Goal: Task Accomplishment & Management: Use online tool/utility

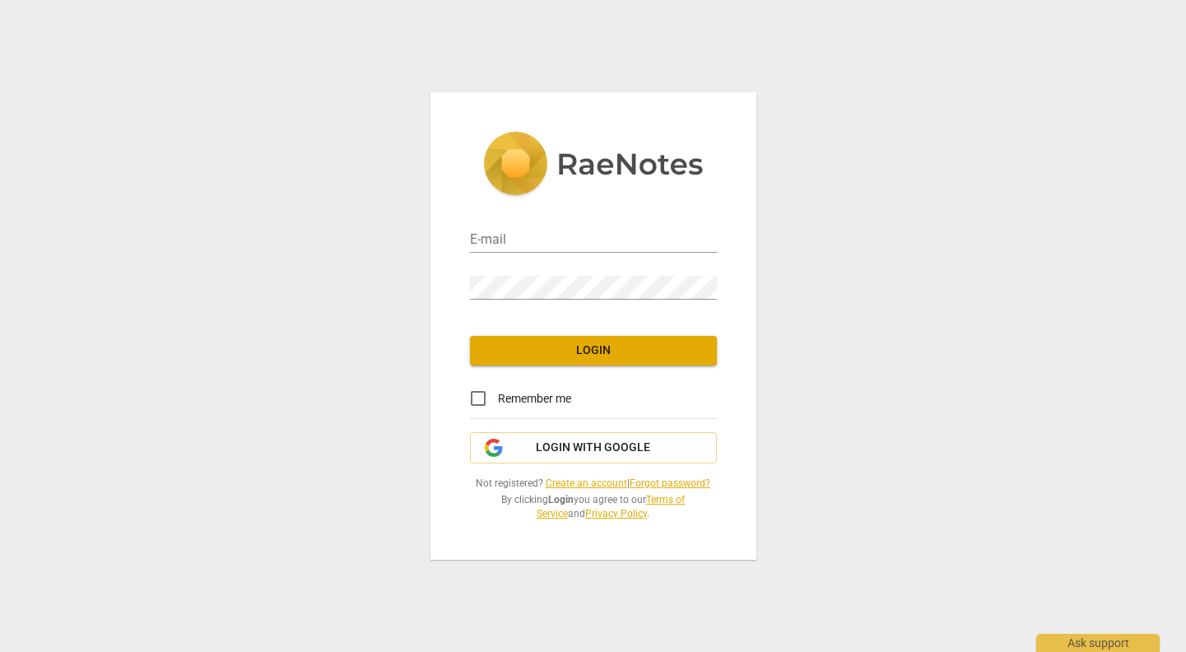
type input "[PERSON_NAME][EMAIL_ADDRESS][PERSON_NAME][DOMAIN_NAME]"
click at [580, 353] on span "Login" at bounding box center [593, 350] width 221 height 16
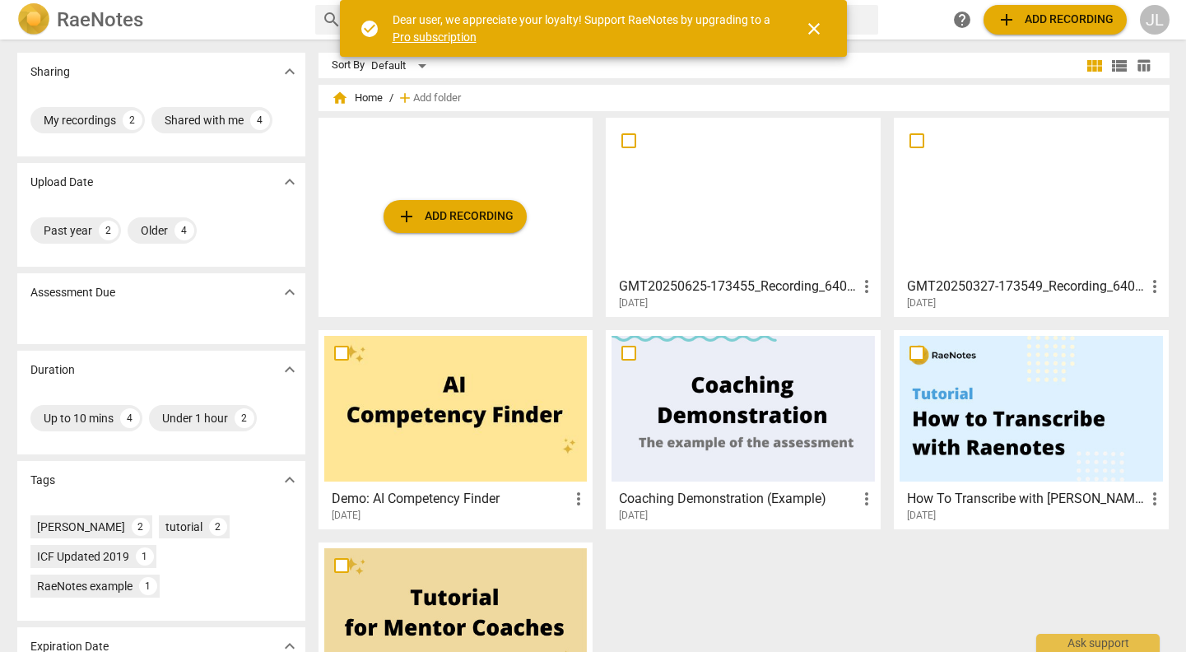
click at [491, 209] on span "add Add recording" at bounding box center [455, 217] width 117 height 20
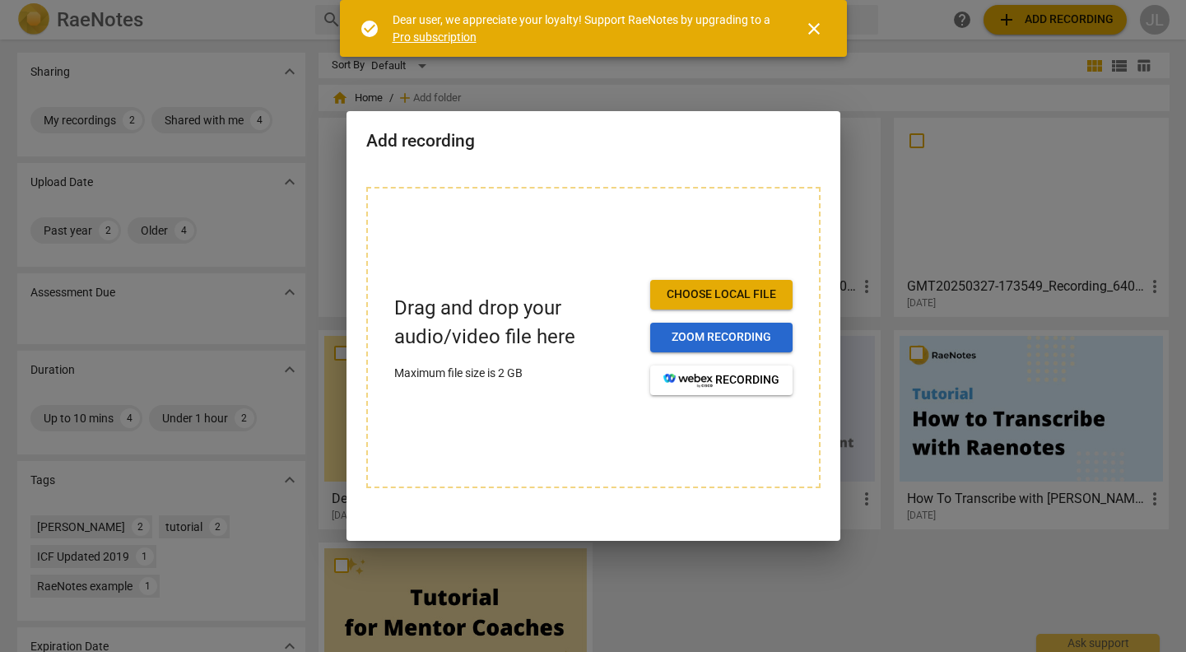
click at [716, 334] on span "Zoom recording" at bounding box center [721, 337] width 116 height 16
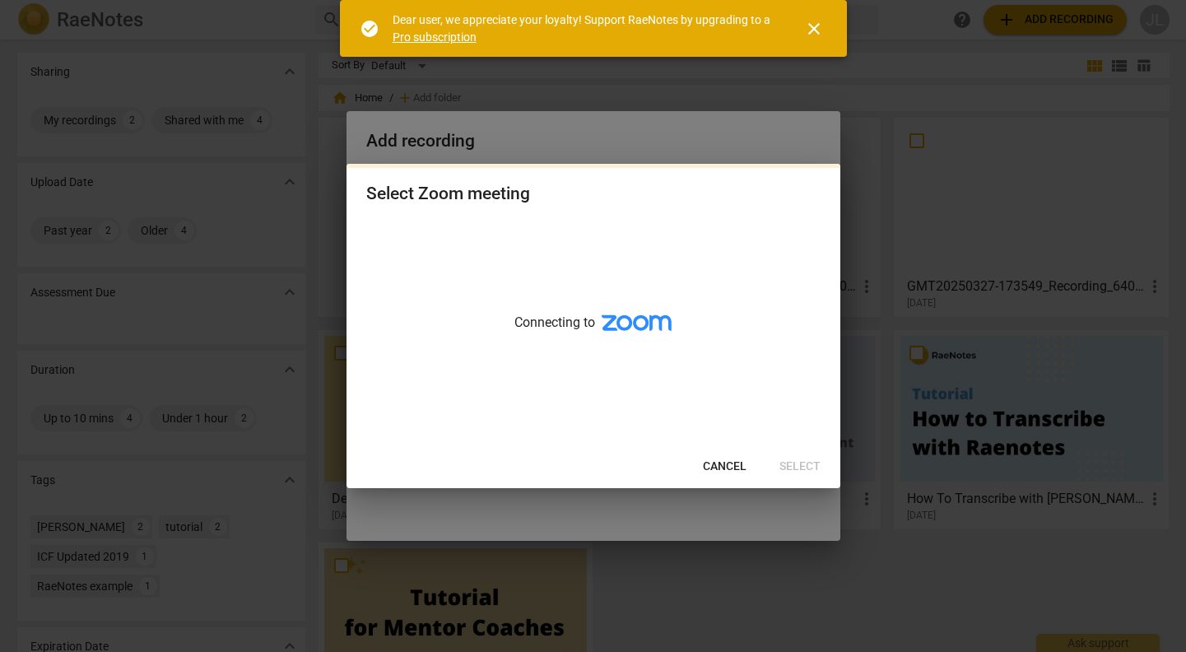
click at [736, 466] on span "Cancel" at bounding box center [725, 466] width 44 height 16
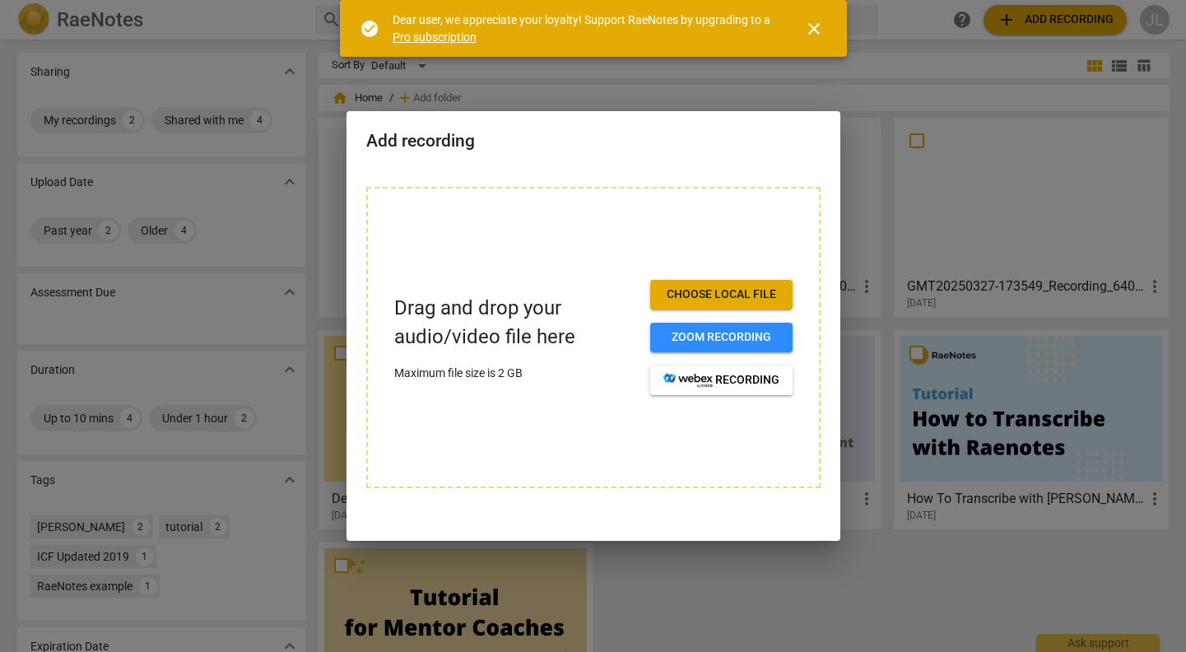
click at [713, 297] on span "Choose local file" at bounding box center [721, 294] width 116 height 16
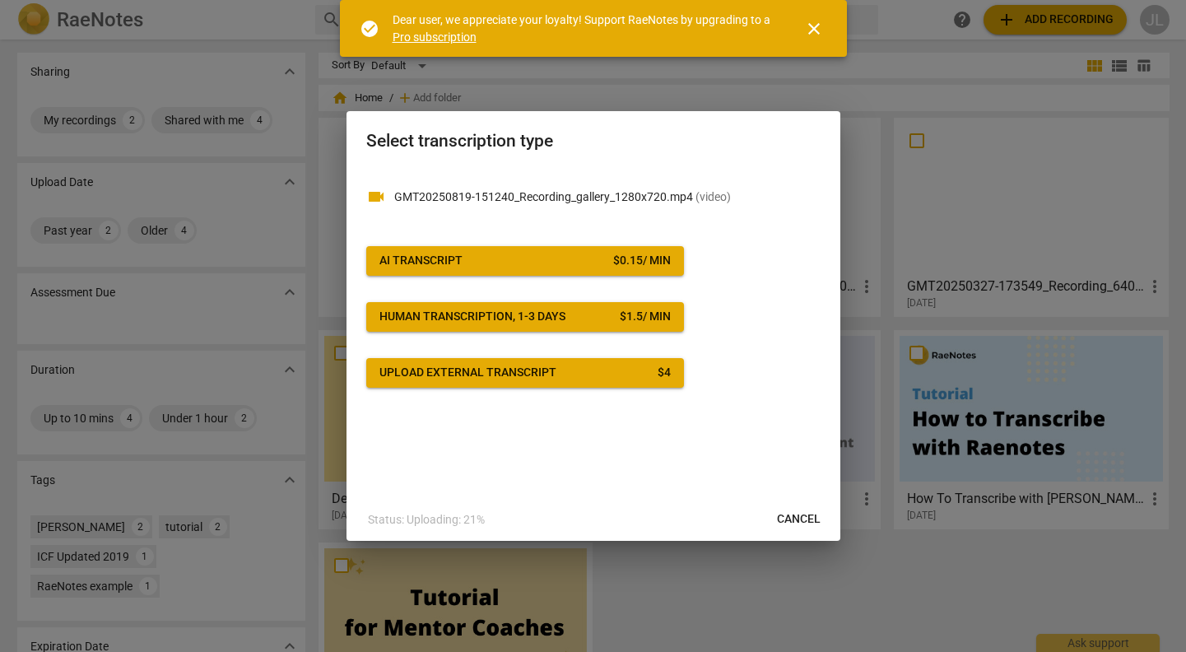
click at [806, 29] on span "close" at bounding box center [814, 29] width 20 height 20
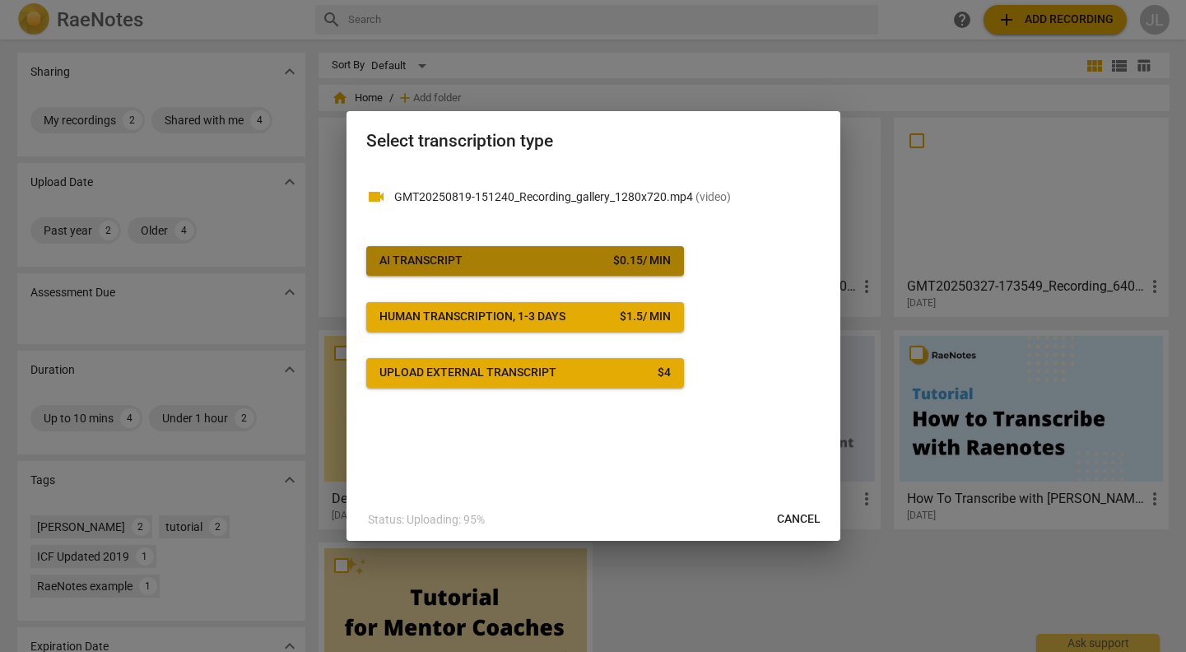
click at [471, 258] on span "AI Transcript $ 0.15 / min" at bounding box center [524, 261] width 291 height 16
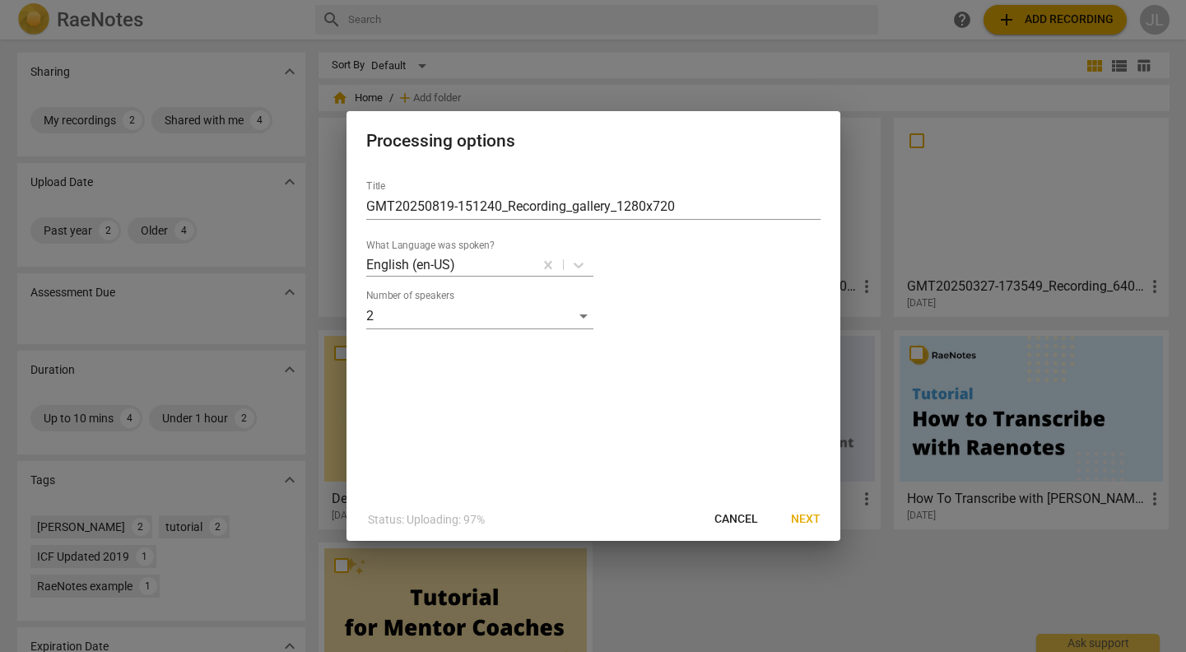
click at [813, 514] on span "Next" at bounding box center [806, 519] width 30 height 16
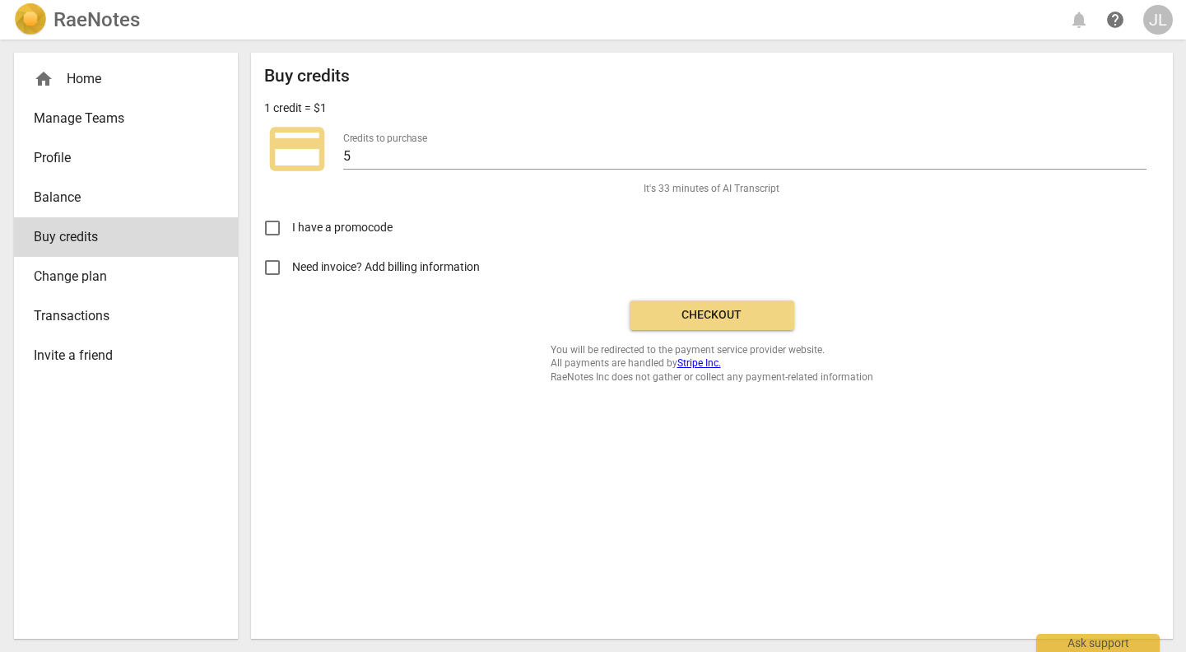
click at [748, 322] on span "Checkout" at bounding box center [712, 315] width 138 height 16
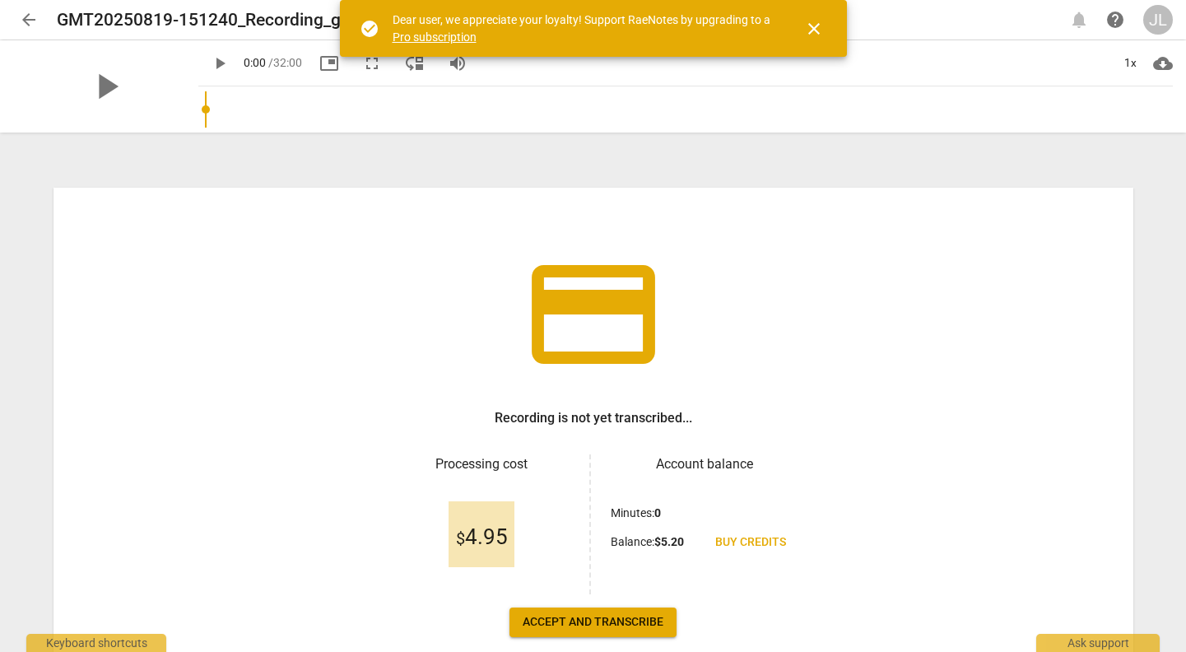
scroll to position [91, 0]
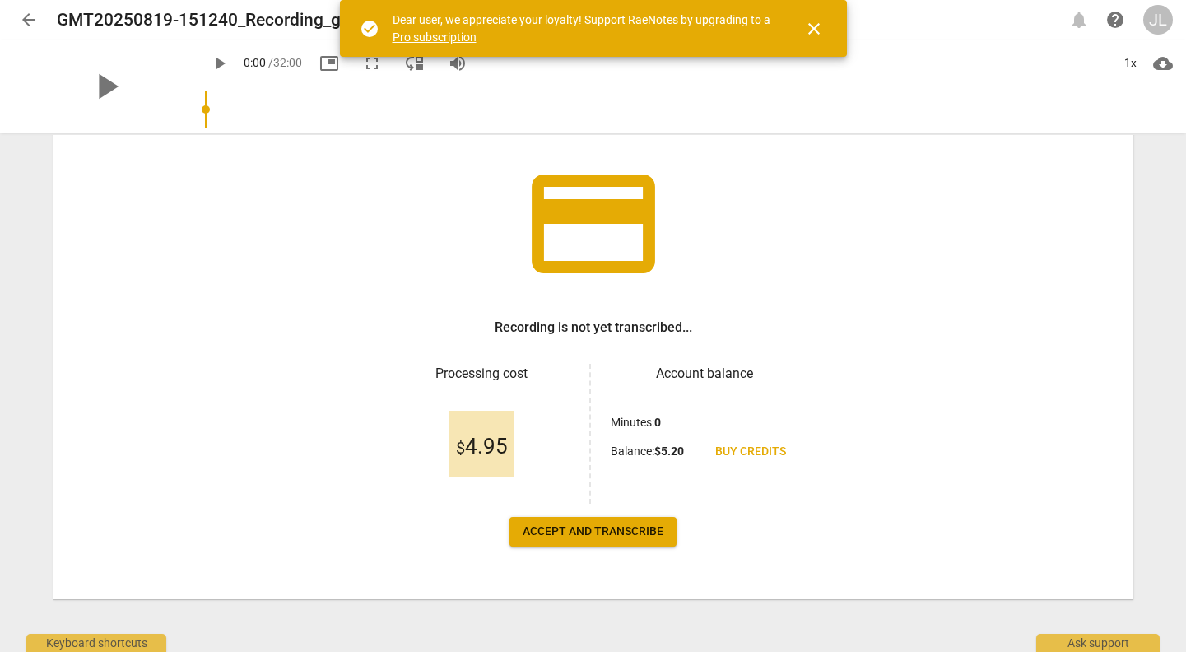
click at [565, 534] on span "Accept and transcribe" at bounding box center [593, 531] width 141 height 16
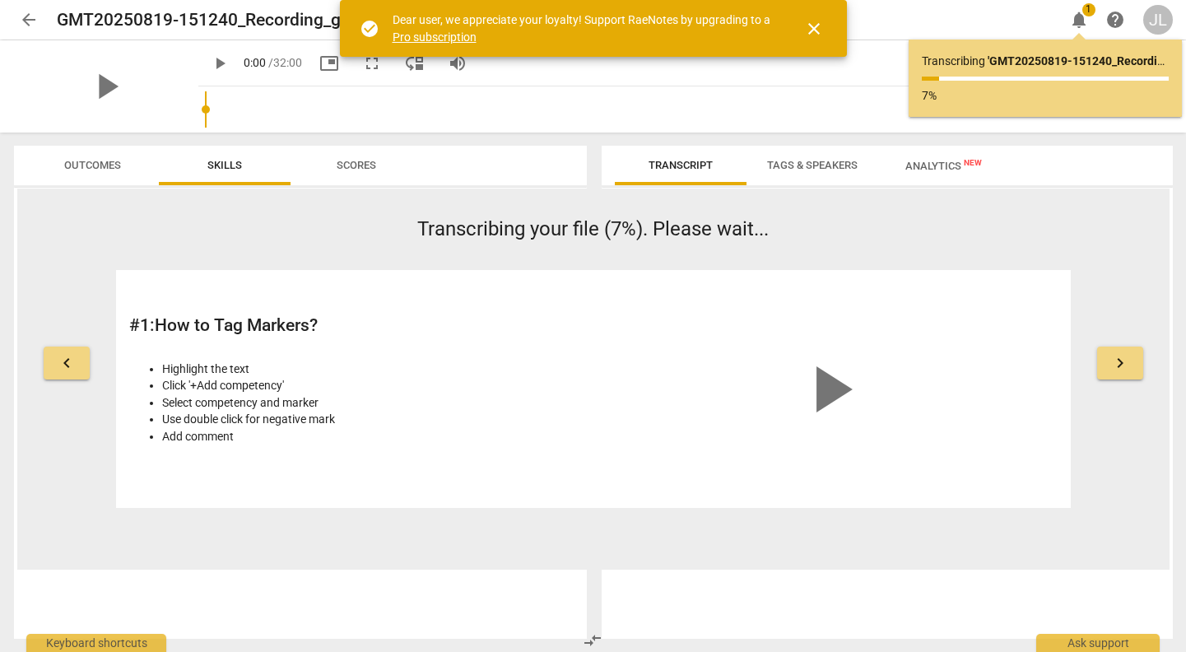
click at [814, 23] on span "close" at bounding box center [814, 29] width 20 height 20
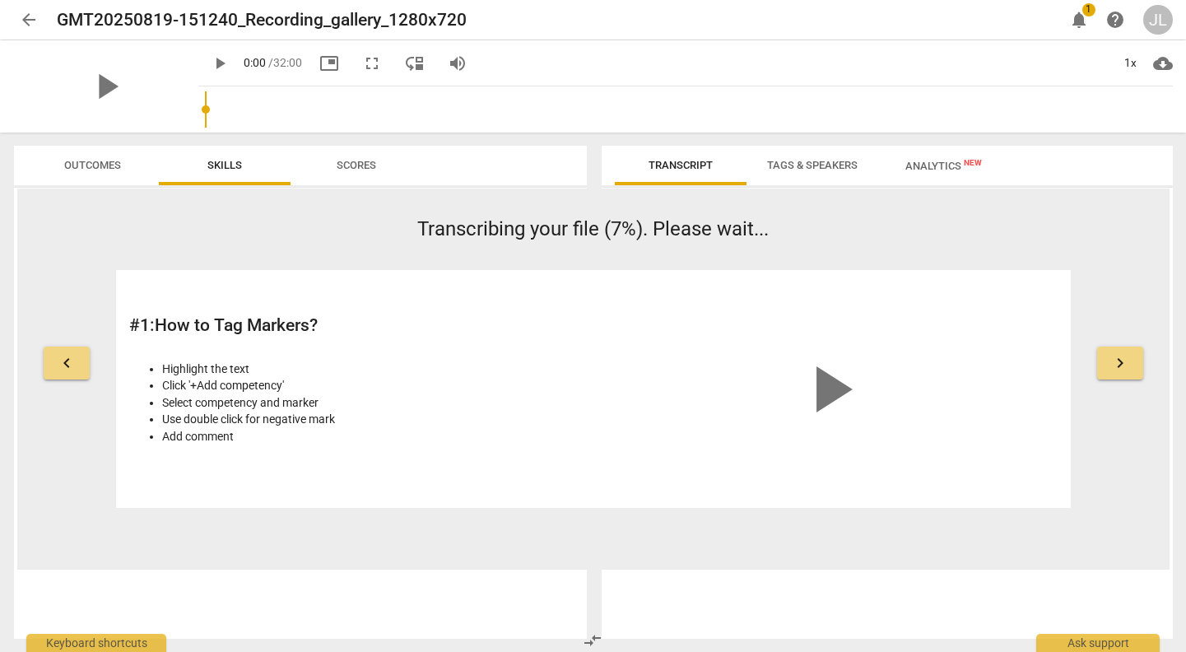
click at [1089, 7] on span "1" at bounding box center [1088, 9] width 13 height 13
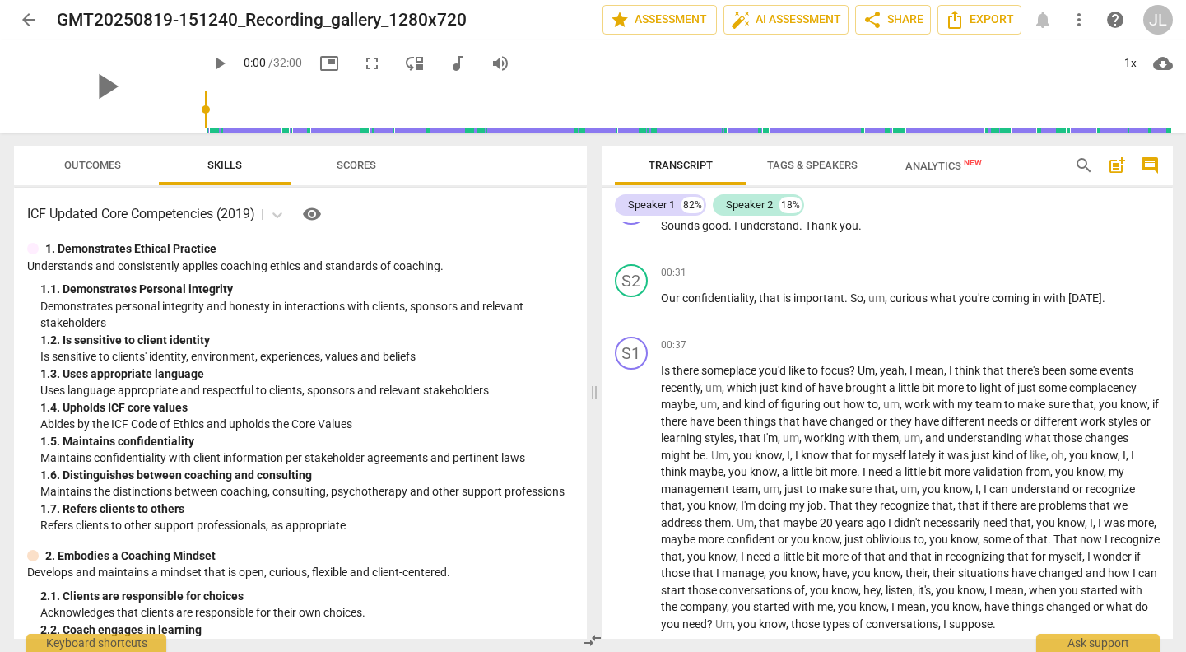
scroll to position [334, 0]
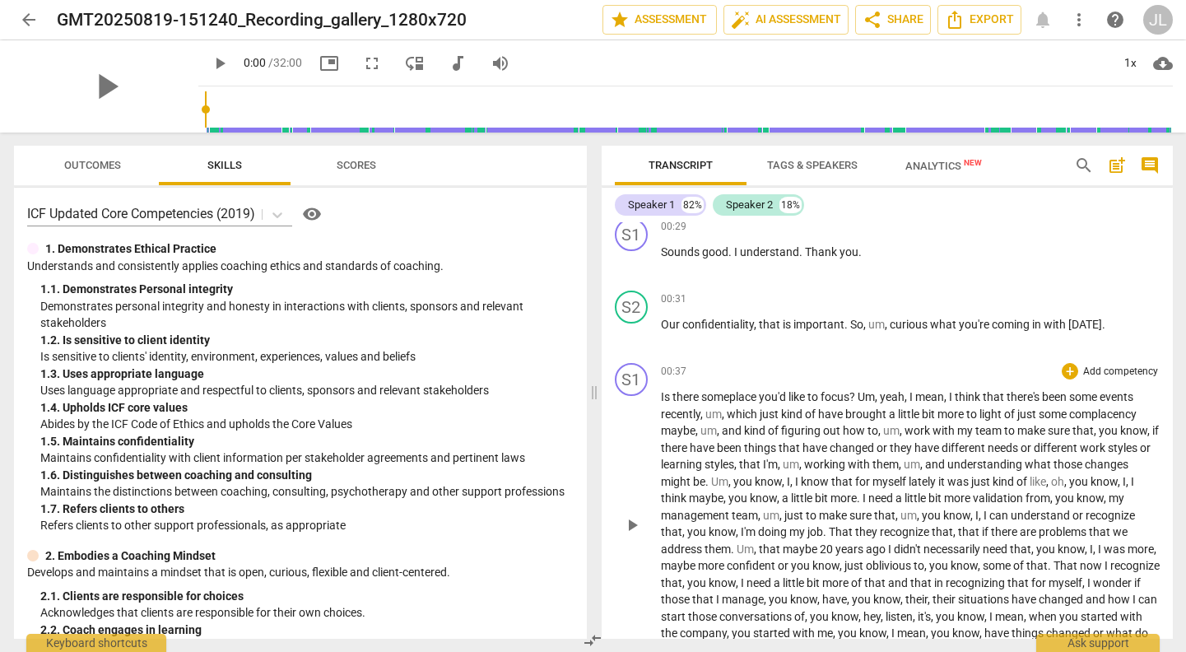
click at [663, 396] on span "Is" at bounding box center [667, 396] width 12 height 13
drag, startPoint x: 663, startPoint y: 396, endPoint x: 855, endPoint y: 388, distance: 191.9
click at [855, 388] on p "Is there someplace you'd like to focus ? Um , yeah , I mean , I think that ther…" at bounding box center [910, 523] width 499 height 270
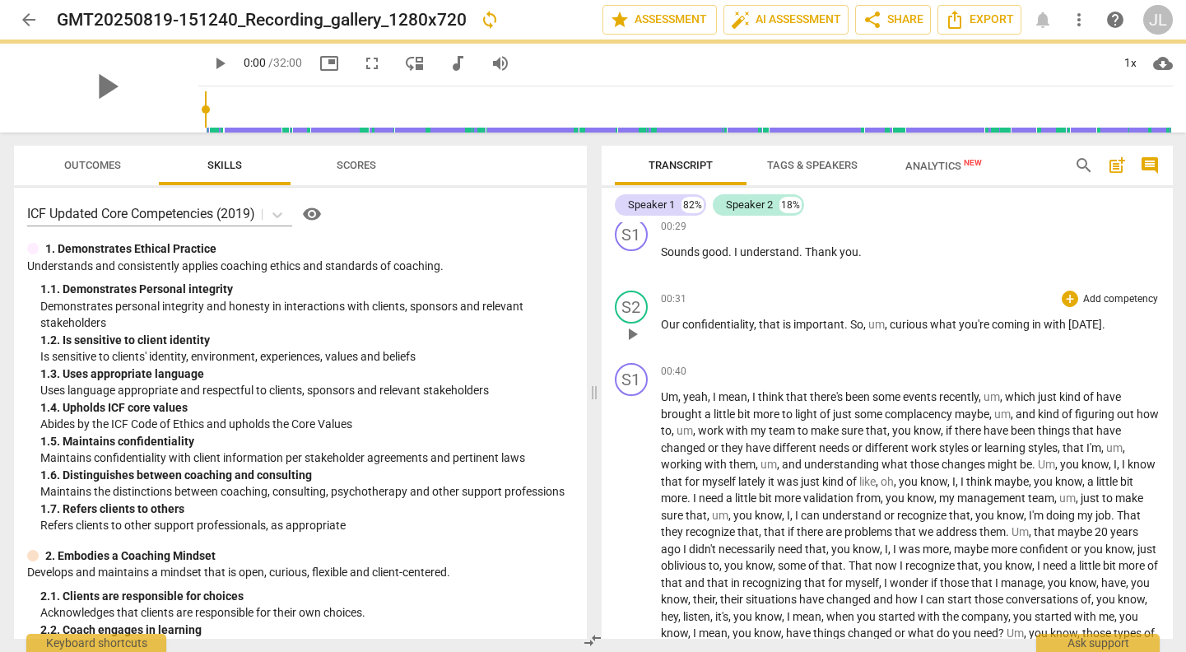
click at [1112, 323] on p "Our confidentiality , that is important . So , um , curious what you're coming …" at bounding box center [910, 324] width 499 height 17
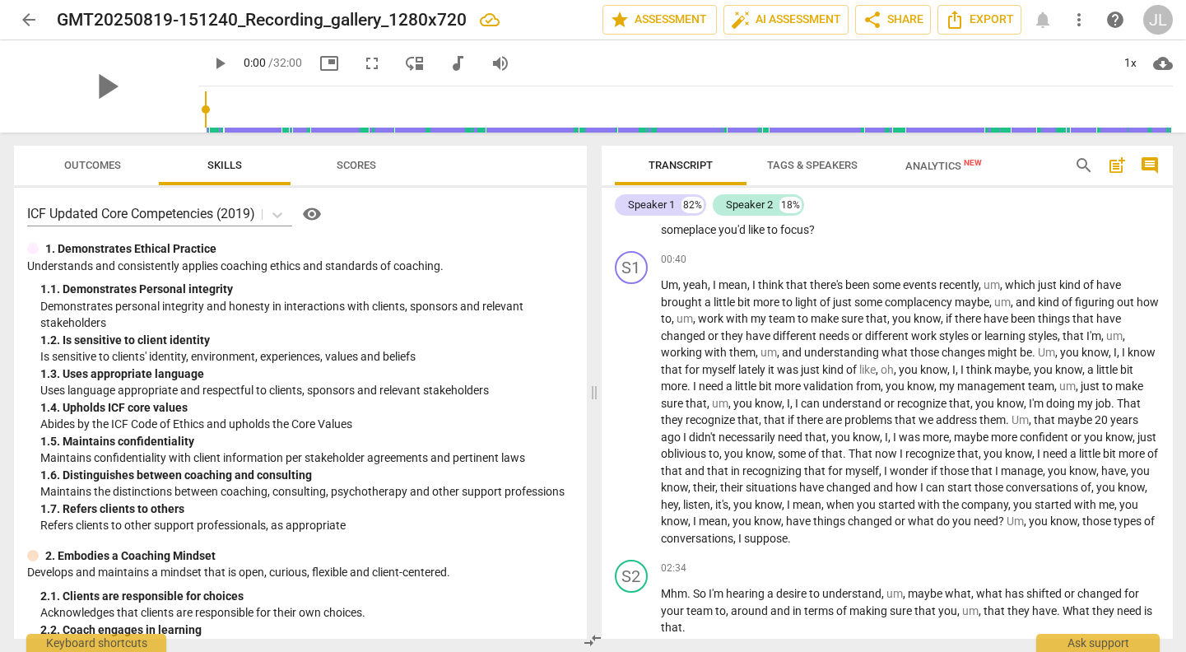
scroll to position [463, 0]
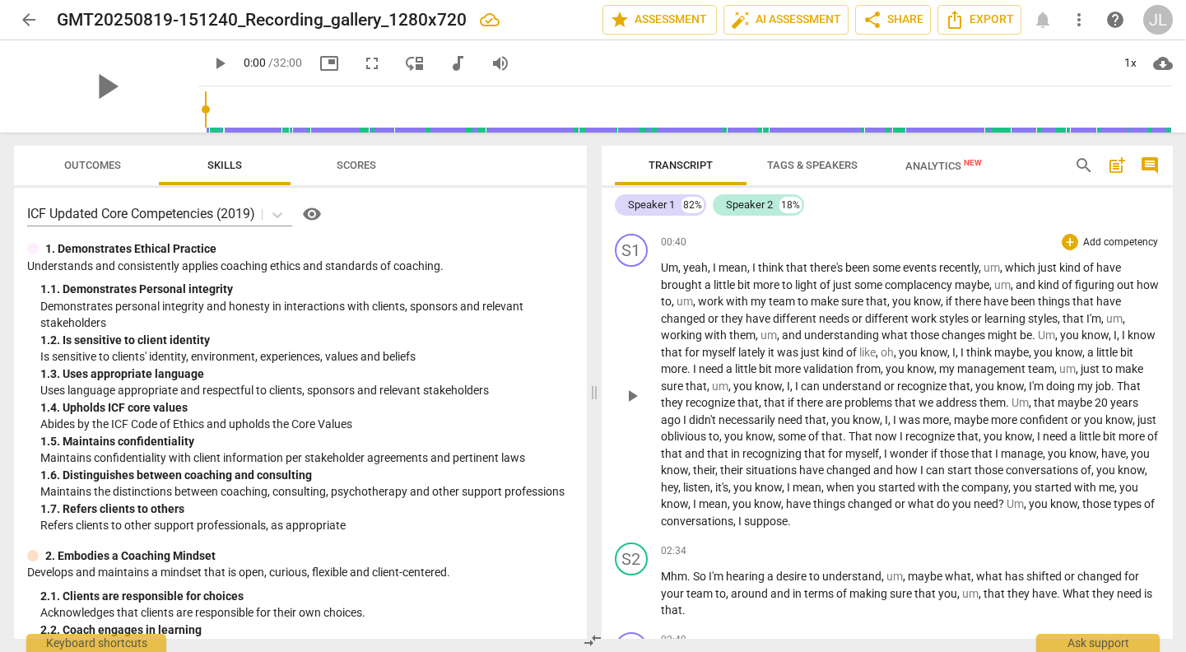
drag, startPoint x: 1165, startPoint y: 256, endPoint x: 1166, endPoint y: 271, distance: 14.8
click at [1166, 271] on div "S1 play_arrow pause 00:40 + Add competency keyboard_arrow_right Um , yeah , I m…" at bounding box center [887, 381] width 571 height 309
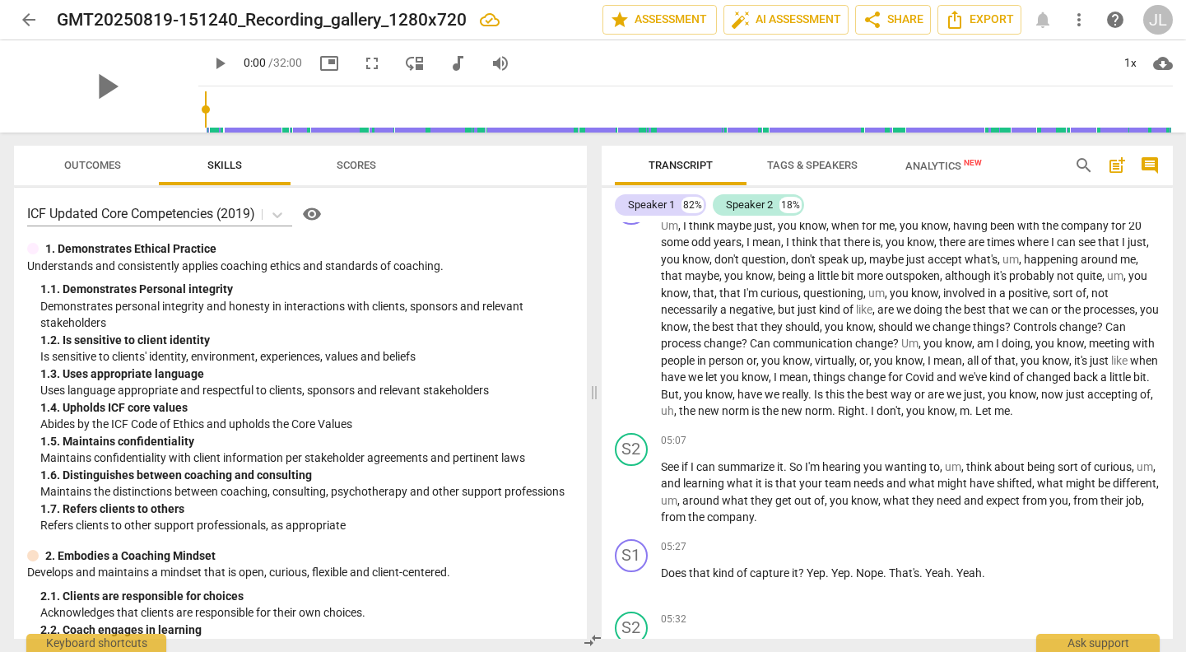
scroll to position [1235, 0]
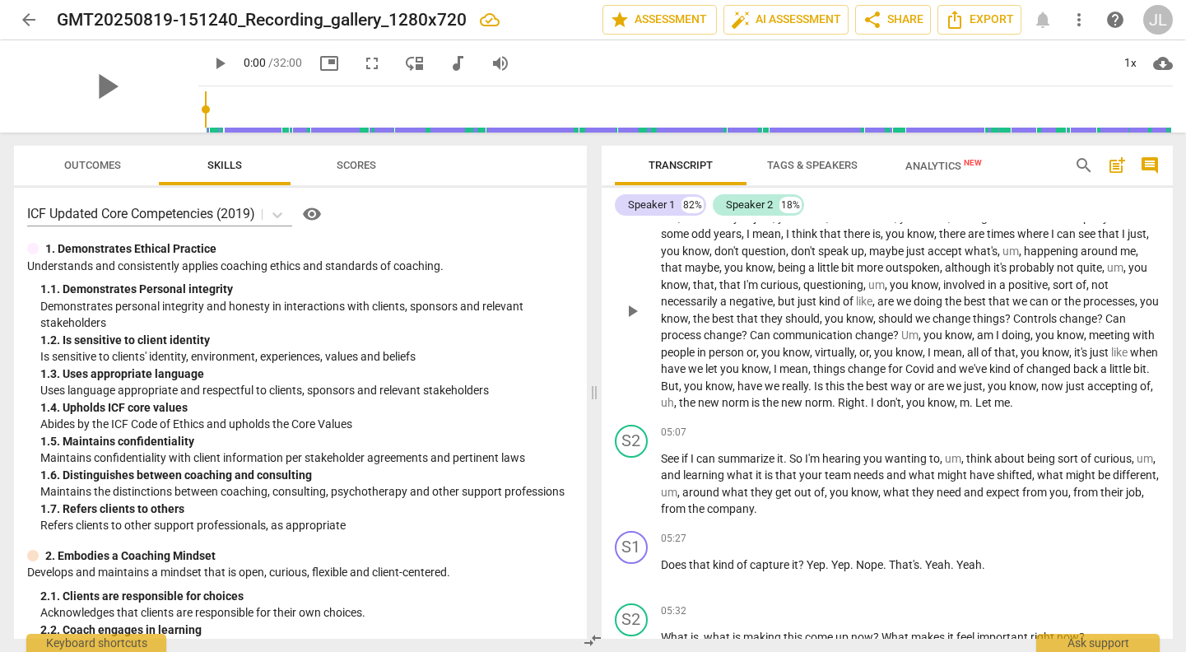
click at [994, 405] on span "Let" at bounding box center [984, 402] width 19 height 13
drag, startPoint x: 1051, startPoint y: 405, endPoint x: 1090, endPoint y: 405, distance: 38.7
click at [1090, 405] on p "Um , I think maybe just , you know , when for me , you know , having been with …" at bounding box center [910, 310] width 499 height 202
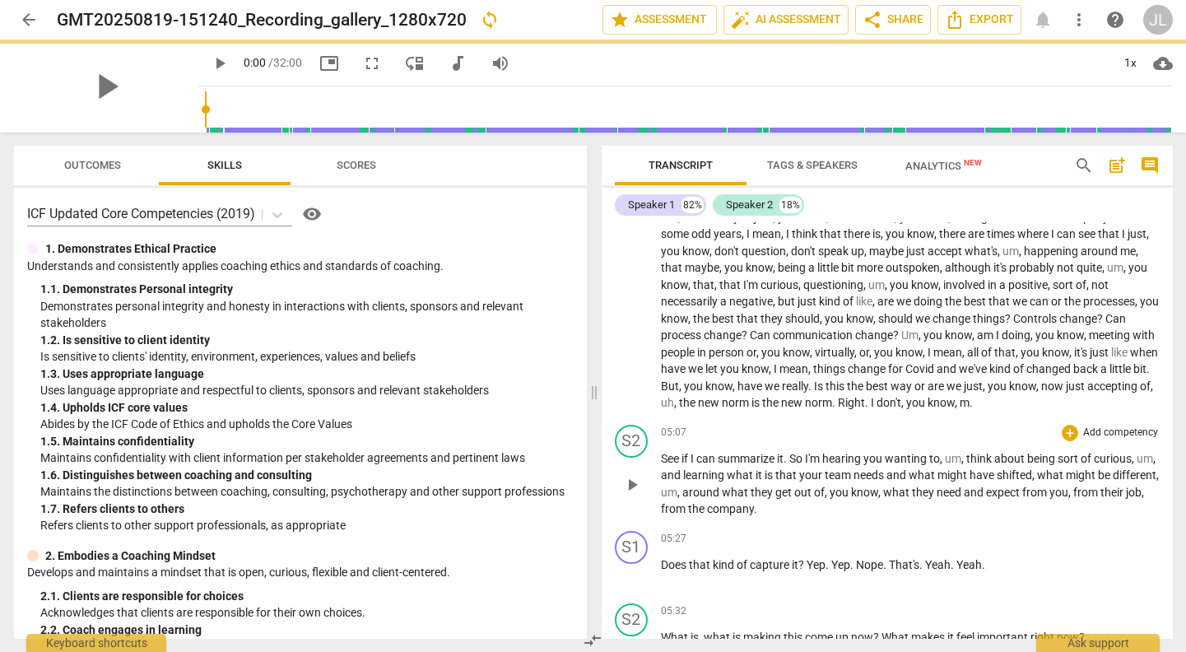
click at [665, 458] on span "See" at bounding box center [671, 458] width 21 height 13
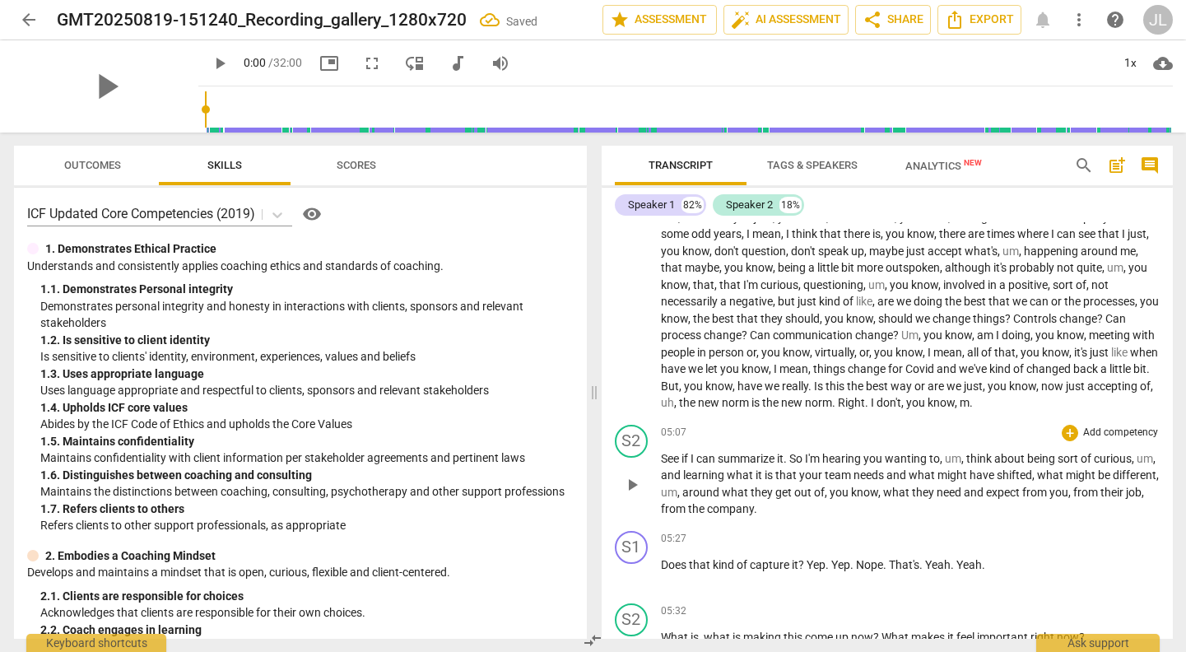
paste p
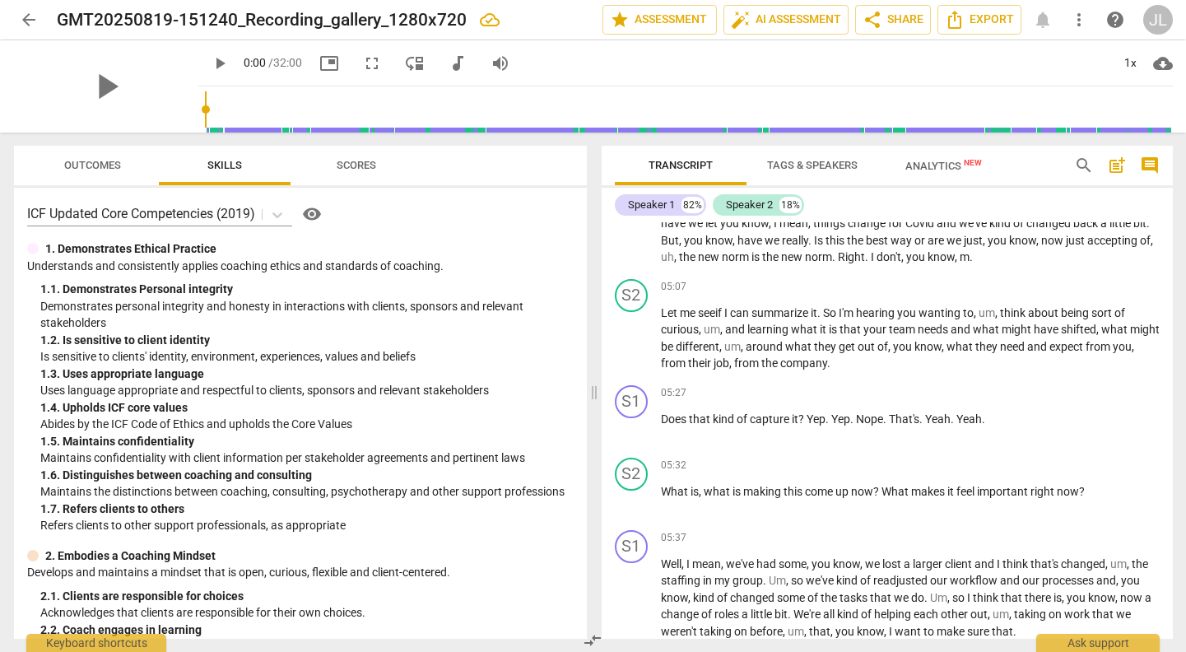
scroll to position [1390, 0]
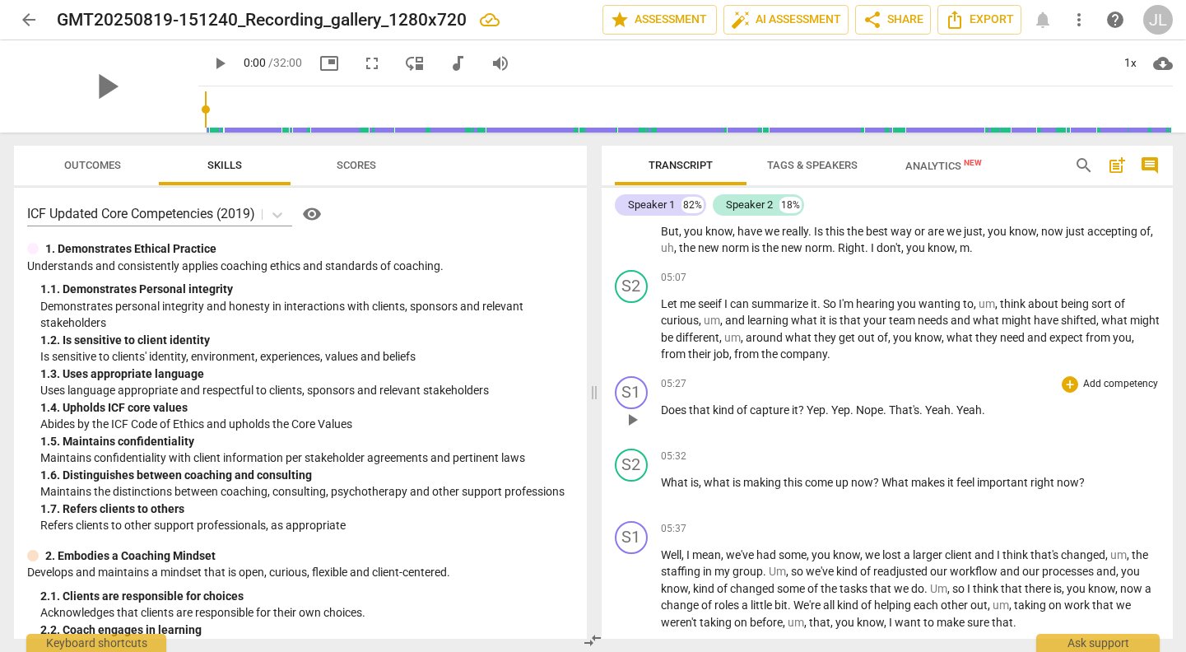
click at [676, 412] on span "Does" at bounding box center [675, 409] width 28 height 13
drag, startPoint x: 676, startPoint y: 412, endPoint x: 805, endPoint y: 408, distance: 128.4
click at [805, 408] on p "Does that kind of capture it ? Yep . Yep . Nope . That's . Yeah . Yeah ." at bounding box center [910, 410] width 499 height 17
click at [895, 357] on p "Let me see if I can summarize it . So I'm hearing you wanting to , um , think a…" at bounding box center [910, 328] width 499 height 67
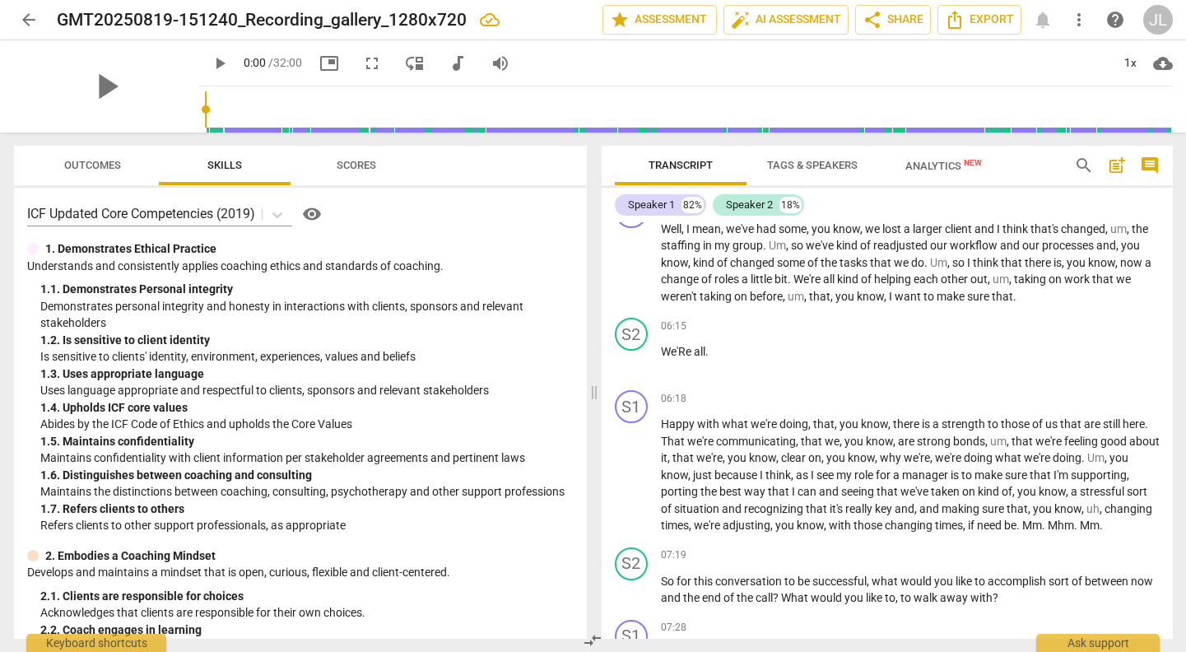
scroll to position [1724, 0]
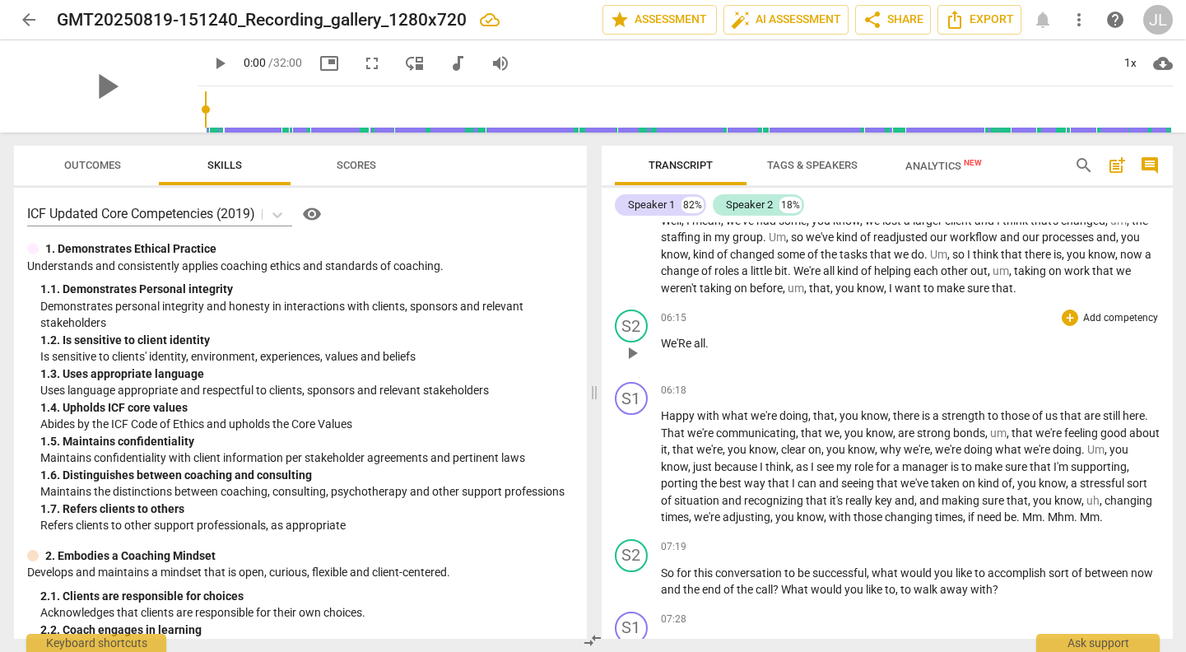
click at [663, 340] on span "We'Re" at bounding box center [677, 343] width 33 height 13
drag, startPoint x: 663, startPoint y: 340, endPoint x: 714, endPoint y: 339, distance: 51.0
click at [714, 339] on p "We'Re all ." at bounding box center [910, 343] width 499 height 17
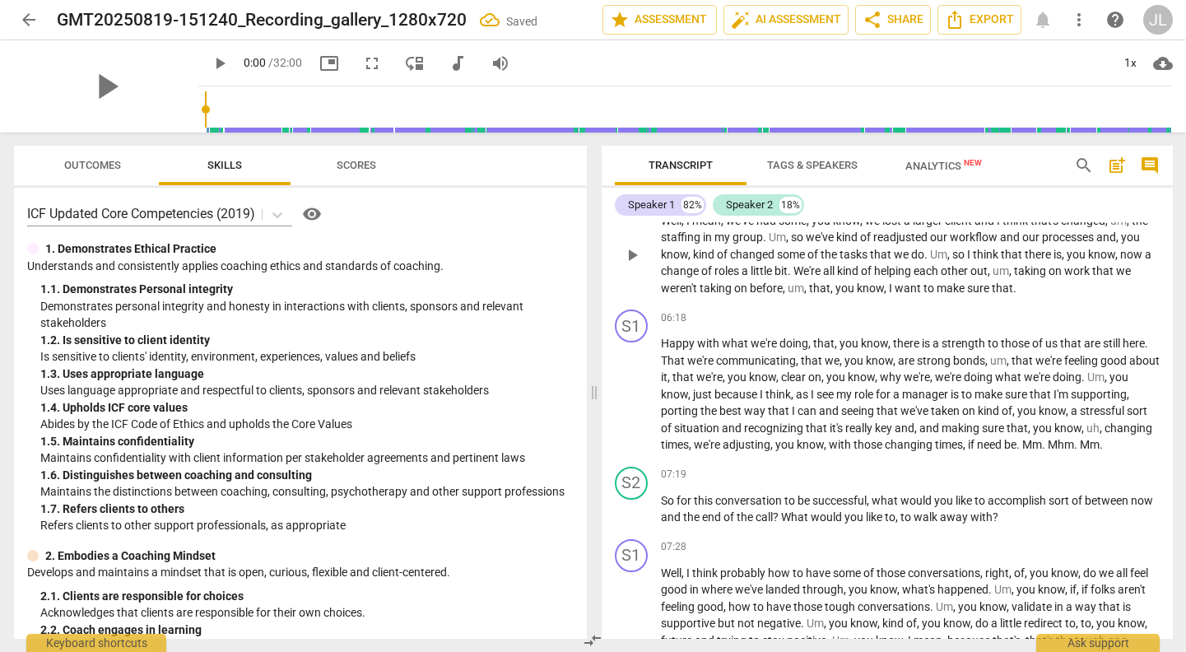
click at [1026, 287] on p "Well , I mean , we've had some , you know , we lost a larger client and I think…" at bounding box center [910, 254] width 499 height 85
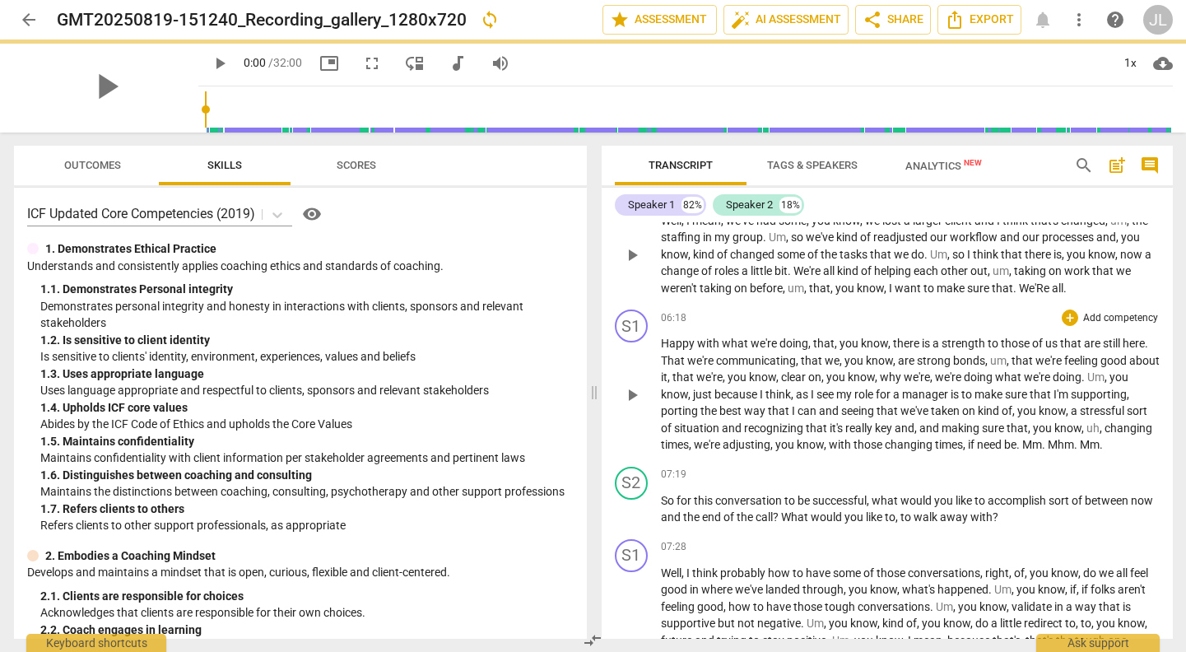
click at [661, 346] on span "Happy" at bounding box center [679, 343] width 36 height 13
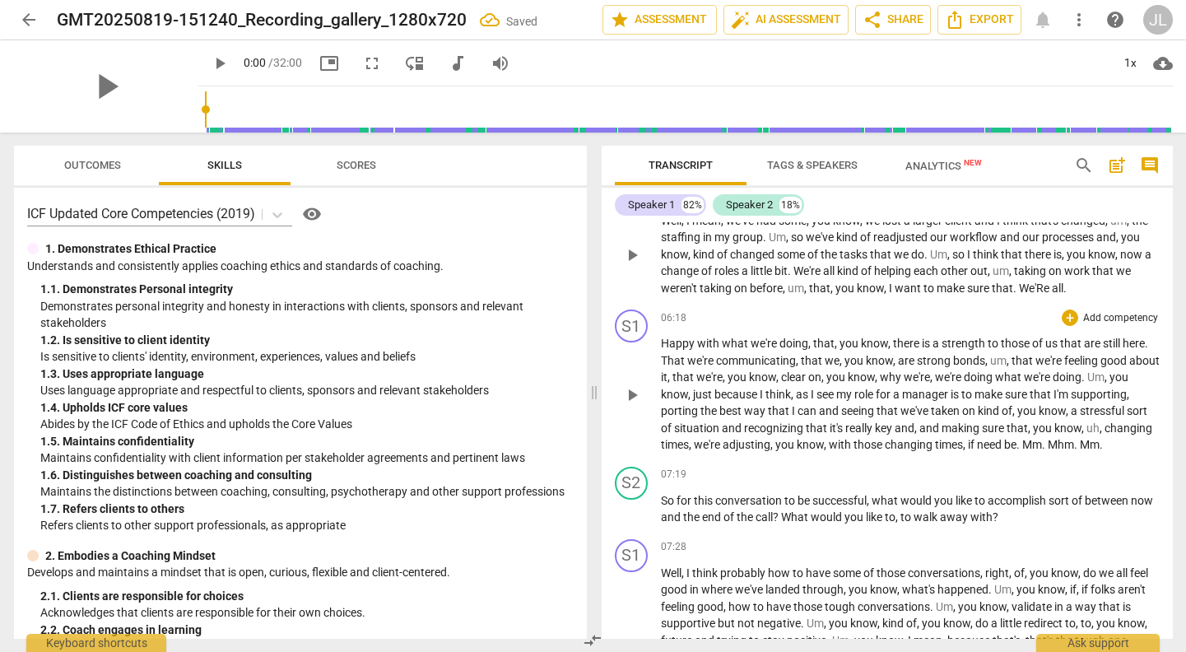
scroll to position [1669, 0]
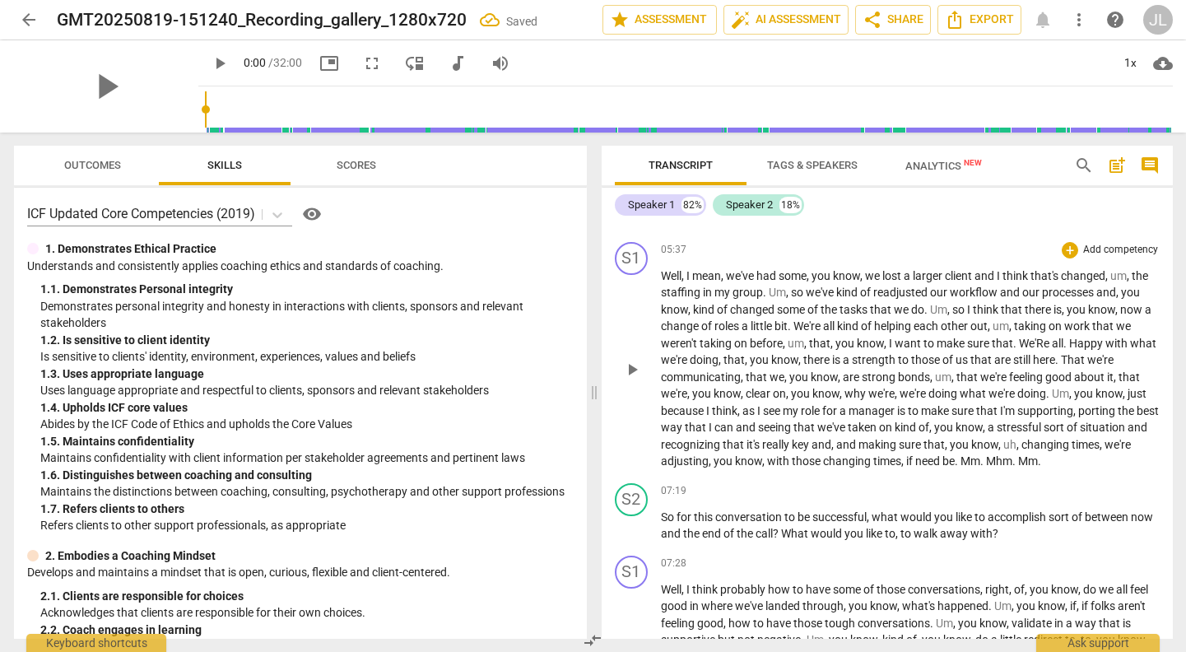
click at [1023, 342] on span "We'Re" at bounding box center [1035, 343] width 33 height 13
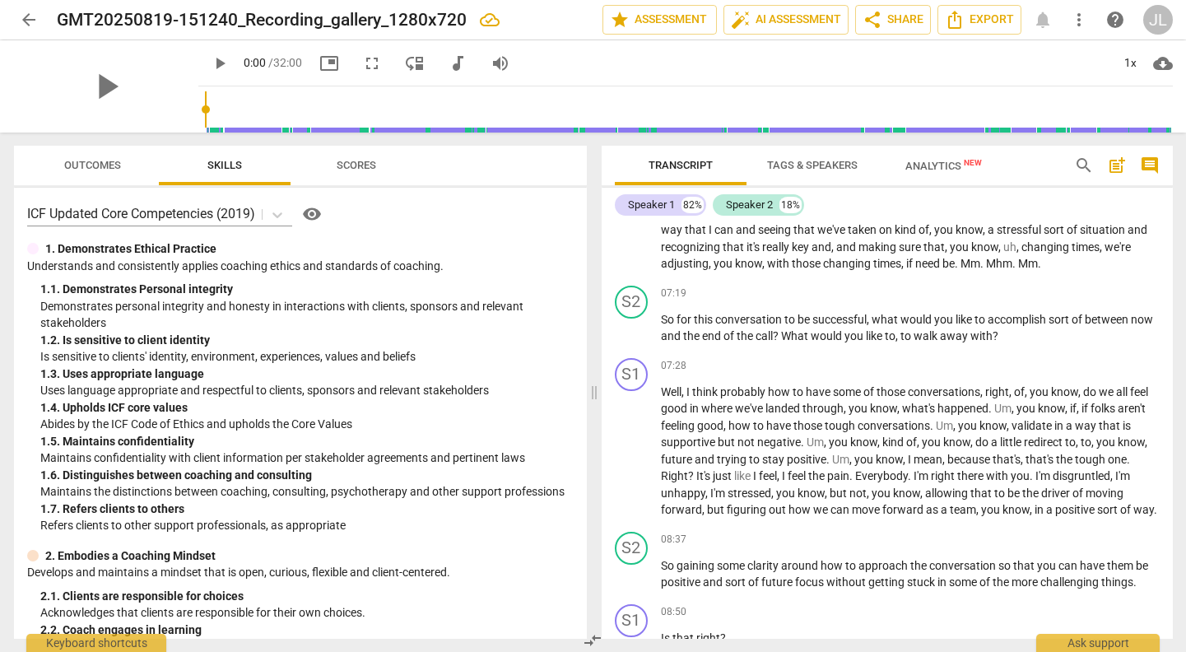
scroll to position [1884, 0]
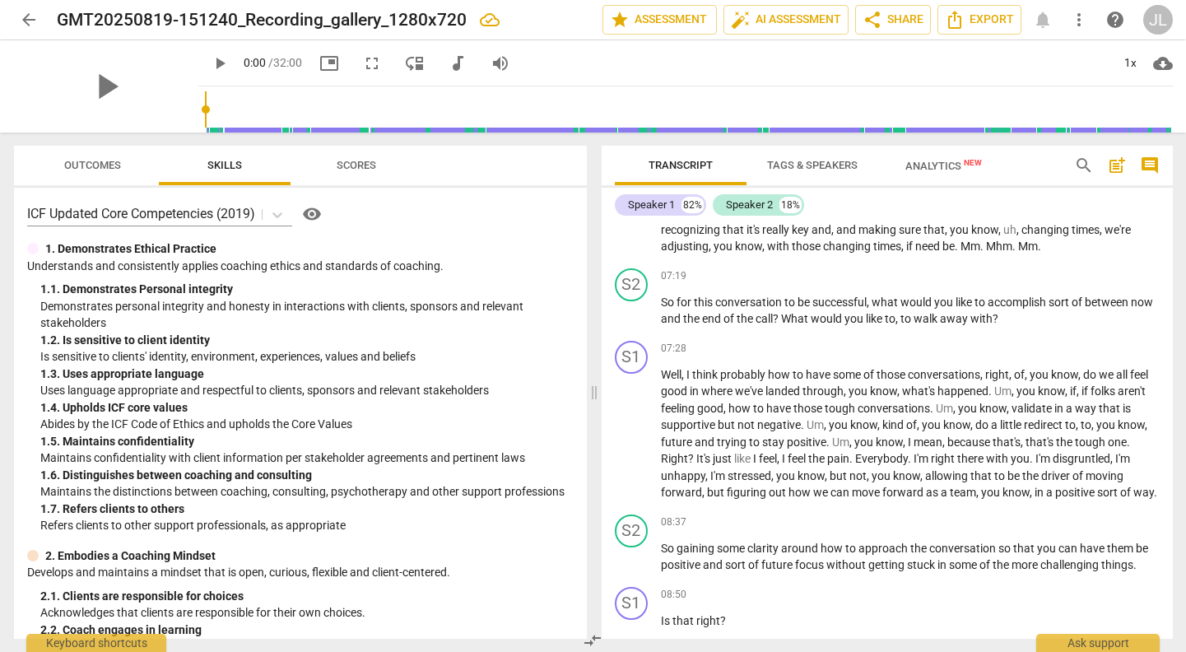
click at [980, 249] on span "Mm" at bounding box center [970, 245] width 20 height 13
drag, startPoint x: 1006, startPoint y: 249, endPoint x: 1069, endPoint y: 251, distance: 63.4
click at [1069, 251] on p "Well , I mean , we've had some , you know , we lost a larger client and I think…" at bounding box center [910, 154] width 499 height 202
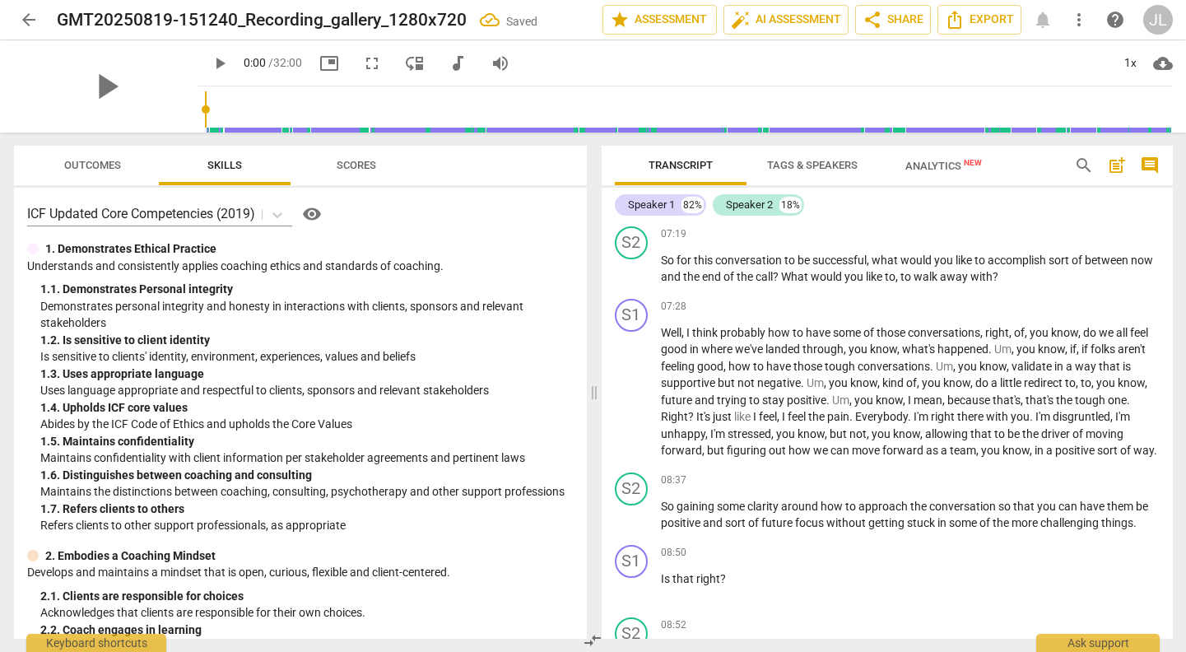
scroll to position [1934, 0]
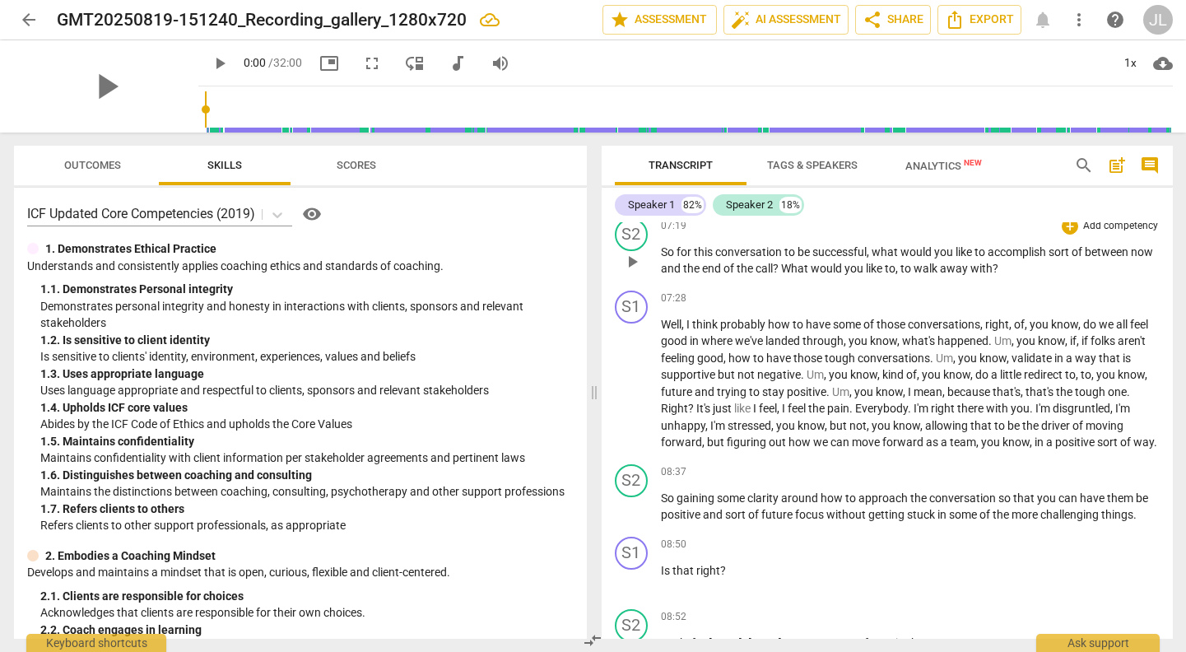
click at [663, 254] on span "So" at bounding box center [669, 251] width 16 height 13
paste p
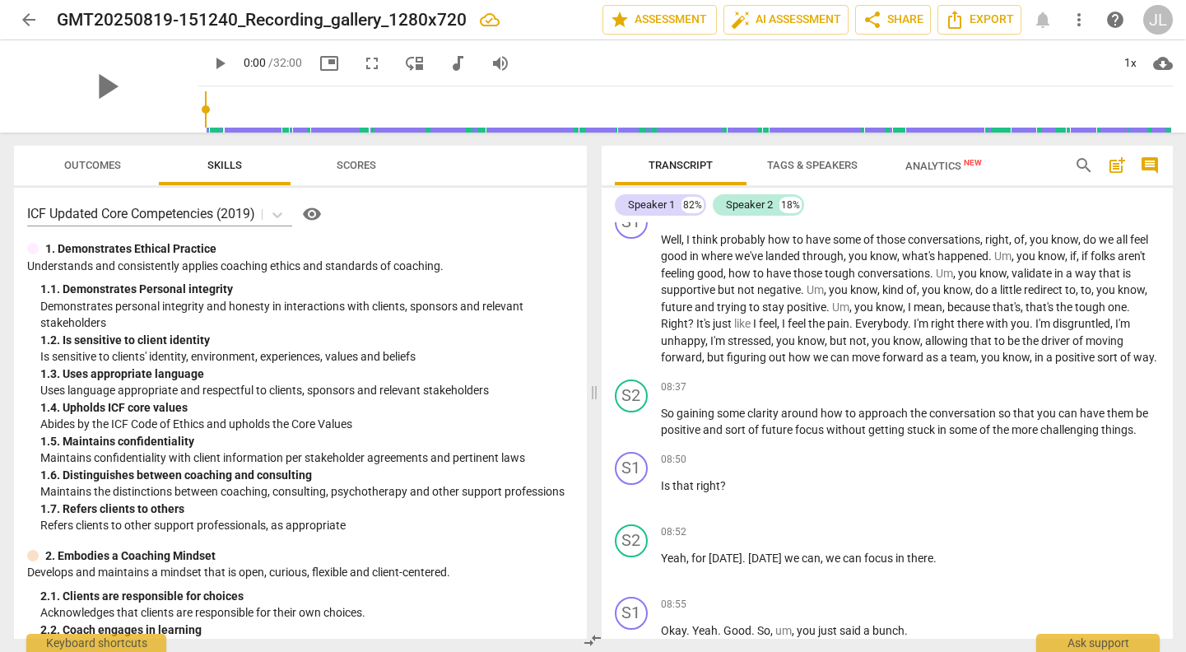
scroll to position [2019, 0]
click at [829, 436] on span "without" at bounding box center [847, 429] width 42 height 13
click at [664, 492] on span "Is" at bounding box center [667, 485] width 12 height 13
drag, startPoint x: 664, startPoint y: 500, endPoint x: 724, endPoint y: 500, distance: 60.1
click at [724, 495] on p "Is that right ?" at bounding box center [910, 485] width 499 height 17
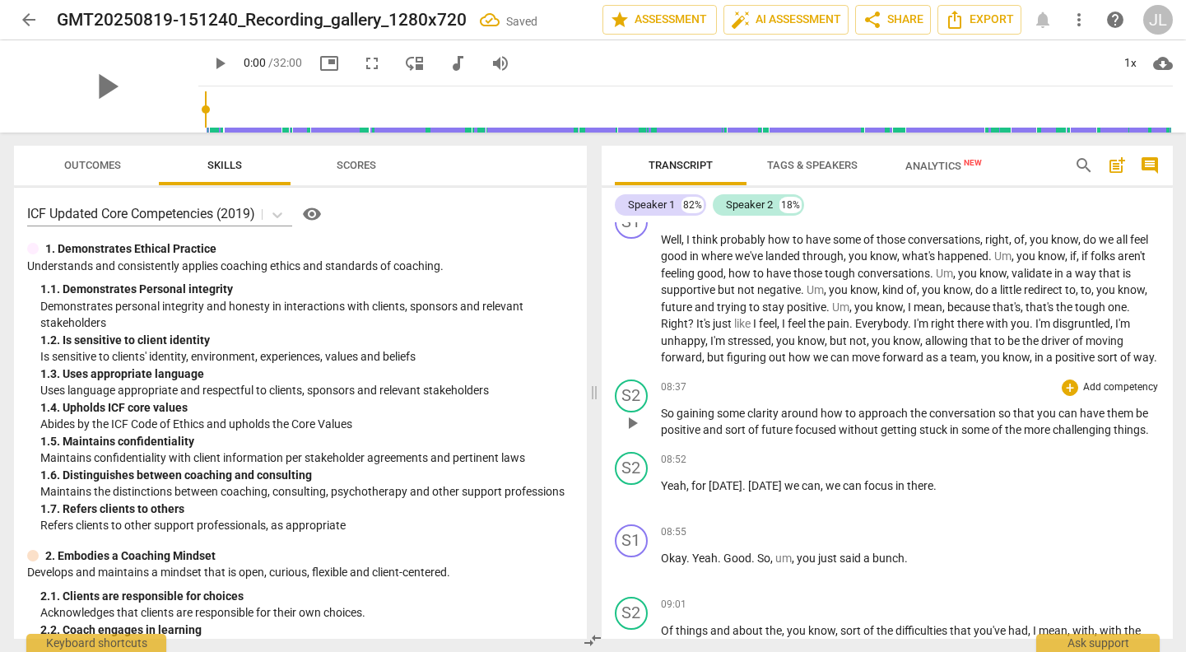
click at [1149, 436] on span "." at bounding box center [1147, 429] width 3 height 13
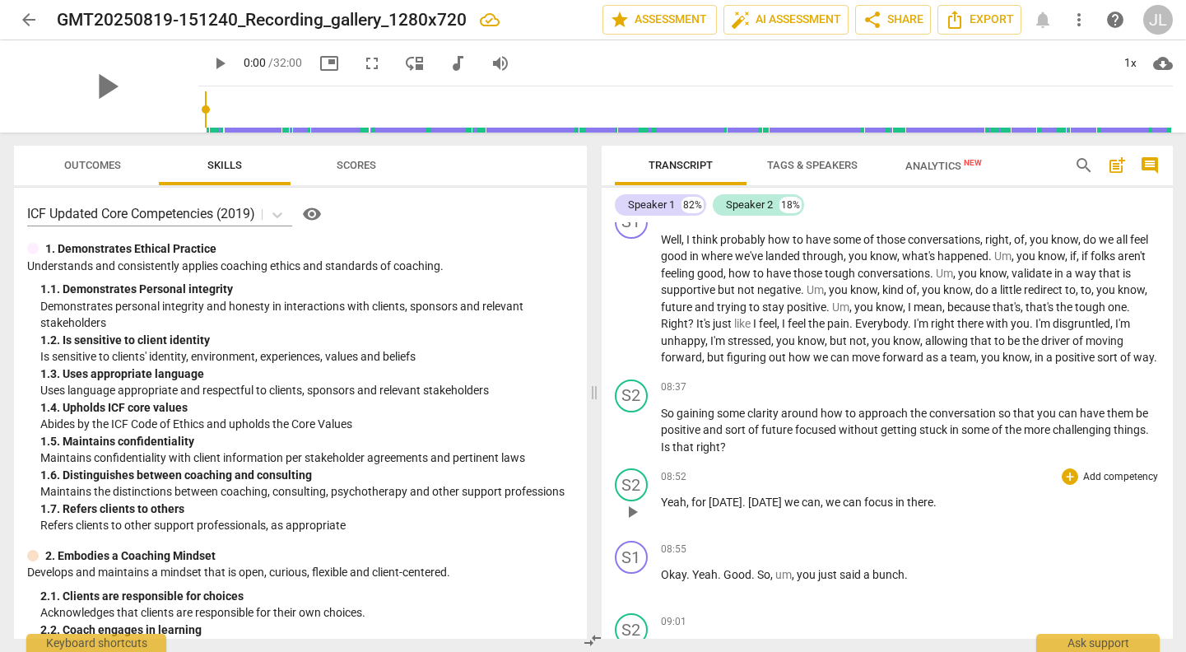
click at [662, 509] on span "Yeah" at bounding box center [674, 501] width 26 height 13
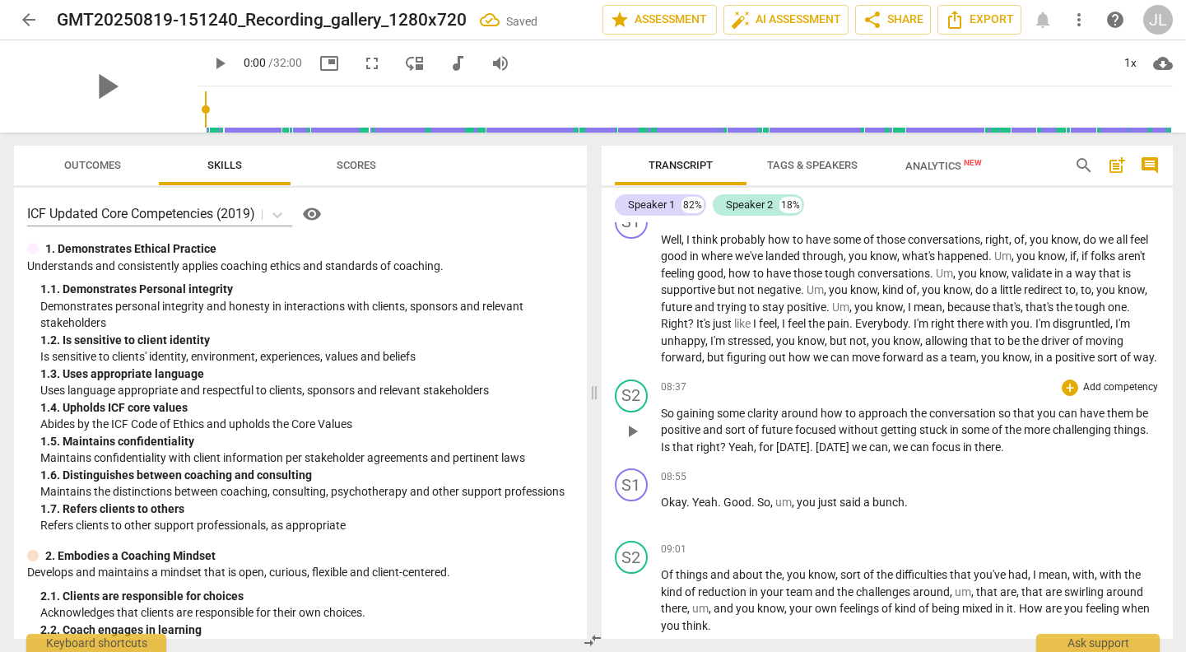
click at [731, 453] on span "Yeah" at bounding box center [741, 446] width 26 height 13
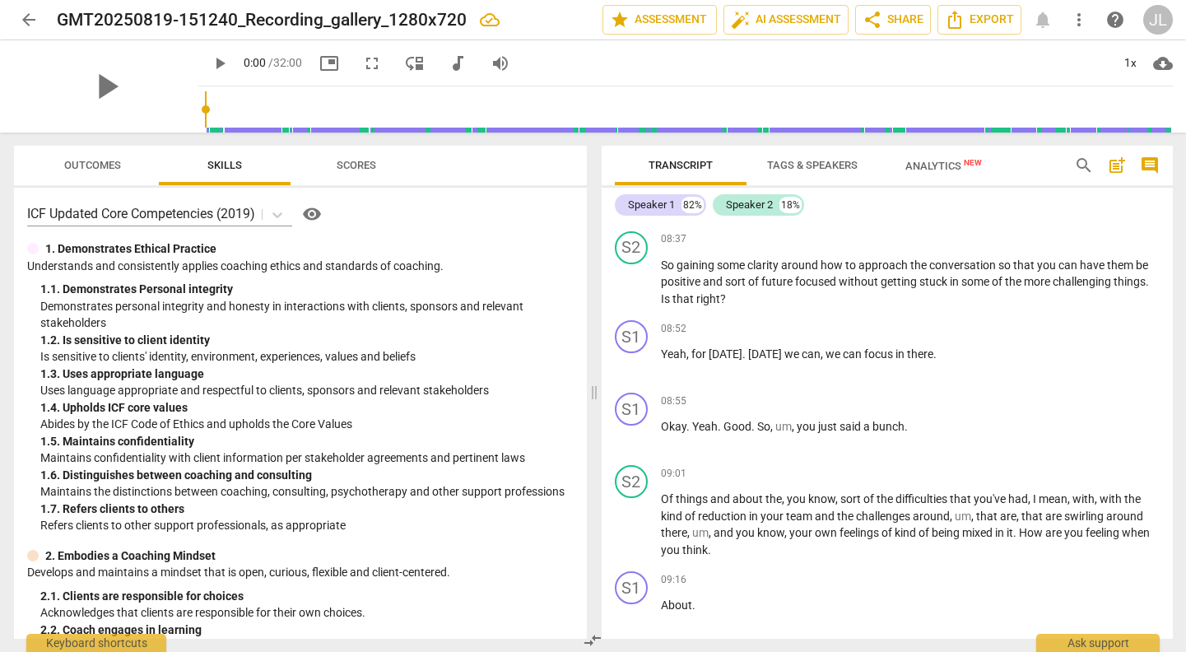
scroll to position [2183, 0]
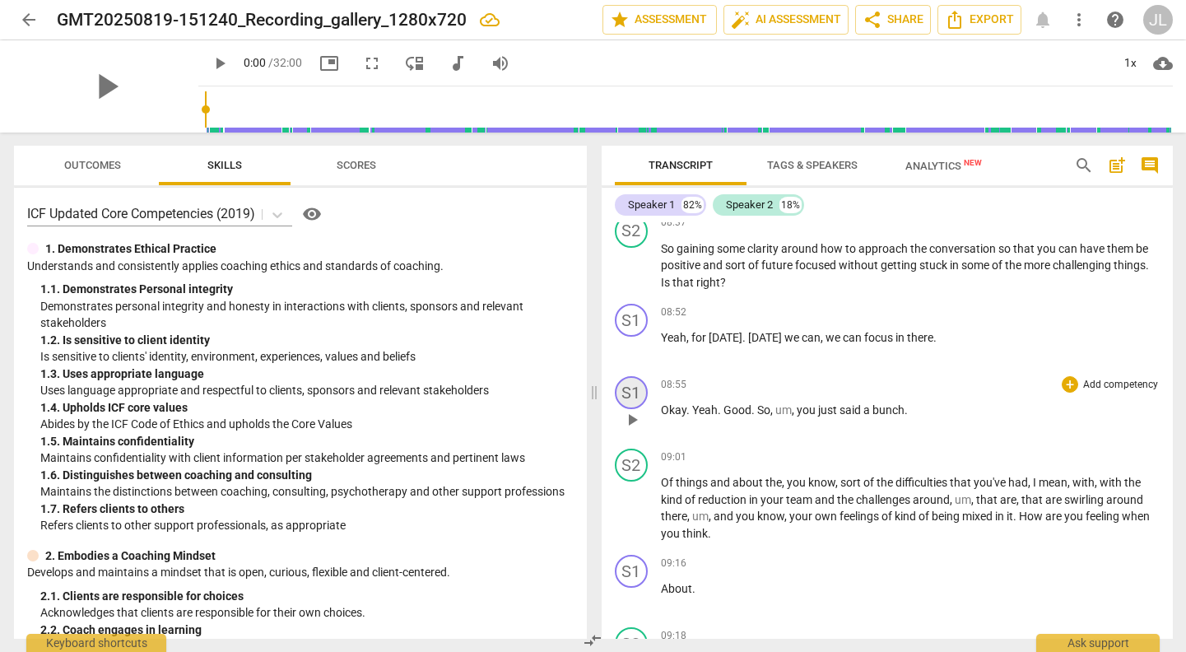
click at [632, 405] on div "S1" at bounding box center [631, 392] width 33 height 33
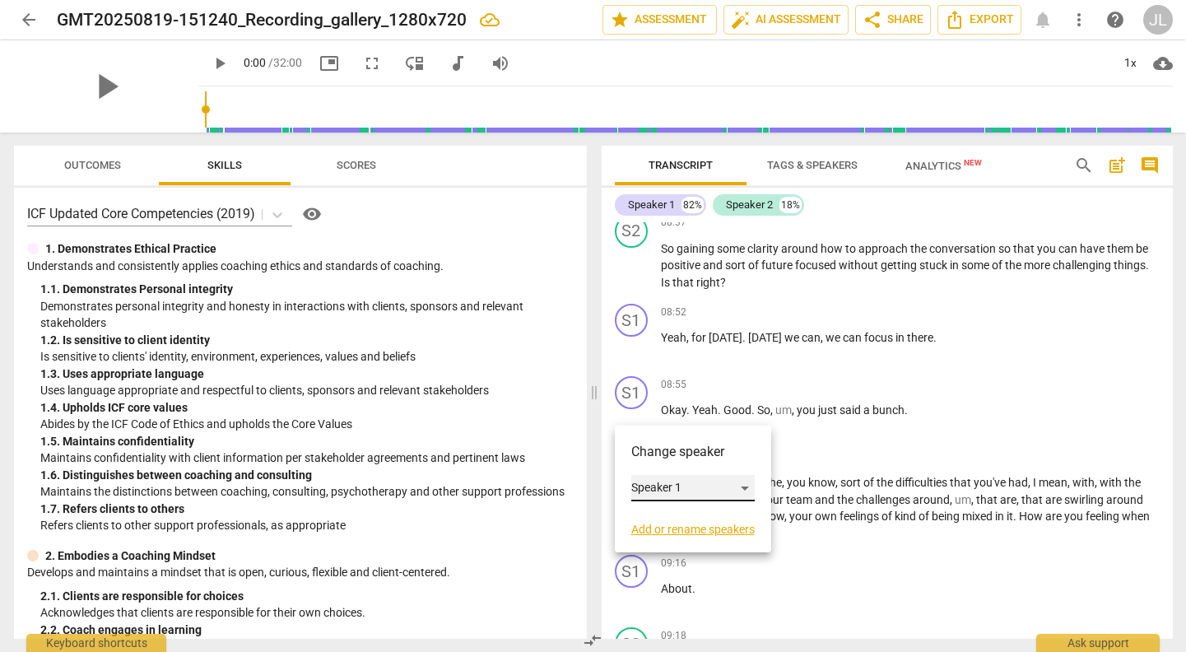
click at [684, 483] on div "Speaker 1" at bounding box center [692, 488] width 123 height 26
click at [676, 516] on li "Speaker 2" at bounding box center [693, 519] width 125 height 31
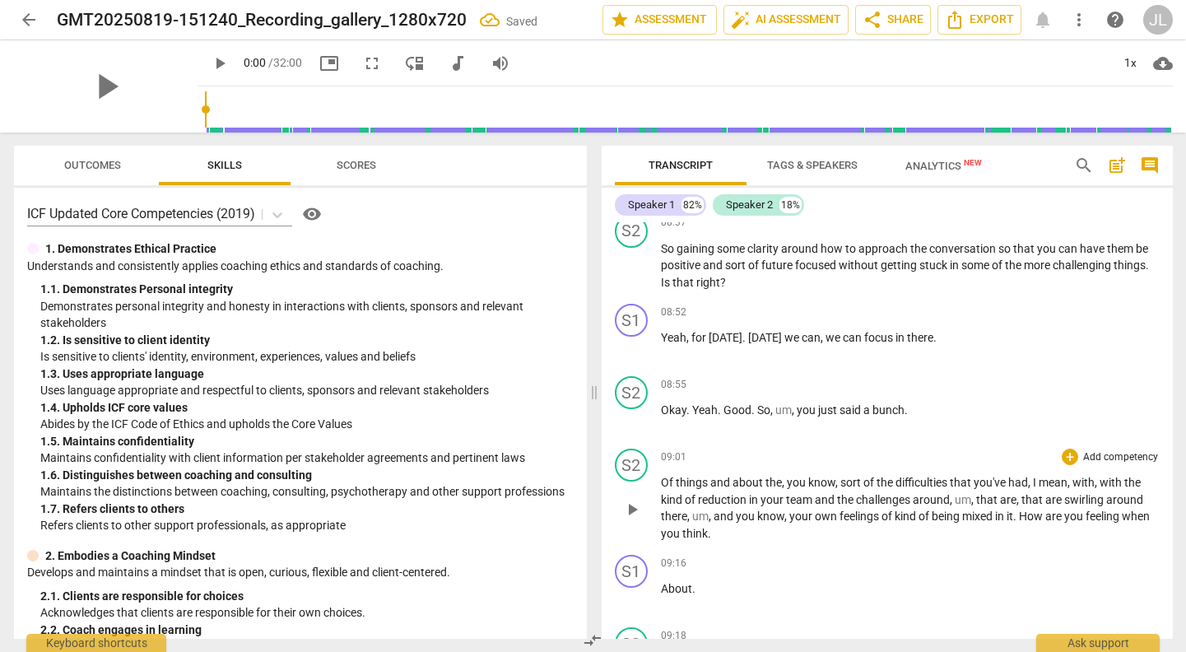
click at [667, 489] on span "Of" at bounding box center [668, 482] width 15 height 13
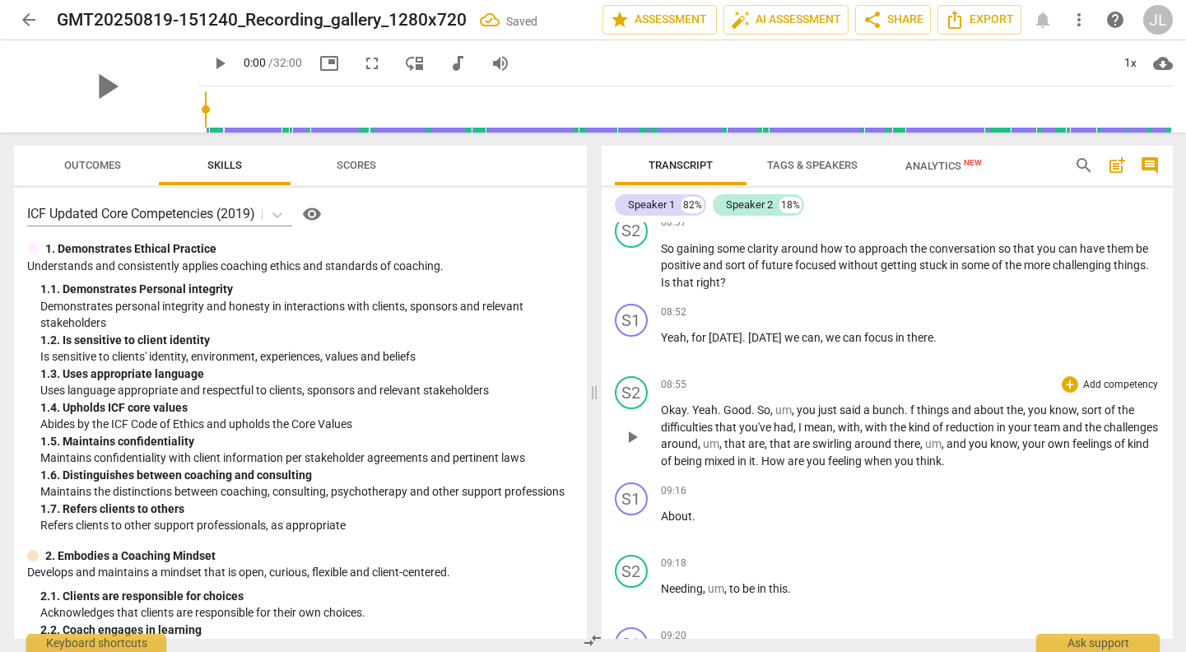
click at [911, 416] on span "f" at bounding box center [913, 409] width 7 height 13
click at [661, 523] on span "About" at bounding box center [676, 515] width 31 height 13
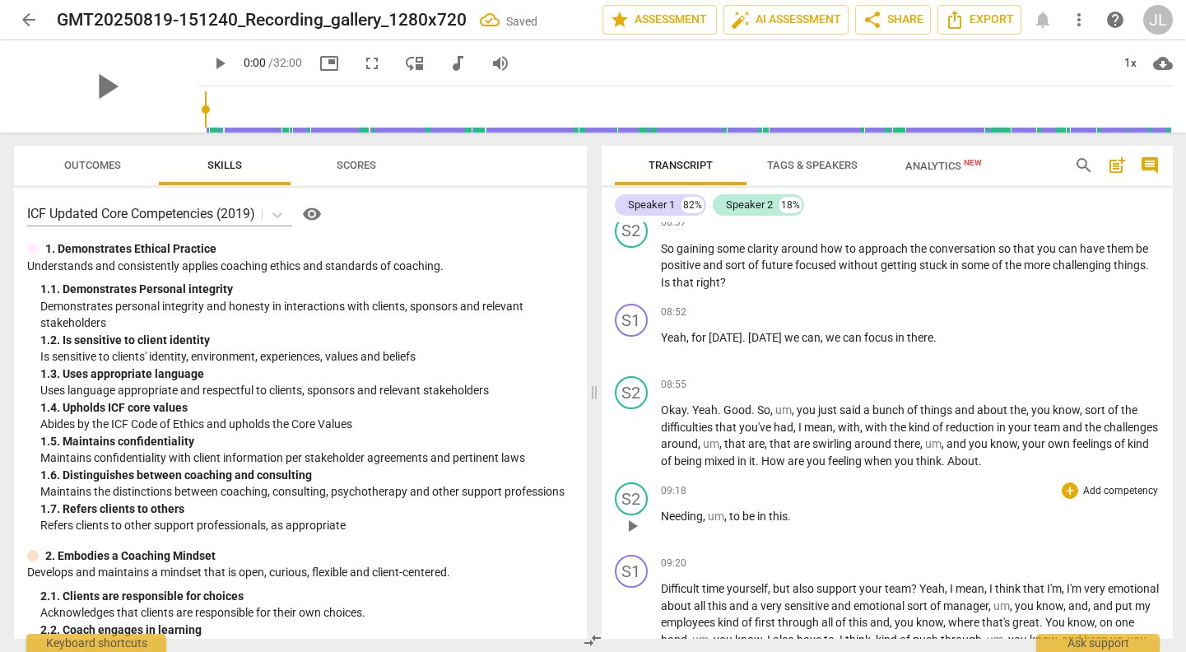
click at [664, 523] on span "Needing" at bounding box center [682, 515] width 42 height 13
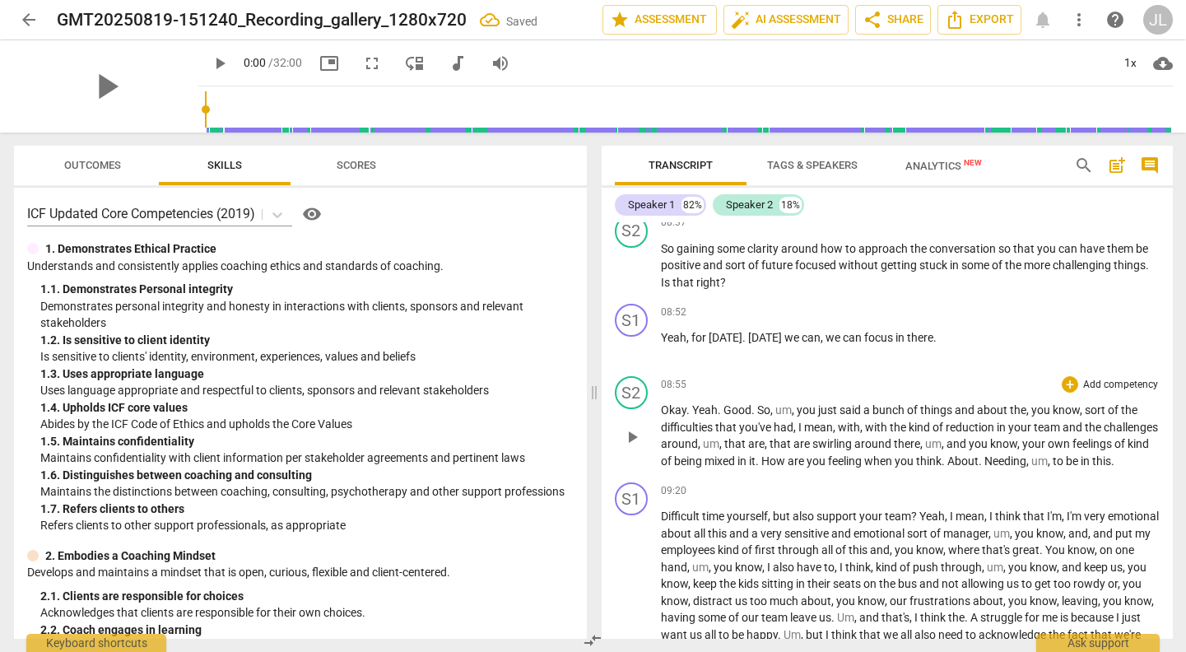
click at [978, 467] on span "About" at bounding box center [962, 460] width 31 height 13
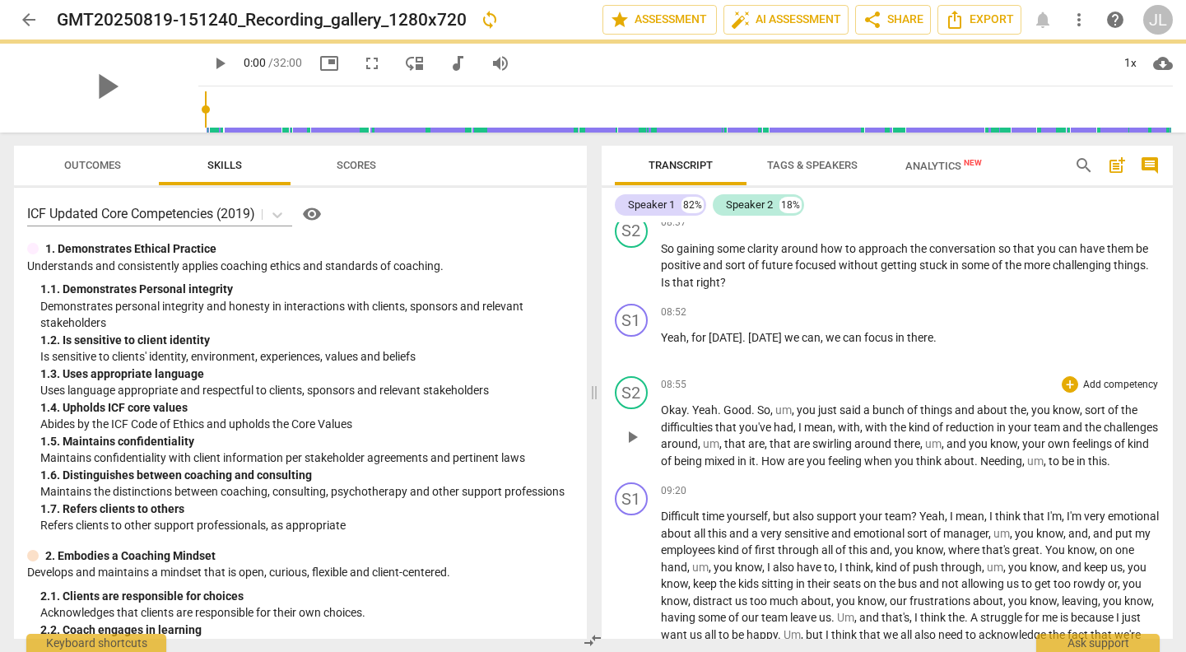
click at [1022, 467] on span "Needing" at bounding box center [1001, 460] width 42 height 13
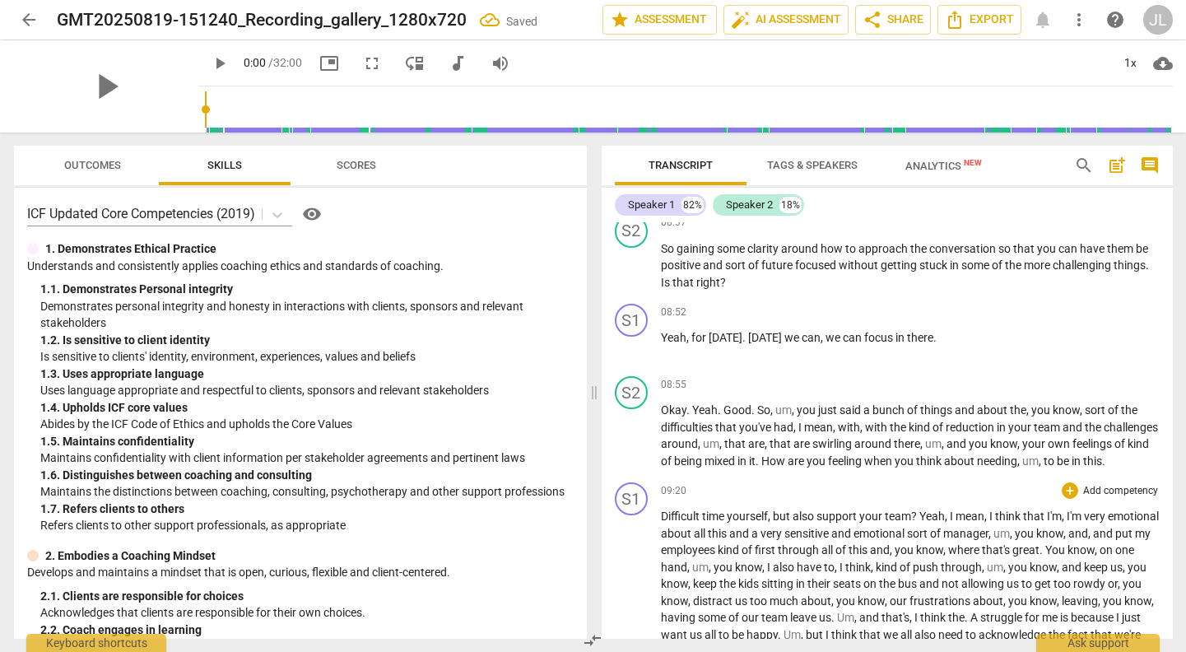
click at [663, 523] on span "Difficult" at bounding box center [681, 515] width 41 height 13
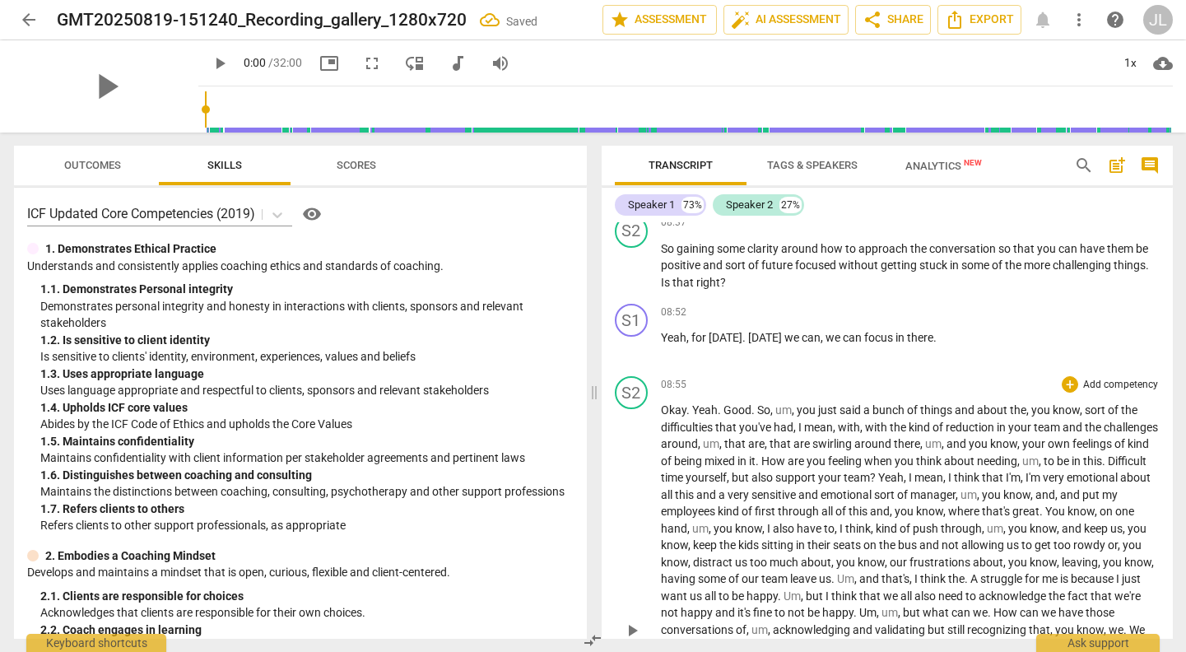
click at [1108, 467] on span "Difficult" at bounding box center [1127, 460] width 39 height 13
click at [941, 484] on span "Yeah" at bounding box center [929, 477] width 26 height 13
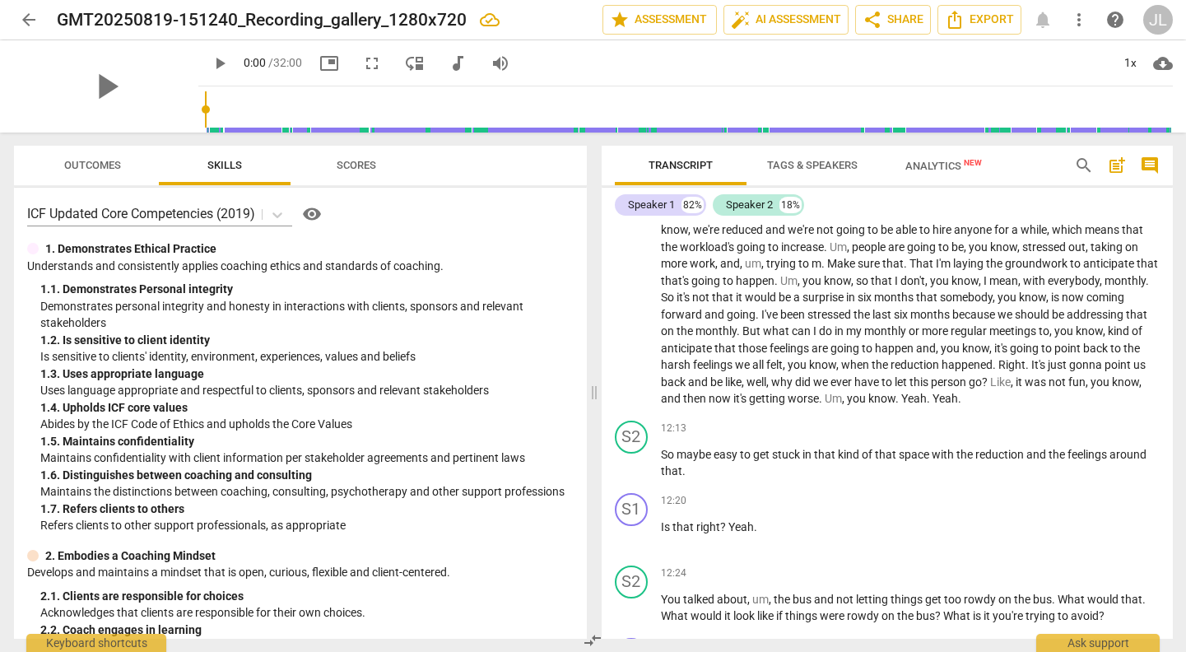
scroll to position [2705, 0]
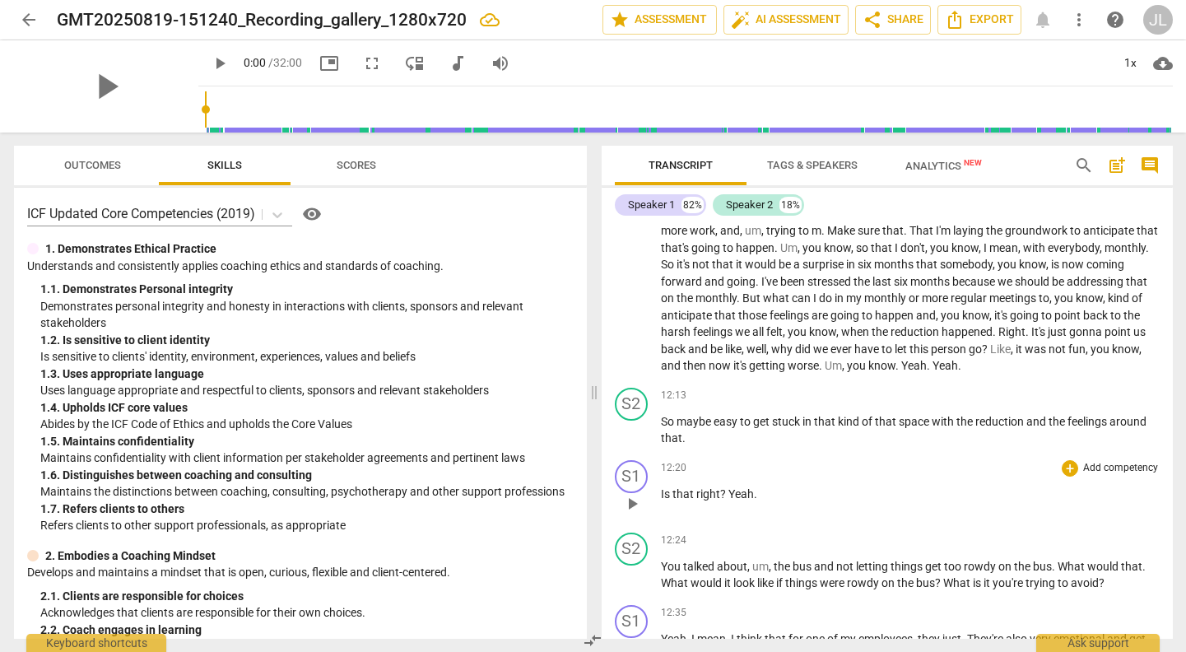
click at [661, 500] on span "Is" at bounding box center [667, 493] width 12 height 13
drag, startPoint x: 660, startPoint y: 530, endPoint x: 722, endPoint y: 527, distance: 61.8
click at [722, 503] on p "Is that right ? Yeah ." at bounding box center [910, 494] width 499 height 17
click at [698, 447] on p "So maybe easy to get stuck in that kind of that space with the reduction and th…" at bounding box center [910, 430] width 499 height 34
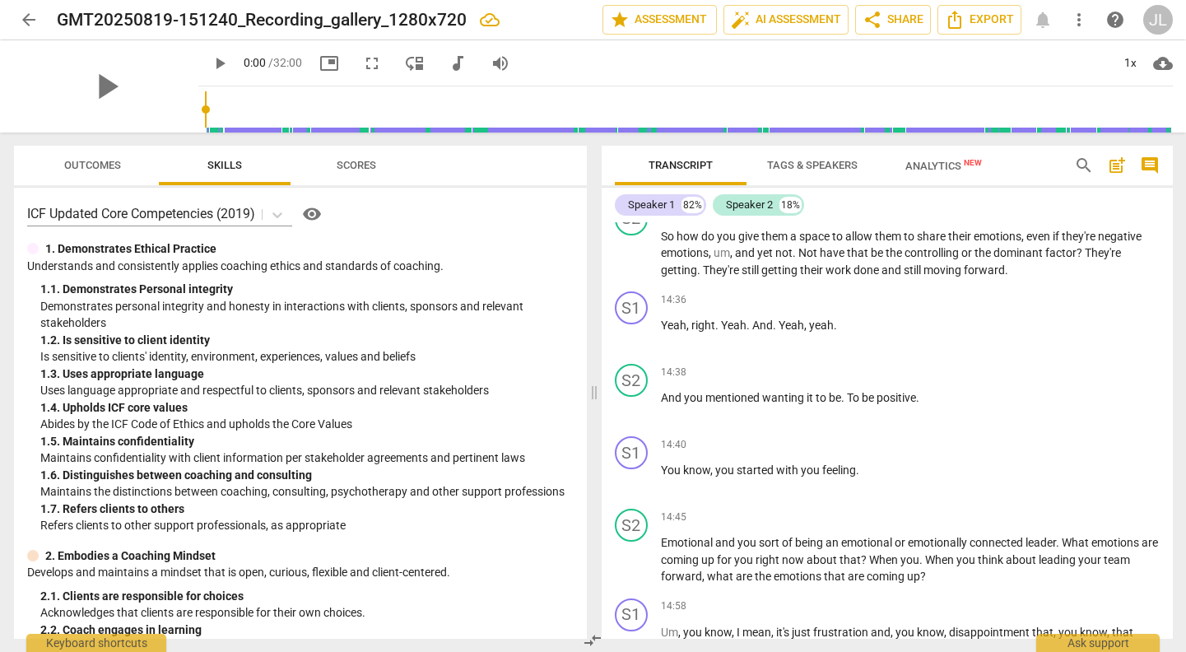
scroll to position [3501, 0]
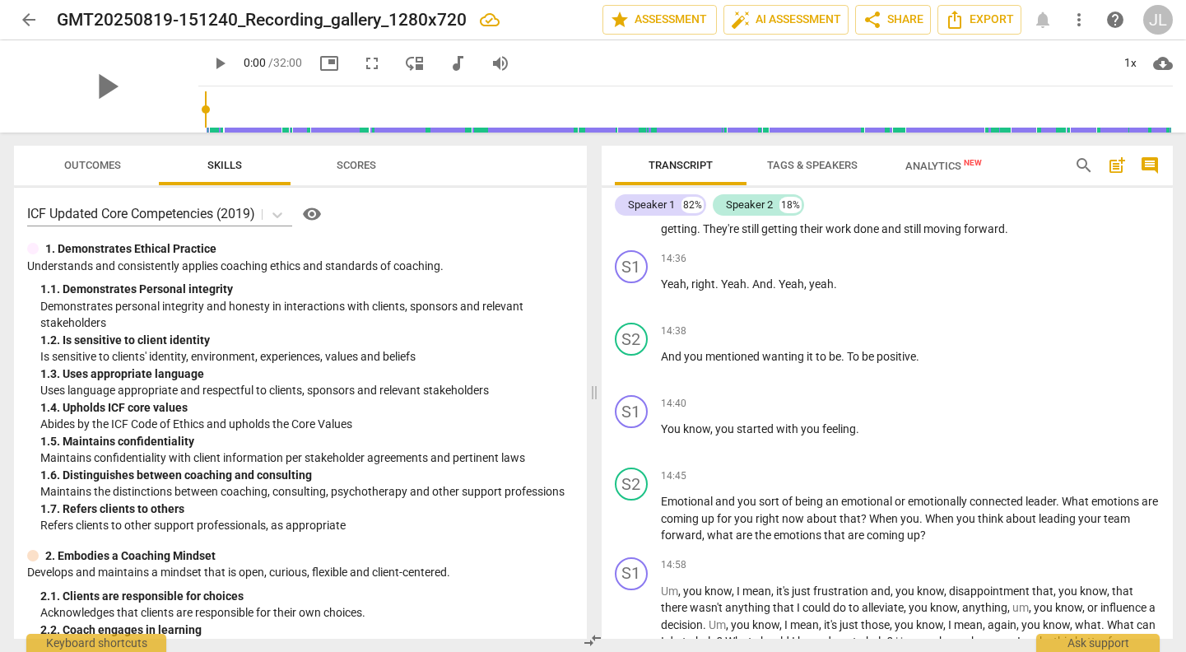
click at [811, 218] on span "Not" at bounding box center [808, 211] width 21 height 13
click at [824, 218] on span "have" at bounding box center [833, 211] width 27 height 13
click at [634, 194] on div "S2" at bounding box center [631, 177] width 33 height 33
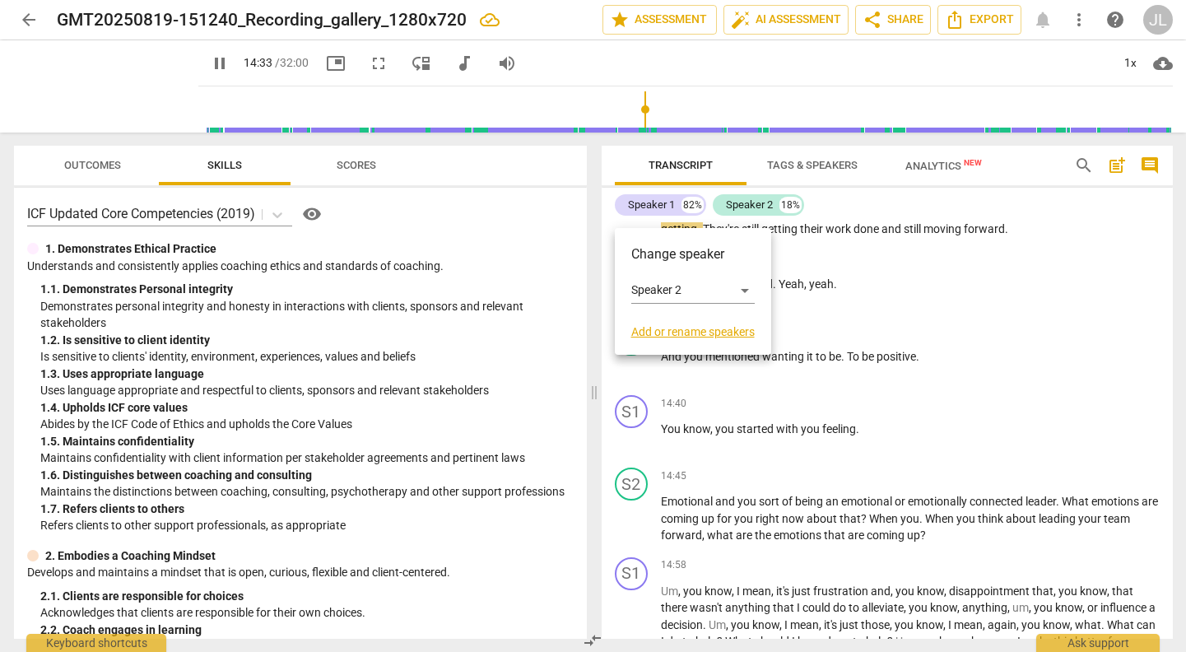
click at [843, 285] on div at bounding box center [593, 326] width 1186 height 652
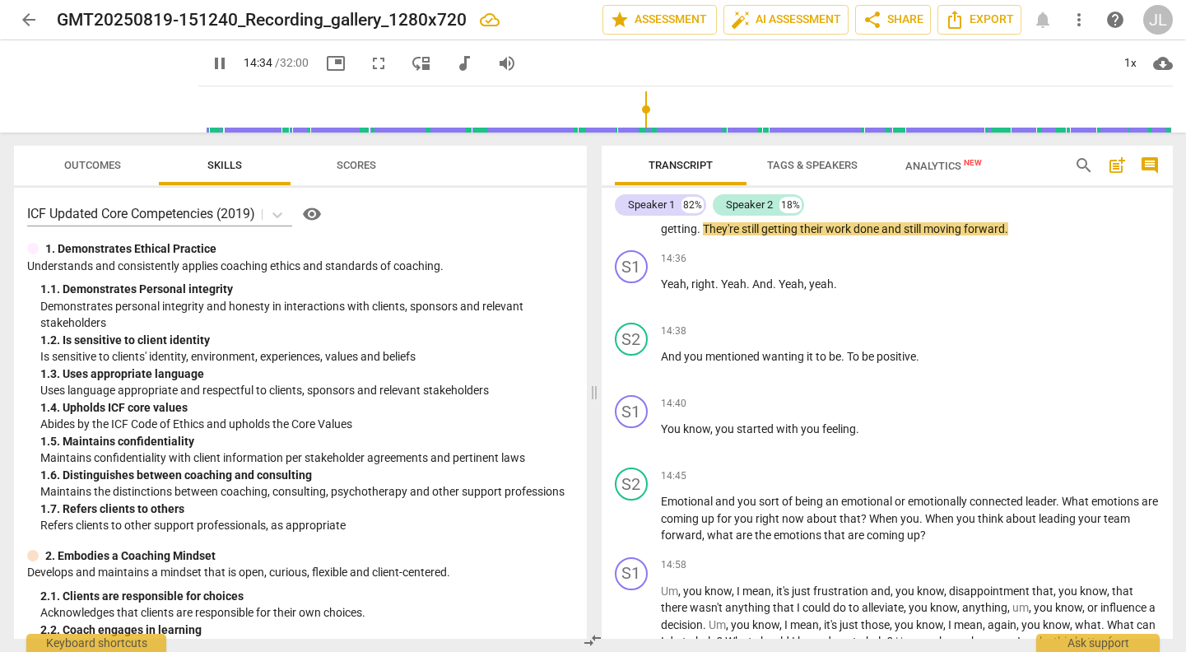
click at [632, 223] on span "pause" at bounding box center [632, 213] width 20 height 20
type input "875"
click at [817, 218] on span "Not" at bounding box center [808, 211] width 21 height 13
click at [662, 435] on span "You" at bounding box center [672, 428] width 22 height 13
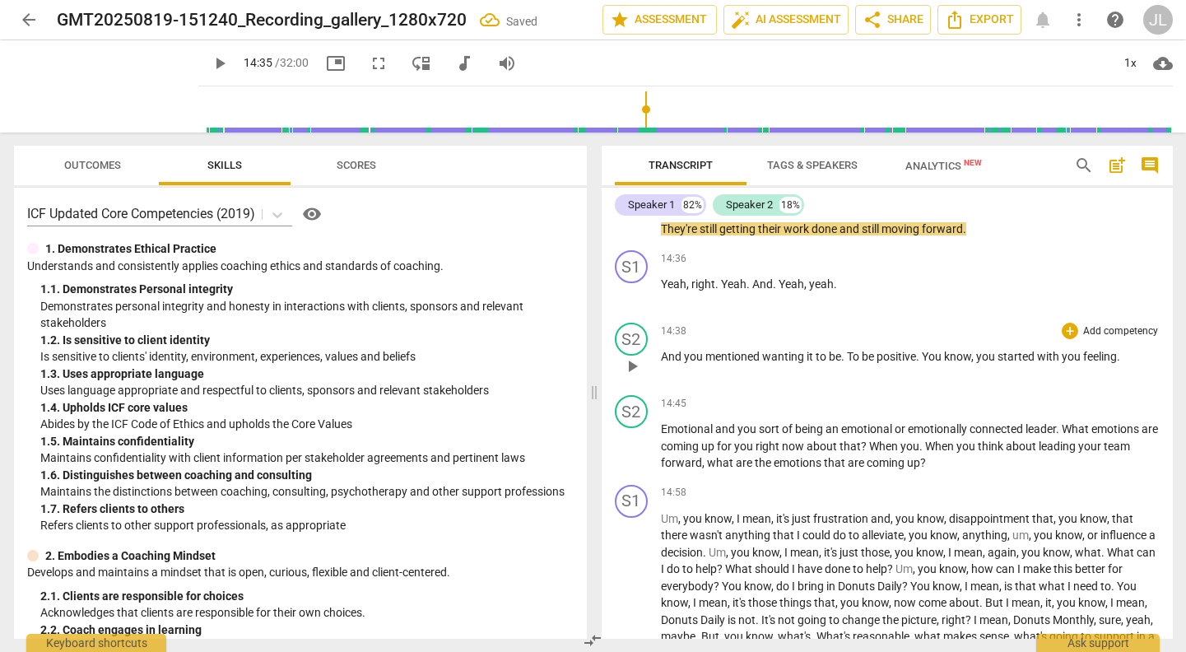
click at [852, 363] on span "To" at bounding box center [854, 356] width 15 height 13
click at [664, 435] on span "Emotional" at bounding box center [688, 428] width 54 height 13
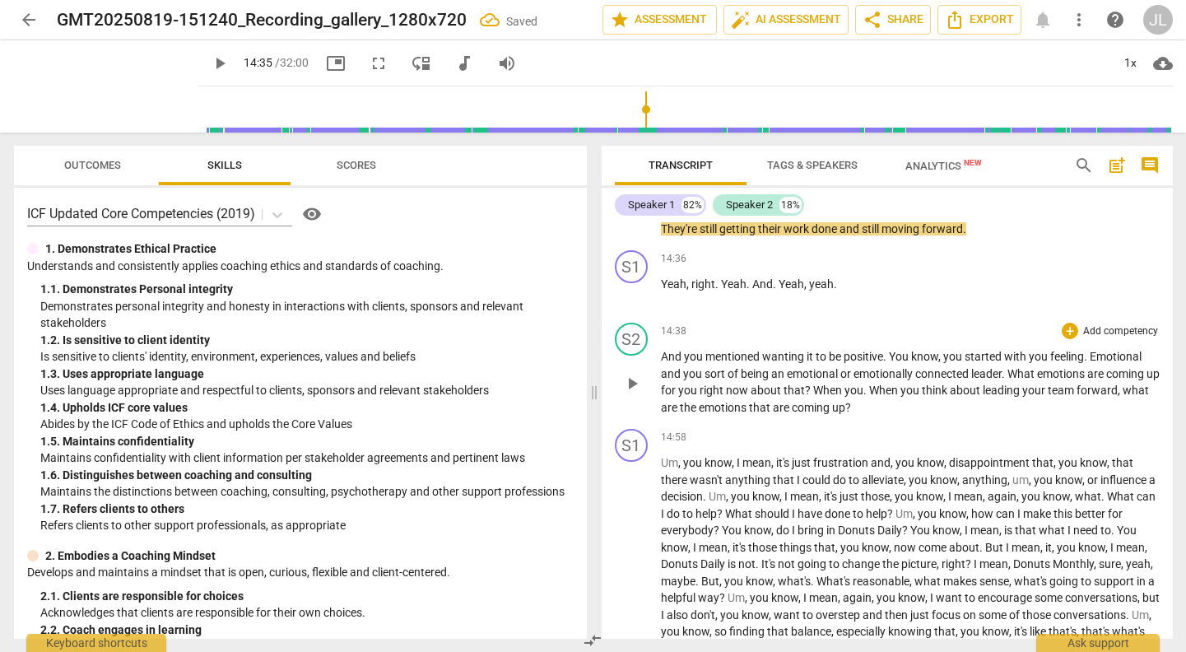
click at [1093, 363] on span "Emotional" at bounding box center [1116, 356] width 52 height 13
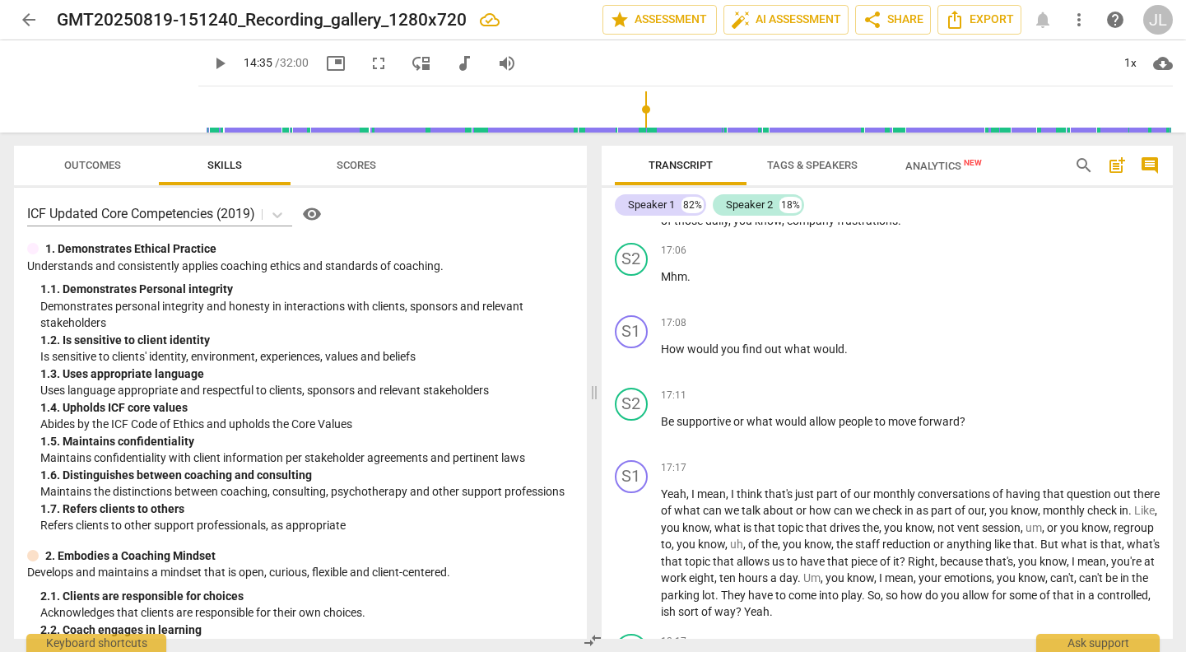
scroll to position [4028, 0]
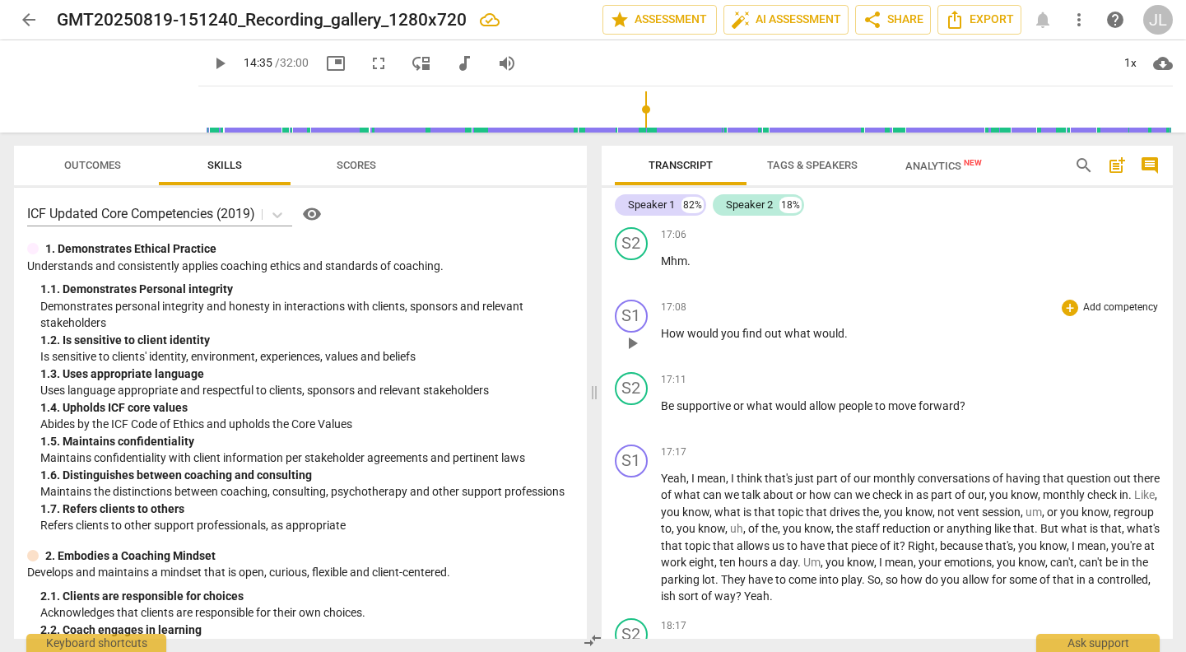
click at [661, 340] on span "How" at bounding box center [674, 333] width 26 height 13
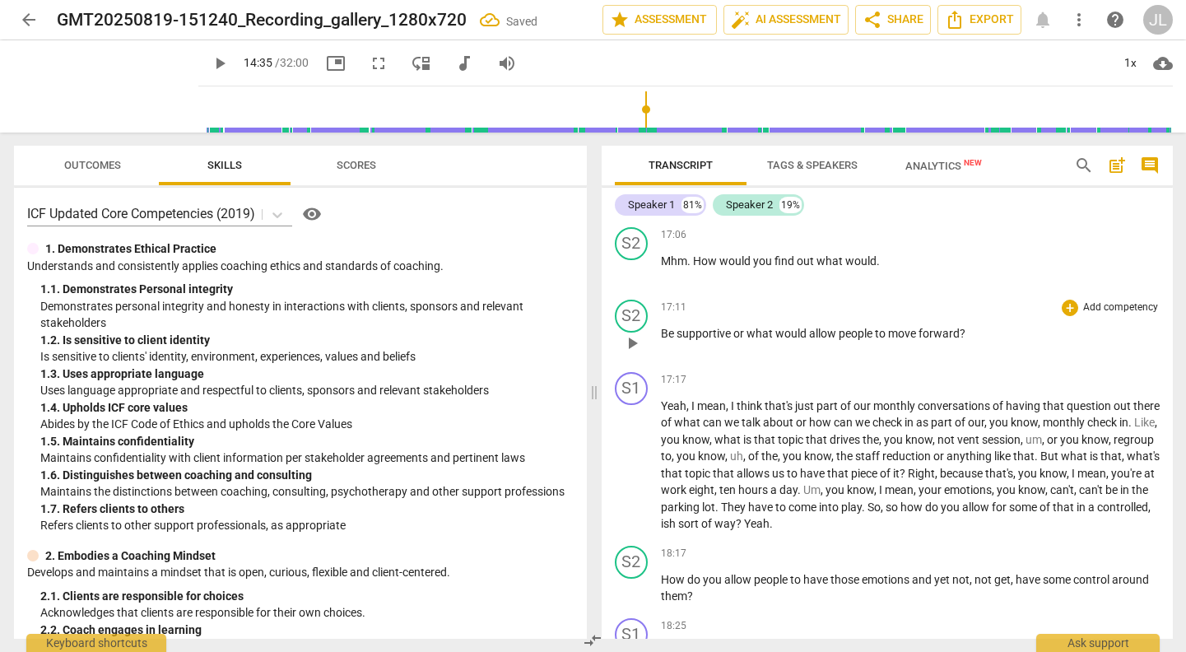
click at [672, 340] on span "Be" at bounding box center [669, 333] width 16 height 13
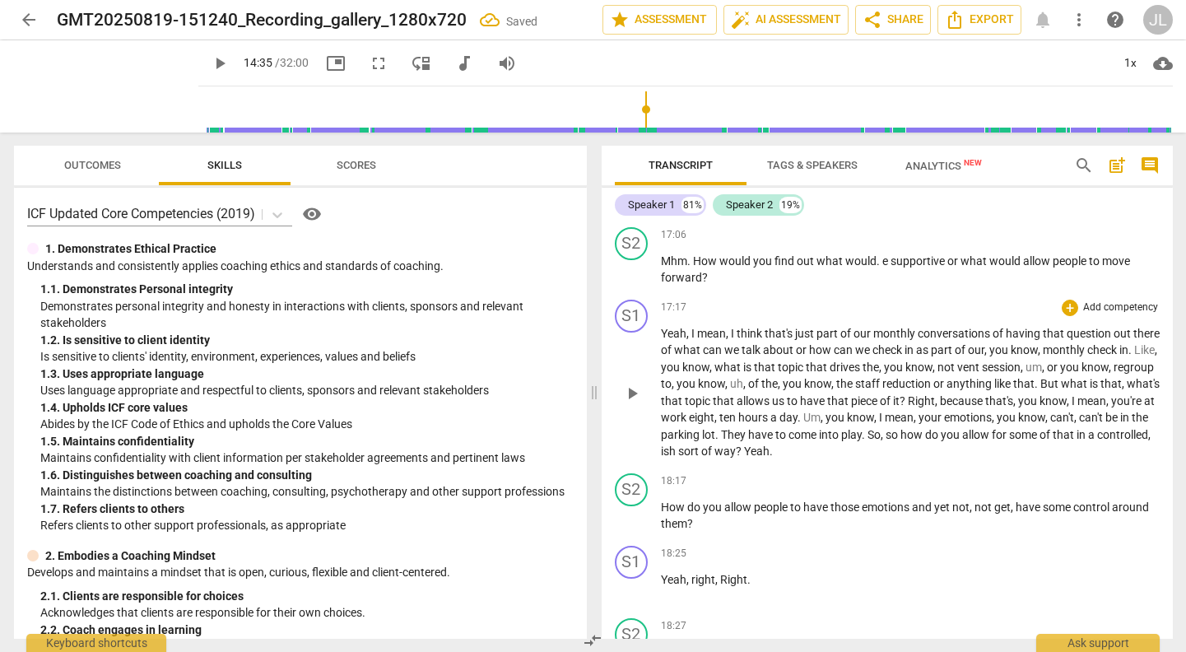
scroll to position [4029, 0]
click at [884, 267] on span "e" at bounding box center [886, 259] width 8 height 13
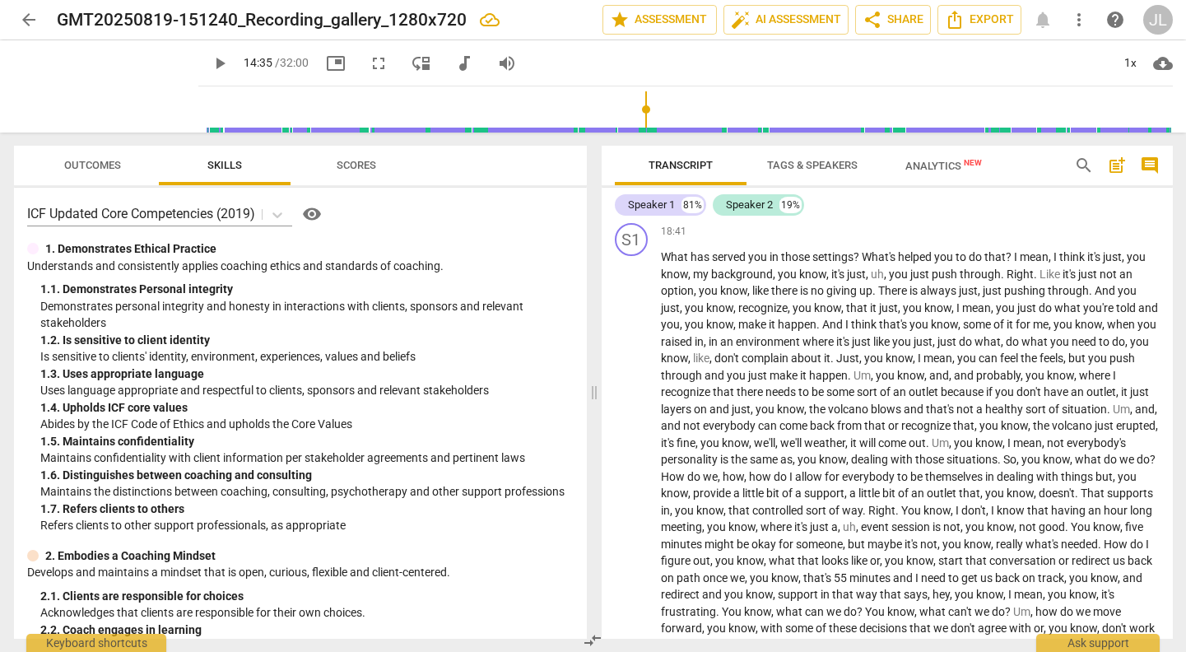
scroll to position [4457, 0]
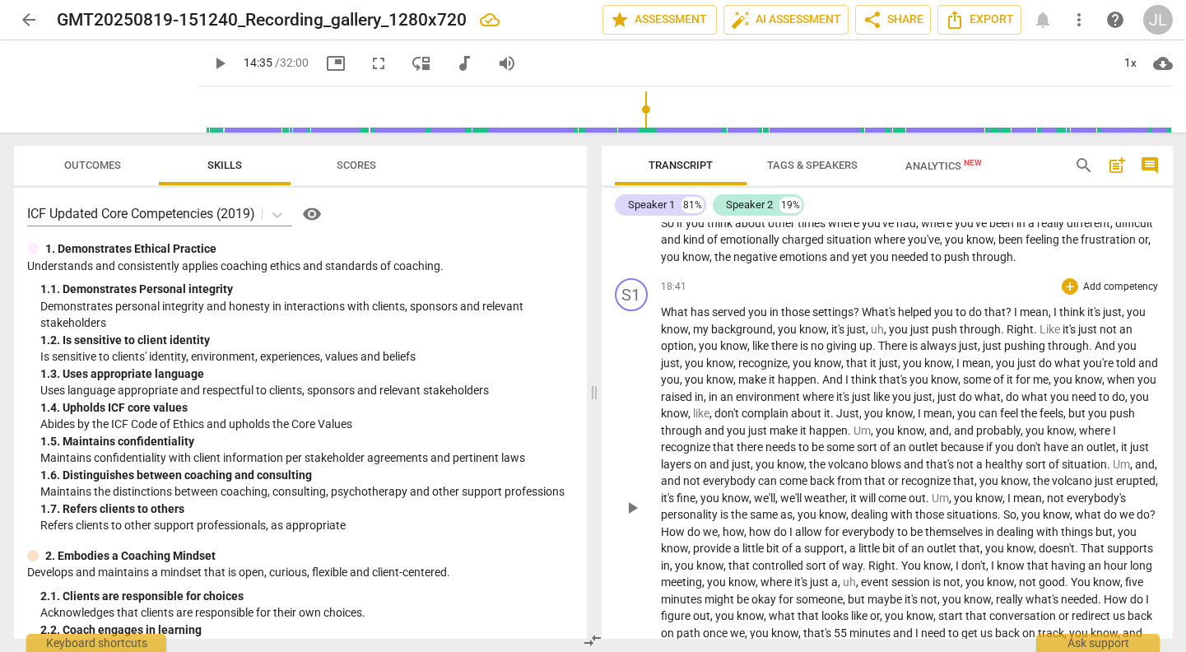
click at [674, 318] on span "What" at bounding box center [676, 311] width 30 height 13
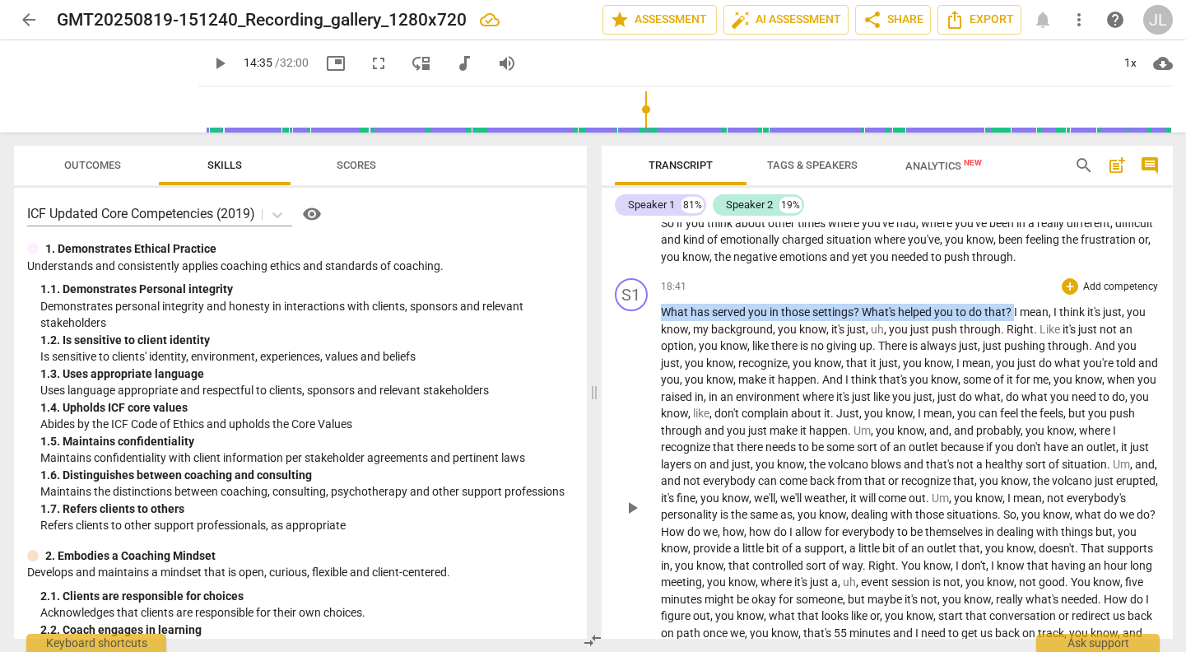
drag, startPoint x: 674, startPoint y: 351, endPoint x: 1011, endPoint y: 342, distance: 336.7
click at [1011, 342] on p "What has served you in those settings ? What's helped you to do that ? I mean ,…" at bounding box center [910, 506] width 499 height 405
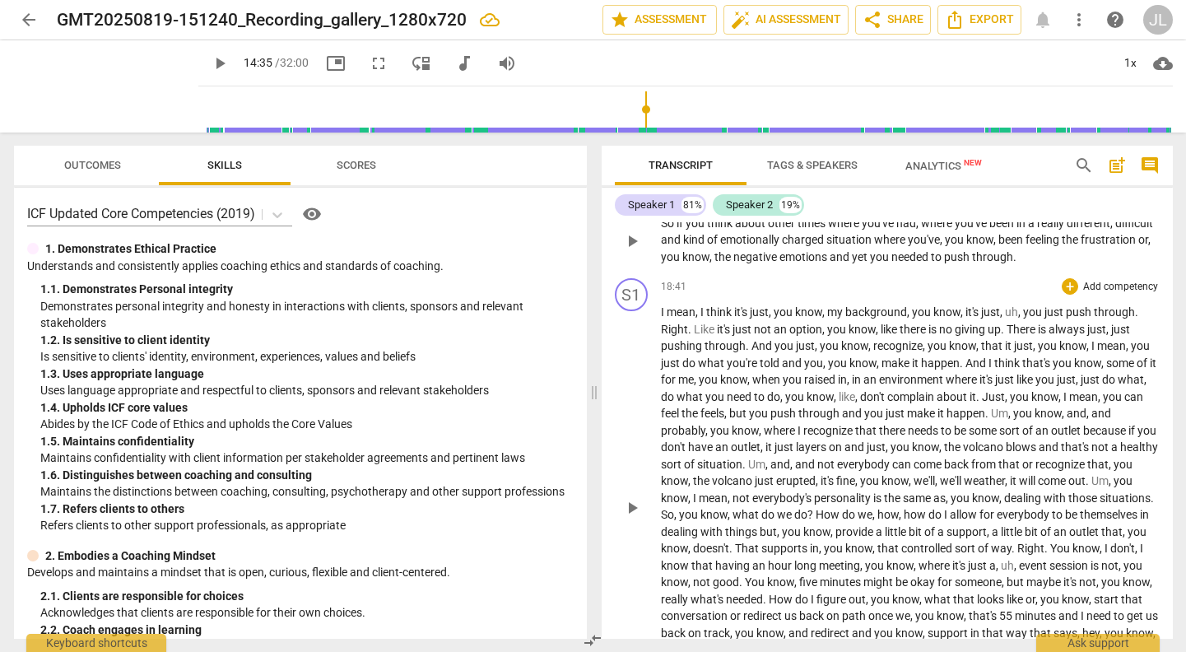
click at [1110, 266] on p "So if you think about other times where you've had , where you've been in a rea…" at bounding box center [910, 240] width 499 height 51
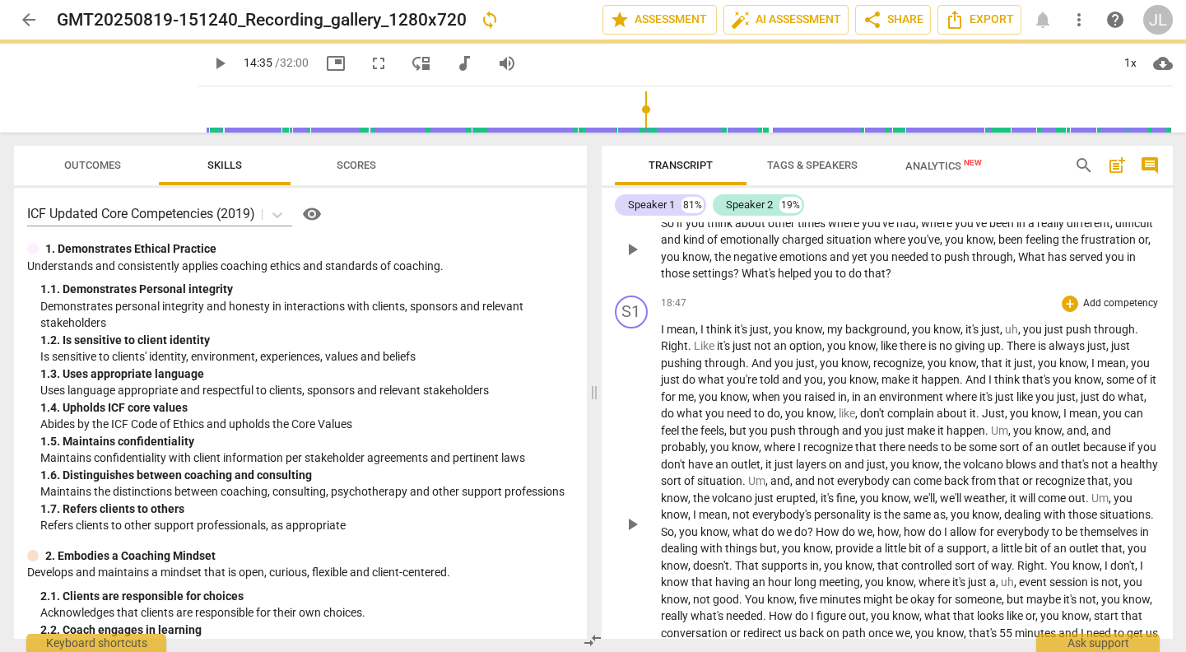
click at [1098, 281] on span "through, What has served you in those settings? What's helped you to do that?" at bounding box center [898, 265] width 475 height 30
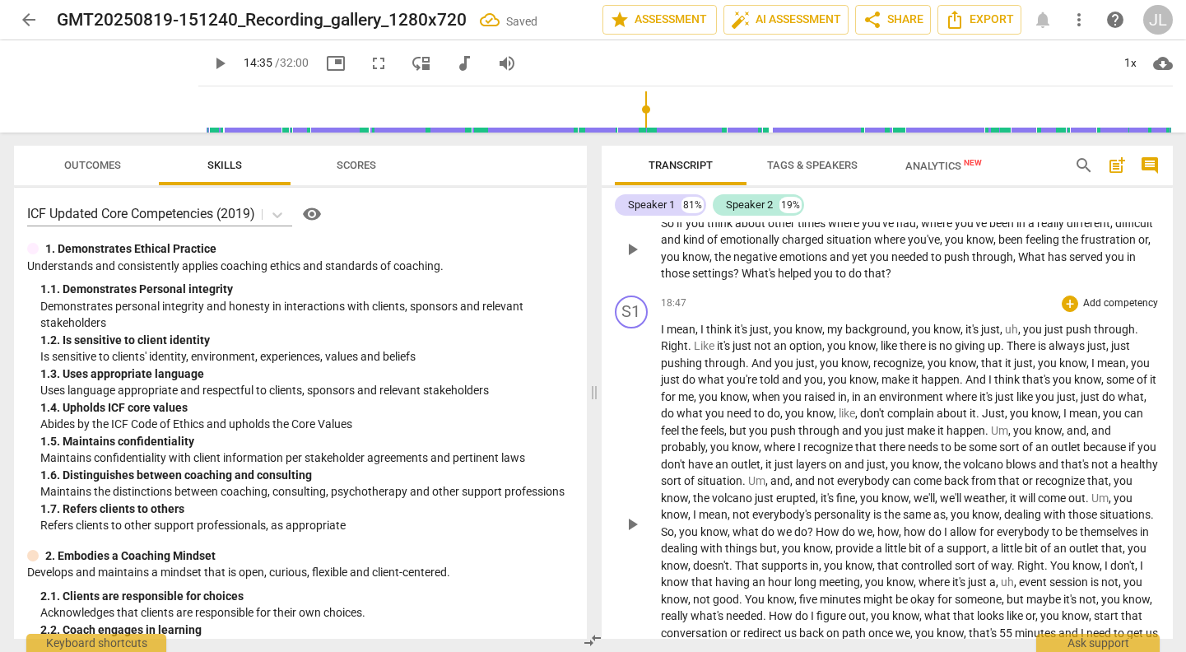
click at [1098, 281] on span "through, What has served you in those settings? What's helped you to do that?" at bounding box center [898, 265] width 475 height 30
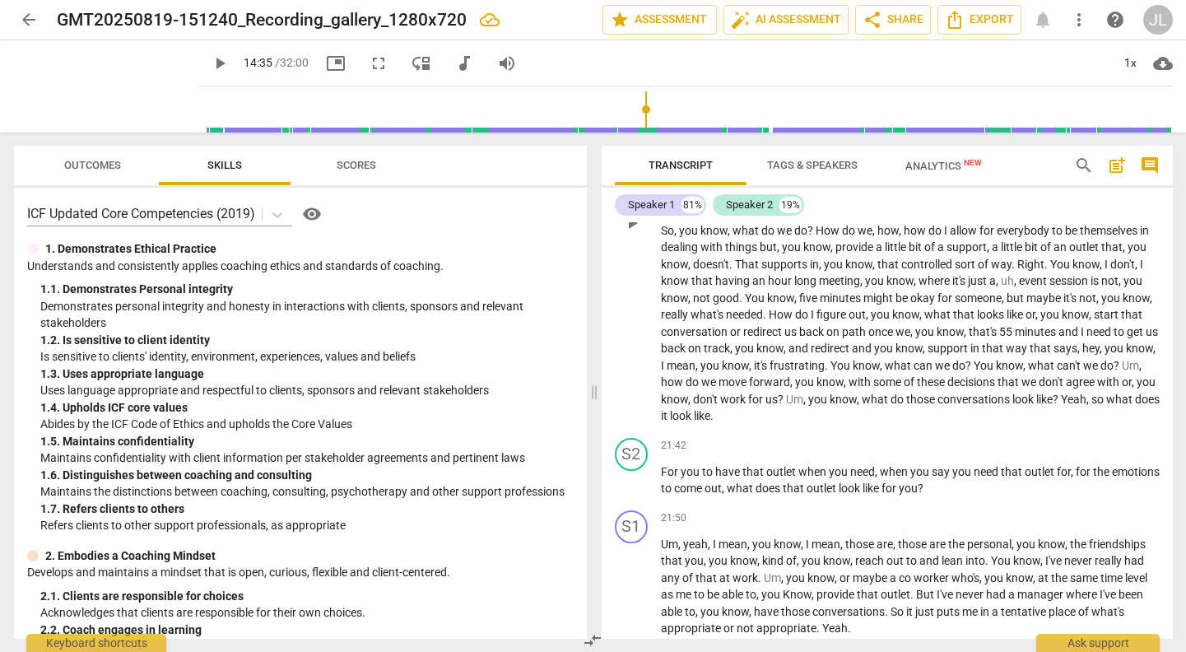
scroll to position [4782, 0]
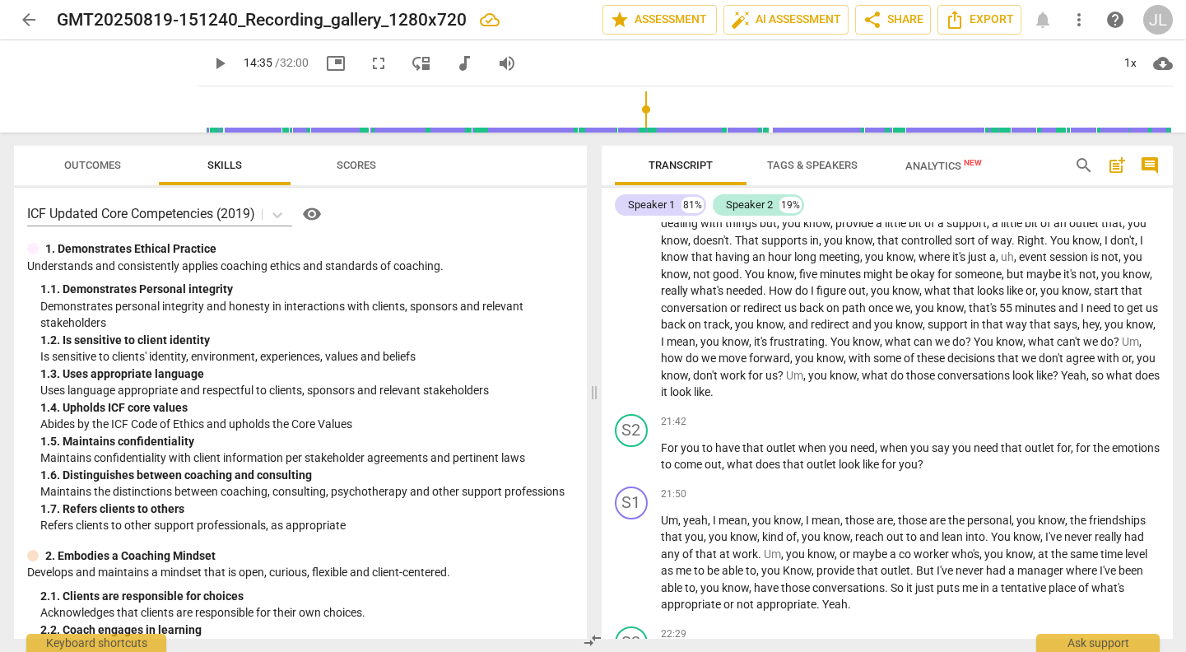
click at [1049, 263] on span "event" at bounding box center [1034, 256] width 30 height 13
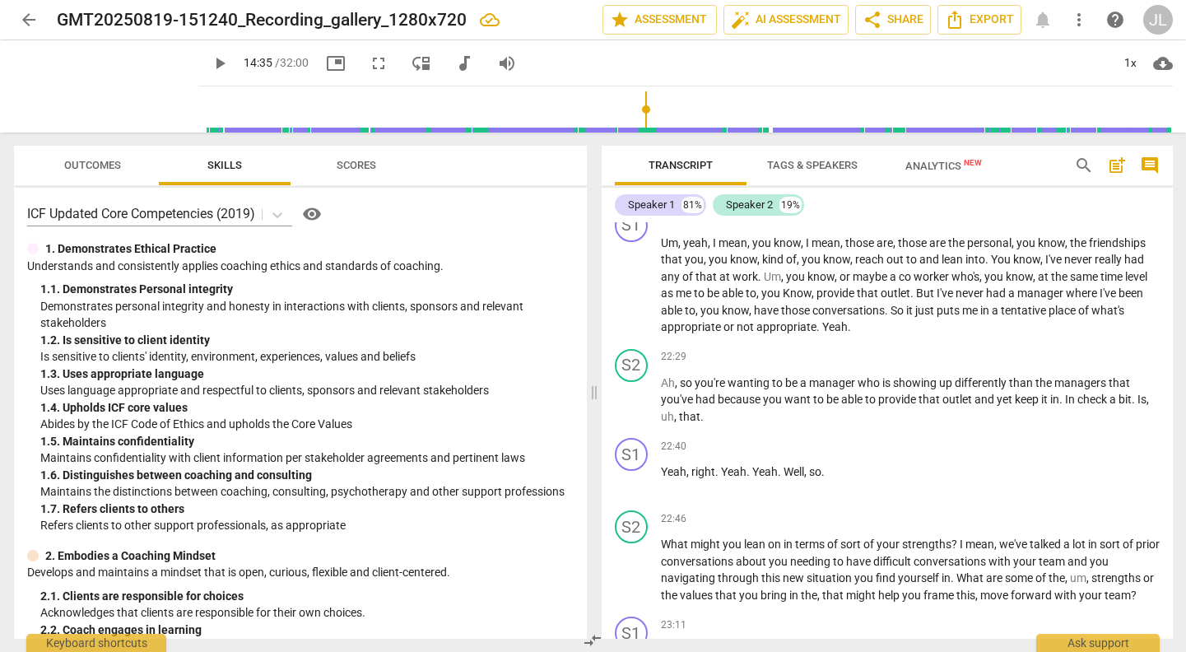
scroll to position [5083, 0]
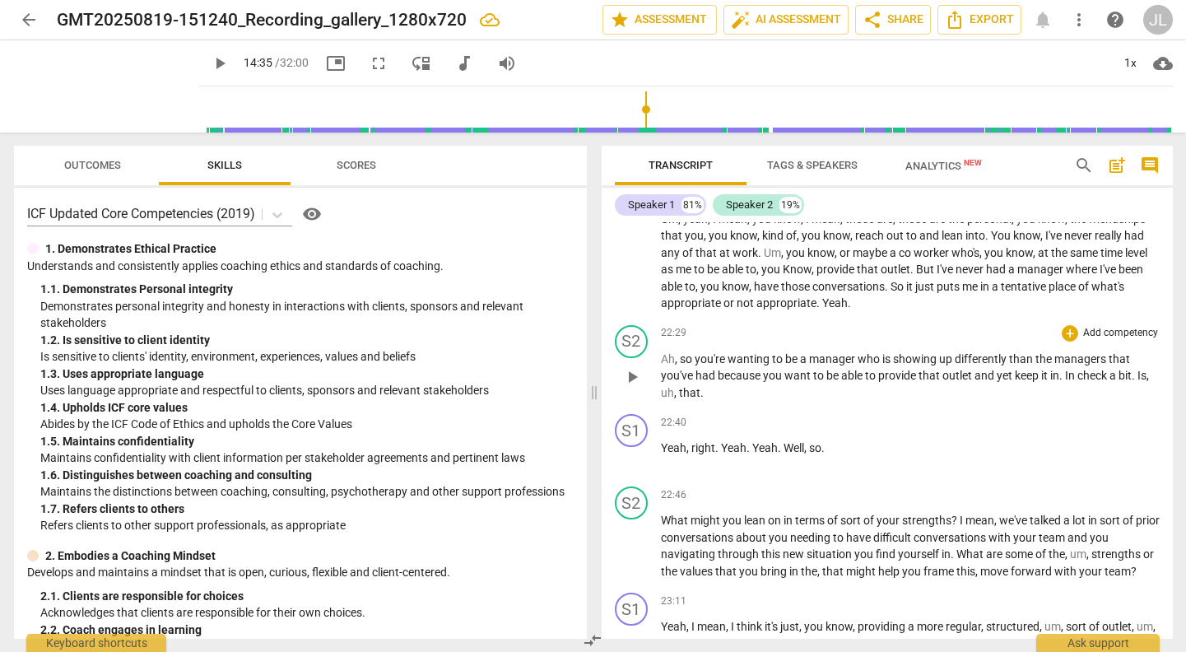
click at [704, 402] on p "Ah , so you're wanting to be a manager who is showing up differently than the m…" at bounding box center [910, 376] width 499 height 51
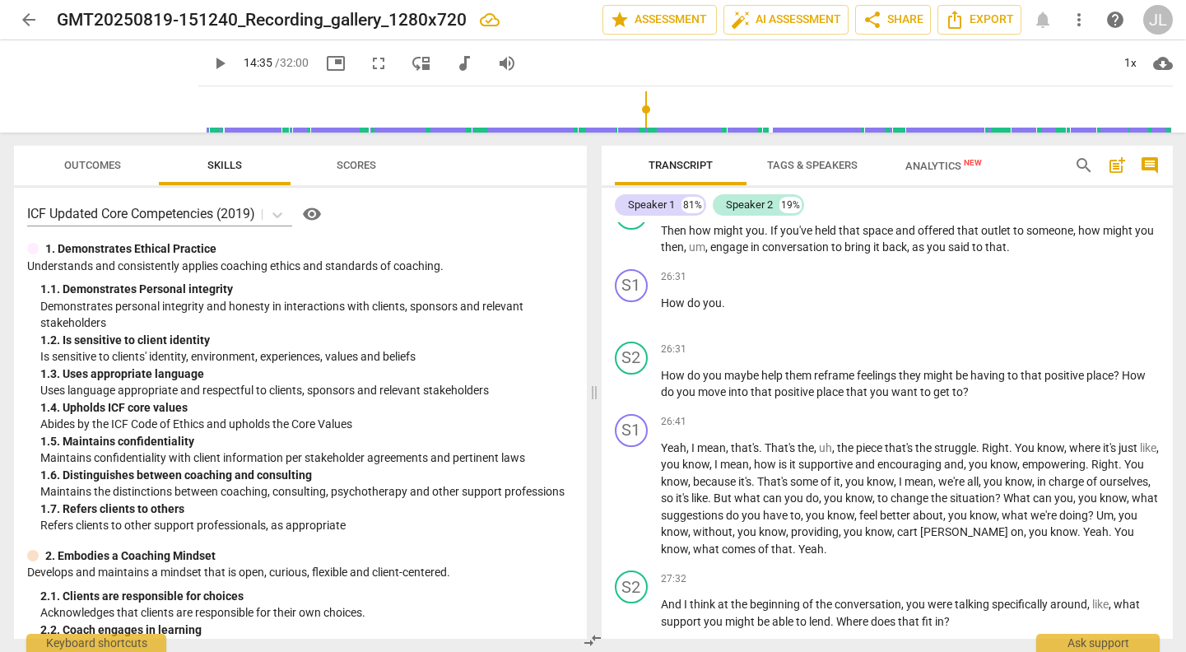
scroll to position [6178, 0]
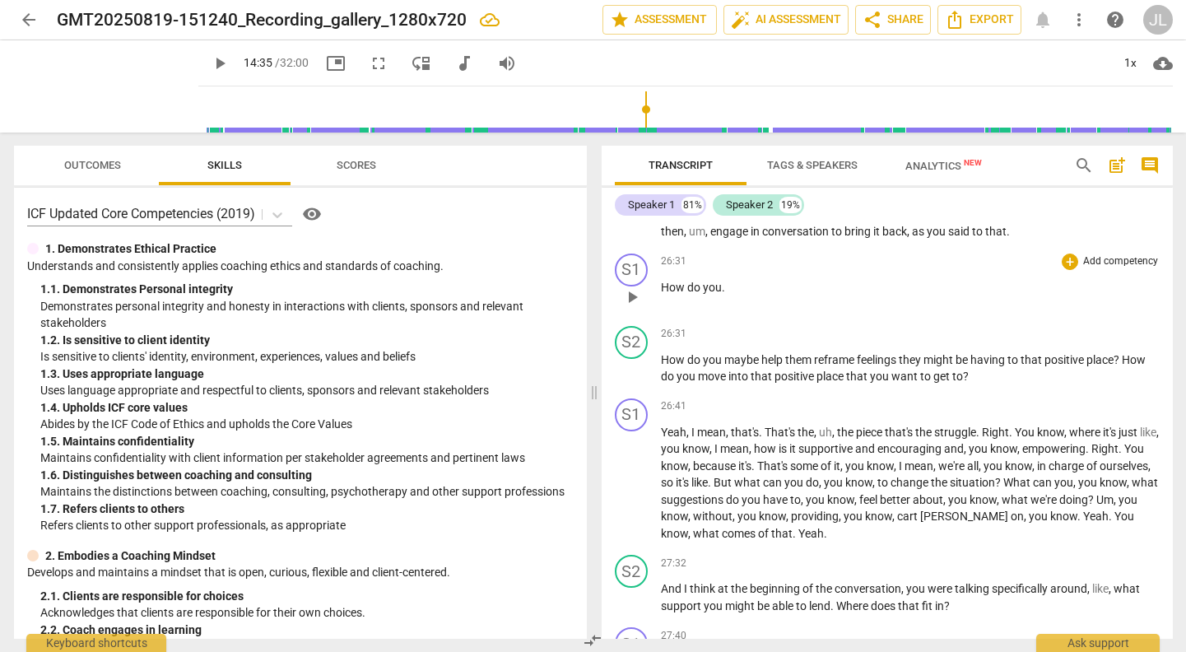
drag, startPoint x: 662, startPoint y: 395, endPoint x: 653, endPoint y: 314, distance: 82.1
click at [653, 314] on div "S1 play_arrow pause 00:04 + Add competency keyboard_arrow_right All right . S2 …" at bounding box center [887, 430] width 571 height 416
click at [667, 294] on span "How" at bounding box center [674, 287] width 26 height 13
drag, startPoint x: 667, startPoint y: 319, endPoint x: 754, endPoint y: 321, distance: 86.4
click at [754, 296] on p "How do you ." at bounding box center [910, 287] width 499 height 17
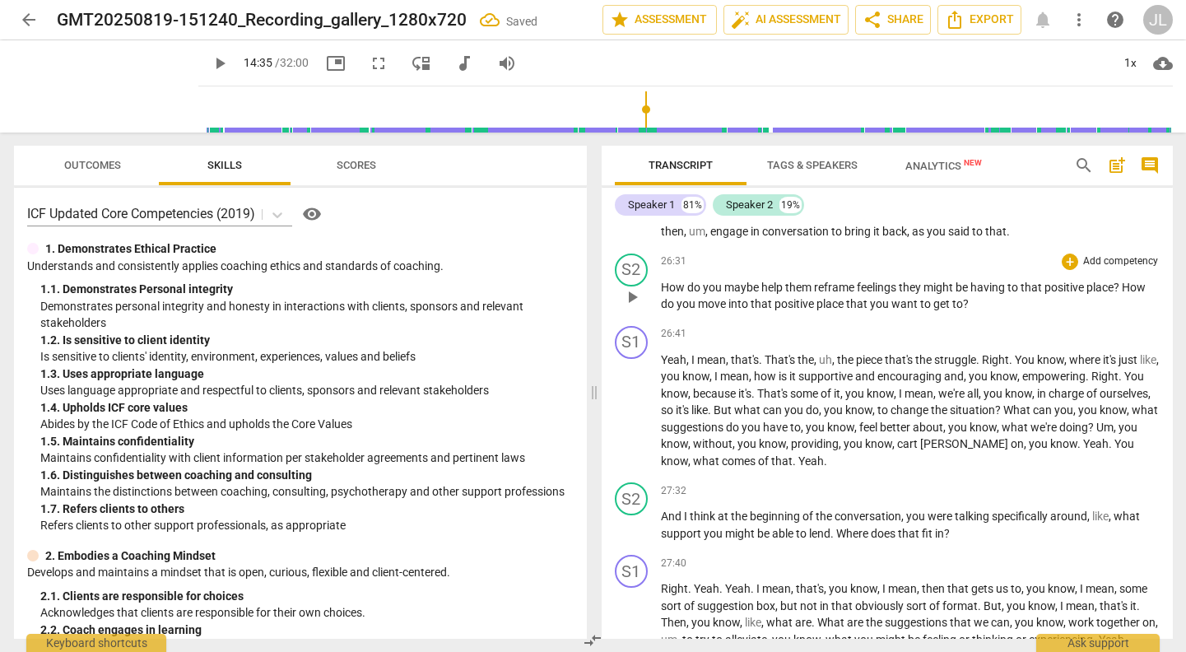
click at [662, 294] on span "How" at bounding box center [674, 287] width 26 height 13
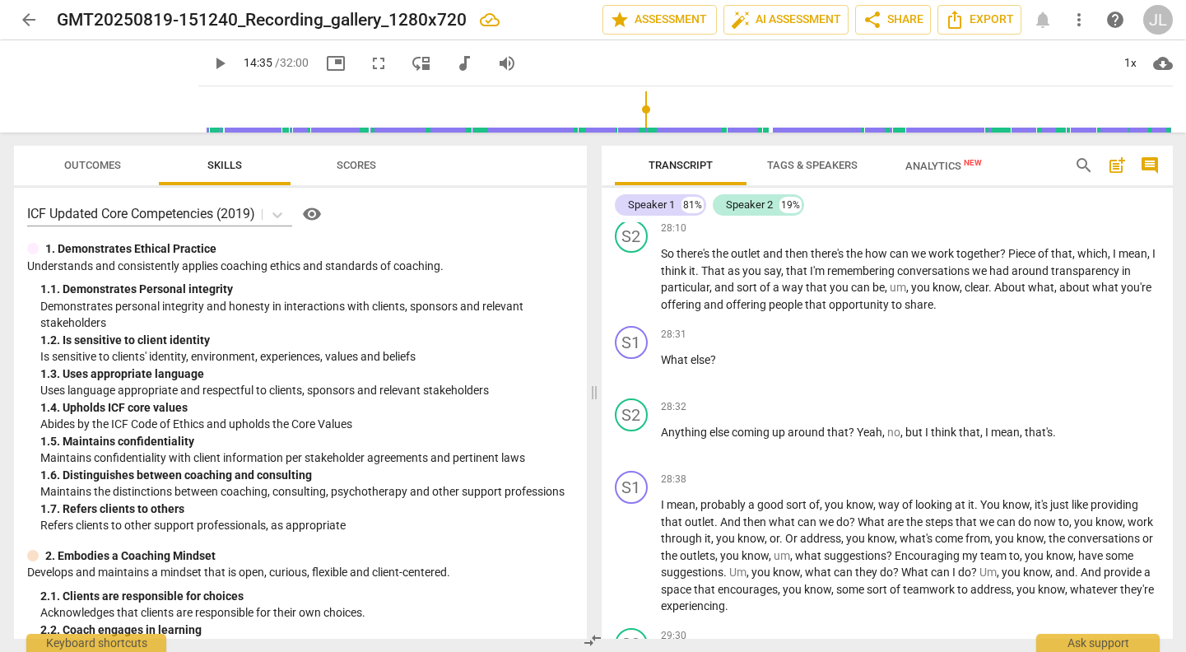
scroll to position [6596, 0]
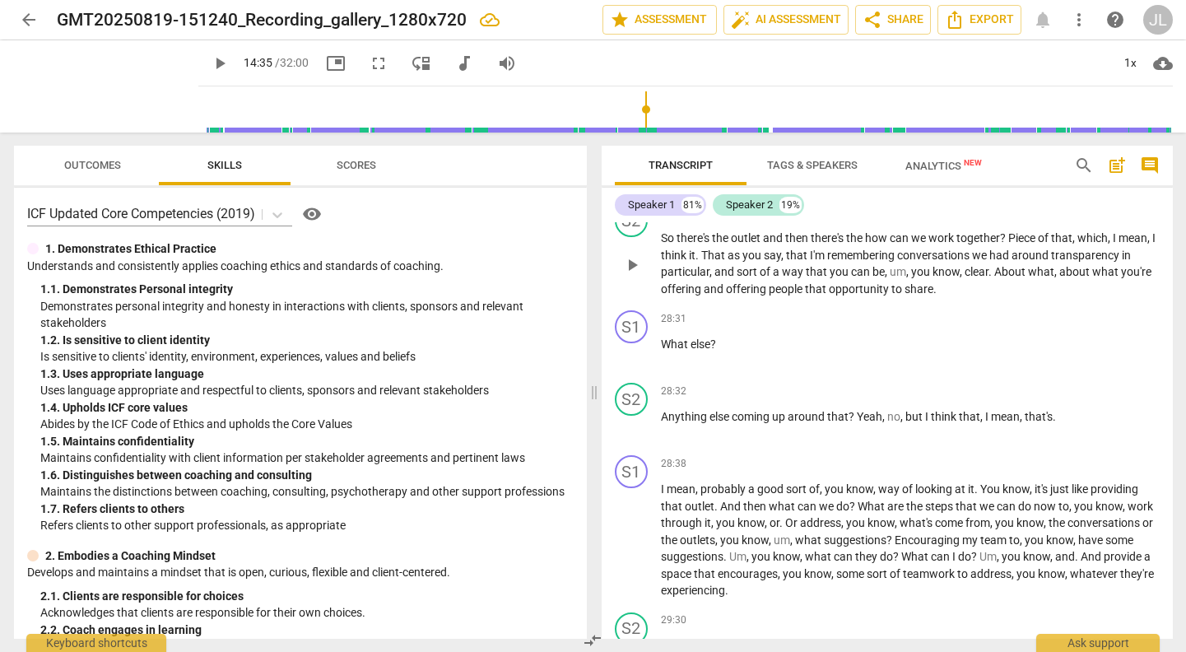
click at [996, 297] on p "So there's the outlet and then there's the how can we work together ? Piece of …" at bounding box center [910, 263] width 499 height 67
click at [665, 351] on span "What" at bounding box center [676, 343] width 30 height 13
drag, startPoint x: 665, startPoint y: 376, endPoint x: 662, endPoint y: 453, distance: 76.6
click at [662, 453] on div "S1 play_arrow pause 00:04 + Add competency keyboard_arrow_right All right . S2 …" at bounding box center [887, 430] width 571 height 416
click at [662, 423] on span "Anything" at bounding box center [685, 416] width 49 height 13
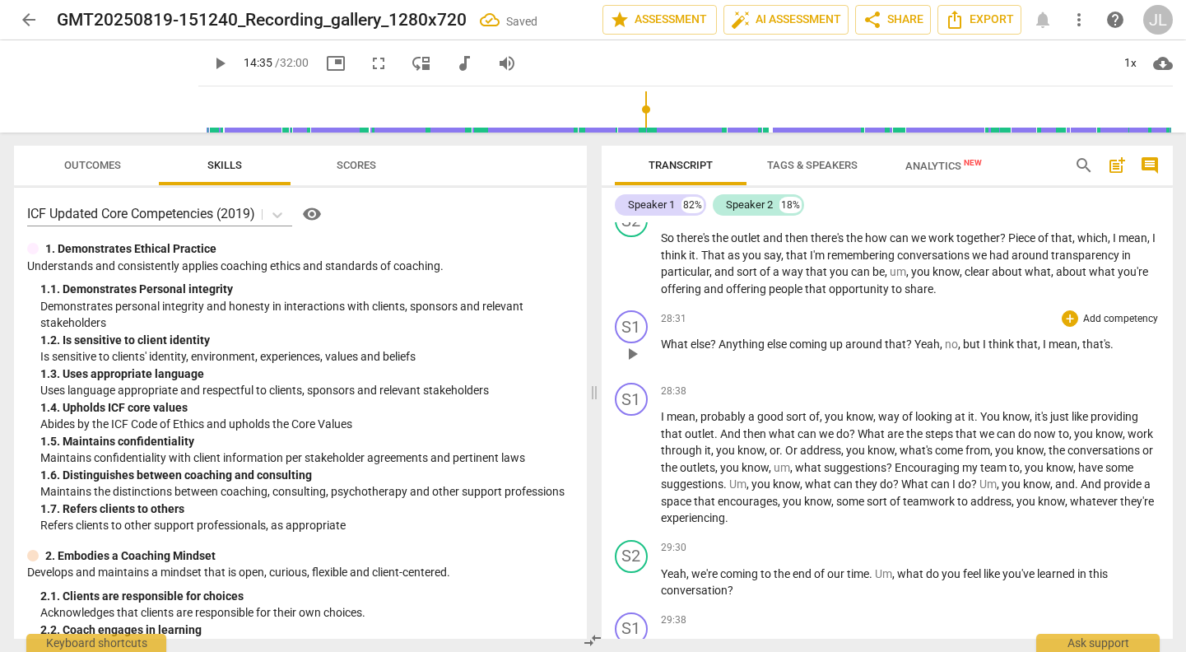
click at [710, 351] on span "?" at bounding box center [714, 343] width 8 height 13
drag, startPoint x: 710, startPoint y: 380, endPoint x: 655, endPoint y: 379, distance: 55.2
click at [655, 376] on div "S1 play_arrow pause 28:31 + Add competency keyboard_arrow_right What else ? Any…" at bounding box center [887, 340] width 571 height 72
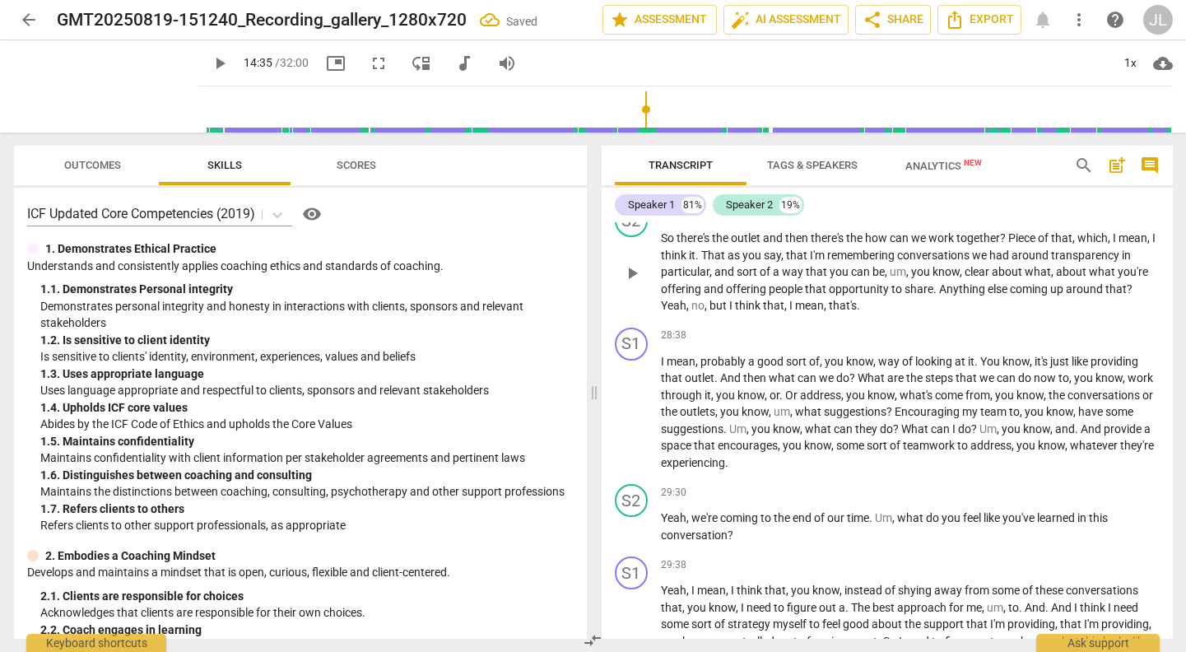
click at [658, 314] on div "S2 play_arrow pause" at bounding box center [638, 259] width 46 height 110
click at [663, 312] on span "Yeah" at bounding box center [674, 305] width 26 height 13
click at [671, 312] on span "Yeah" at bounding box center [674, 305] width 26 height 13
drag, startPoint x: 671, startPoint y: 341, endPoint x: 875, endPoint y: 342, distance: 204.1
click at [875, 314] on p "So there's the outlet and then there's the how can we work together ? Piece of …" at bounding box center [910, 272] width 499 height 85
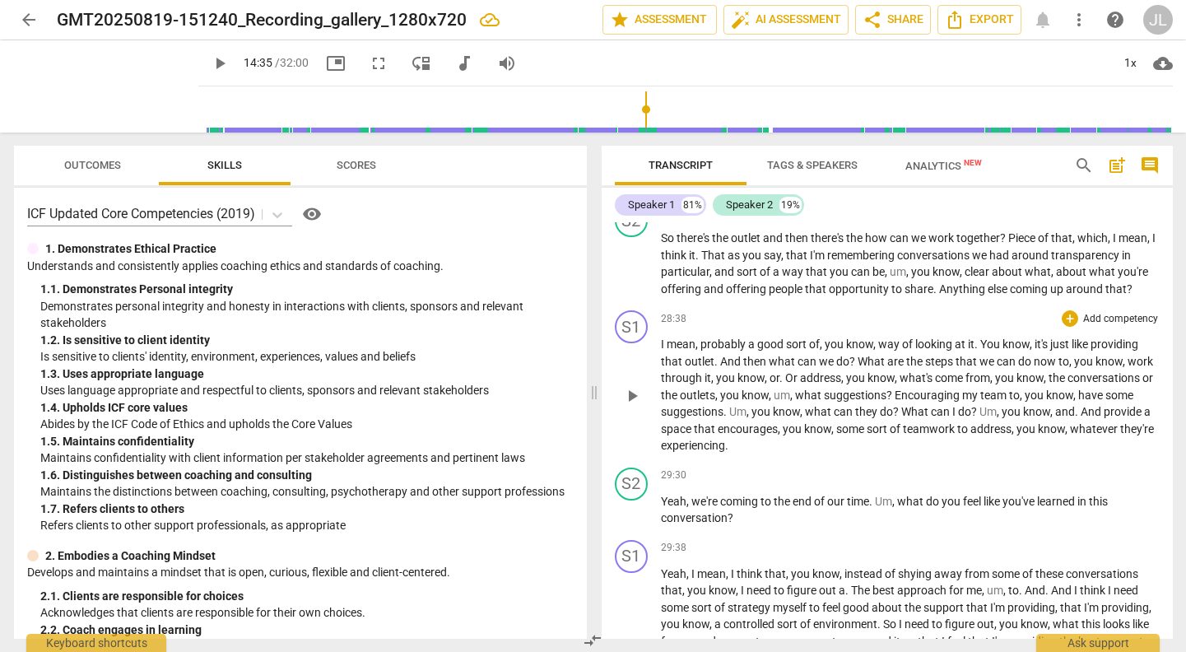
click at [659, 373] on div "S1 play_arrow pause" at bounding box center [638, 382] width 46 height 144
click at [663, 351] on span "I" at bounding box center [664, 343] width 6 height 13
paste p
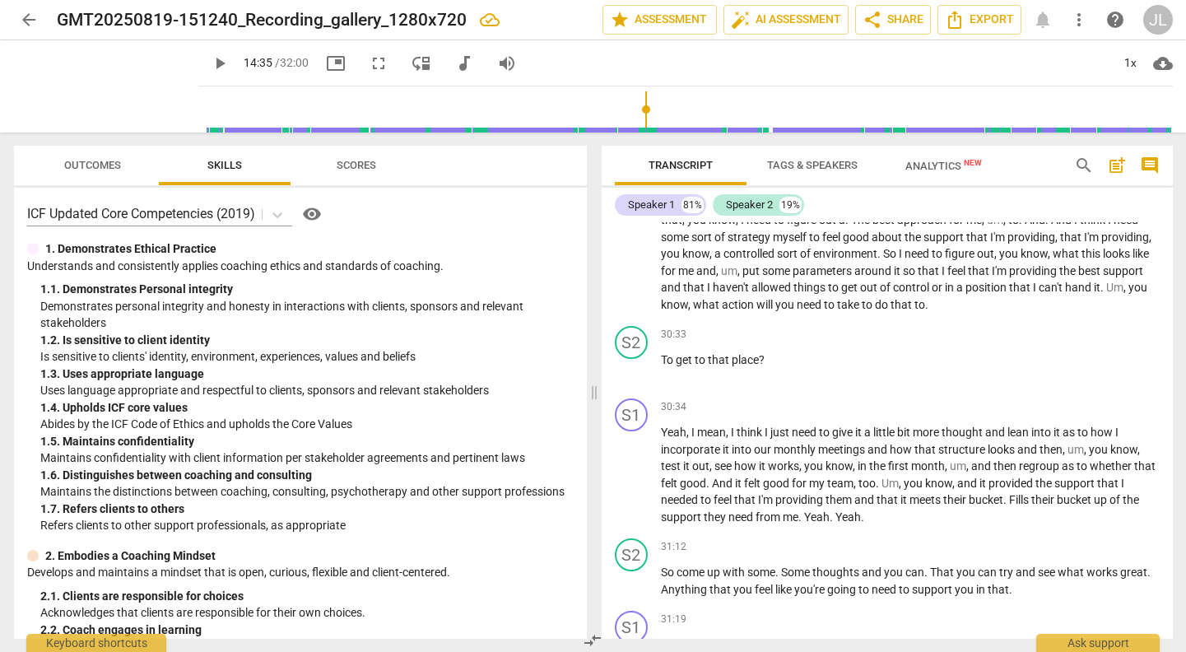
scroll to position [6981, 0]
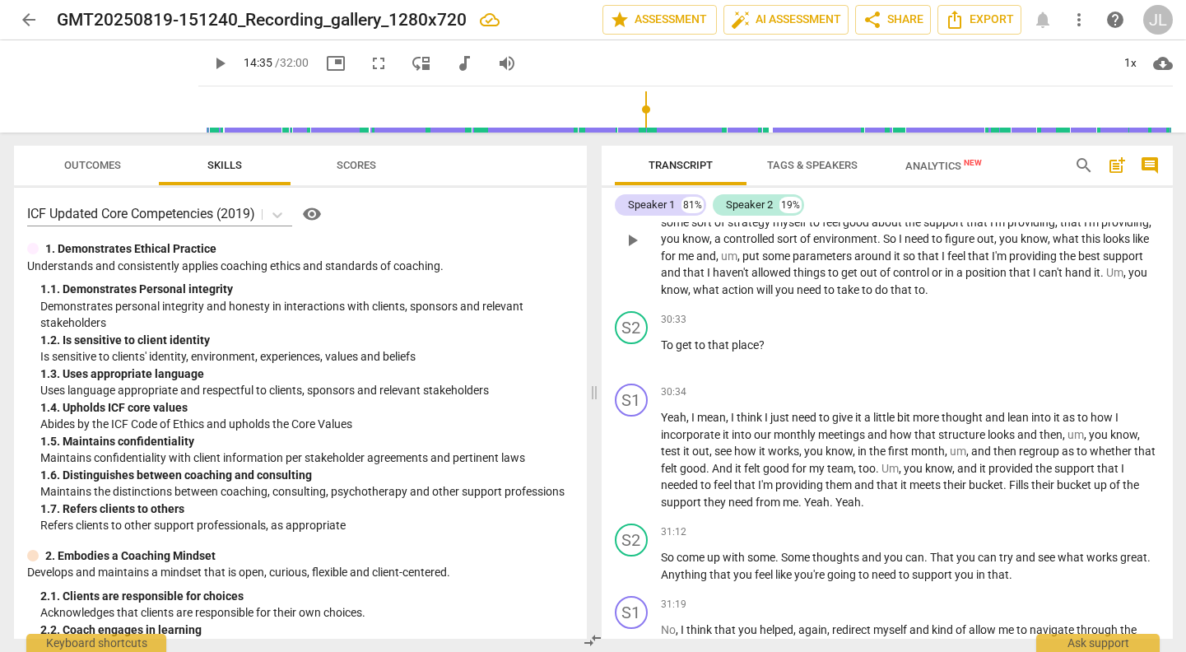
click at [707, 296] on span "what" at bounding box center [707, 289] width 29 height 13
drag, startPoint x: 707, startPoint y: 325, endPoint x: 965, endPoint y: 315, distance: 258.6
click at [965, 299] on p "Yeah , I mean , I think that , you know , instead of shying away from some of t…" at bounding box center [910, 239] width 499 height 119
click at [663, 351] on span "To" at bounding box center [668, 344] width 15 height 13
paste p
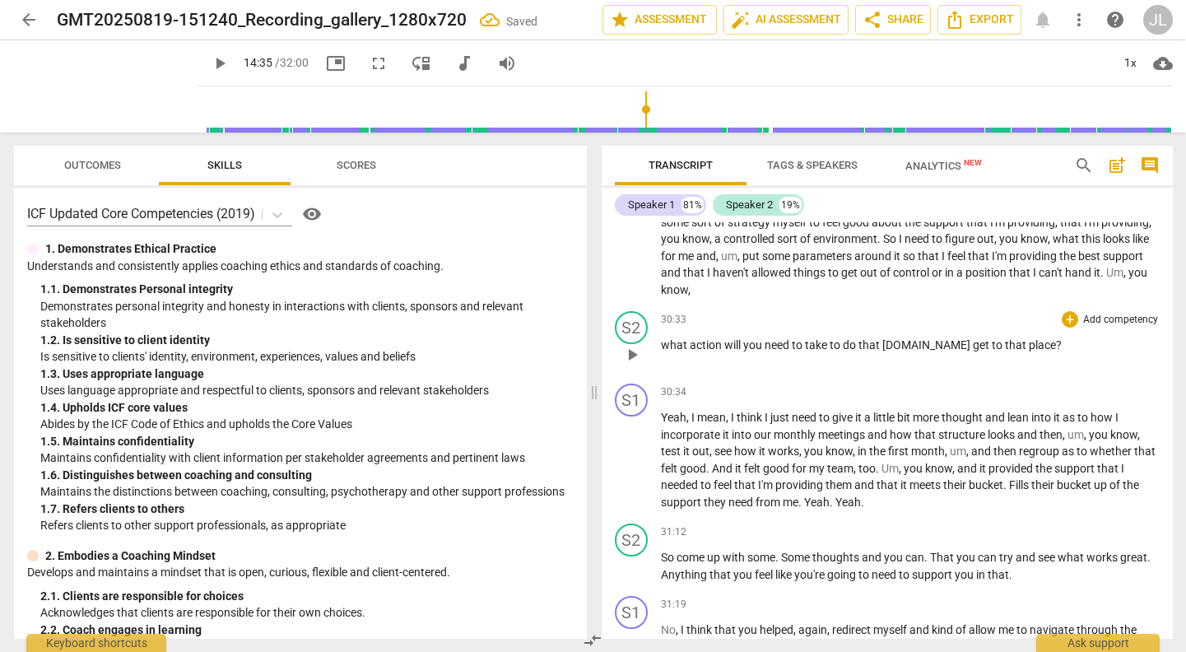
click at [667, 351] on span "what action will you need to take to do that to.To" at bounding box center [817, 344] width 312 height 13
click at [903, 351] on span "What action will you need to take to do that to.To" at bounding box center [817, 344] width 313 height 13
click at [898, 351] on span "What action will you need to take to do that to.To" at bounding box center [817, 344] width 313 height 13
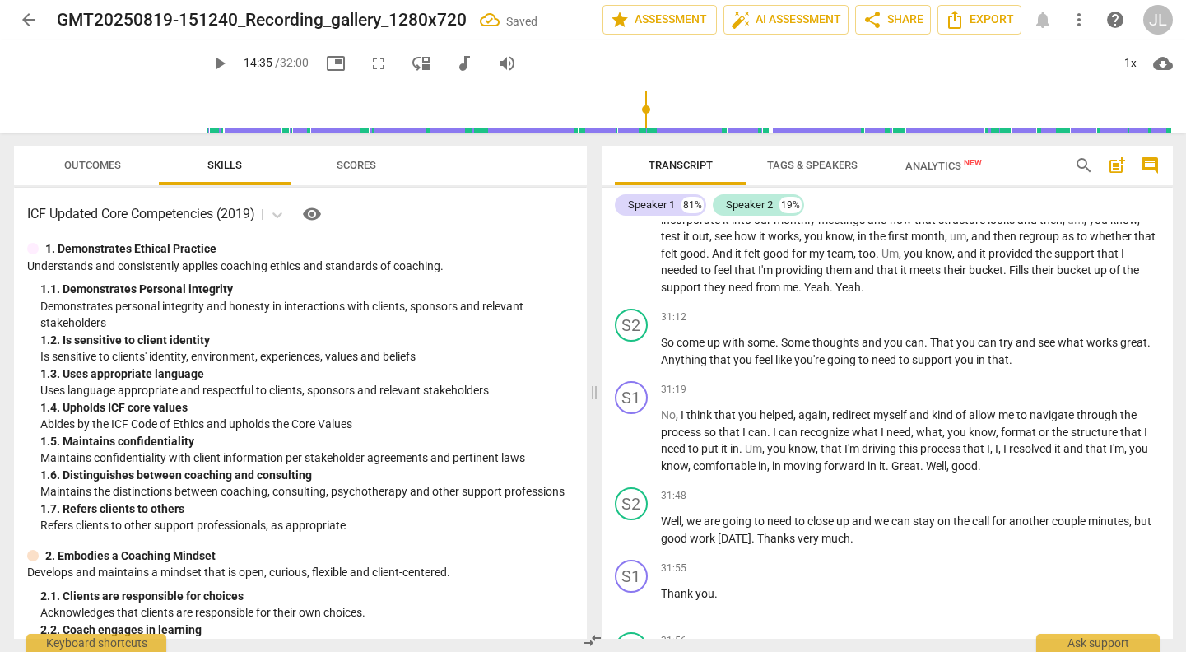
scroll to position [7204, 0]
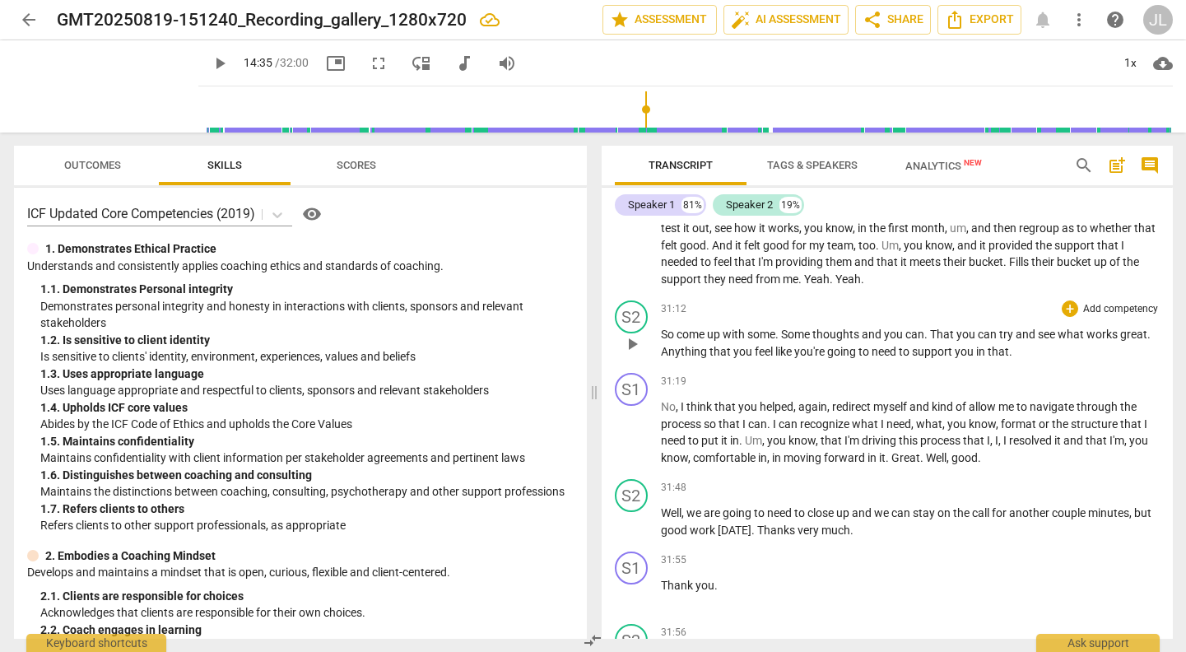
click at [1127, 341] on span "great" at bounding box center [1133, 334] width 27 height 13
click at [1056, 360] on p "So come up with some . Some thoughts and you can . That you can try and see wha…" at bounding box center [910, 343] width 499 height 34
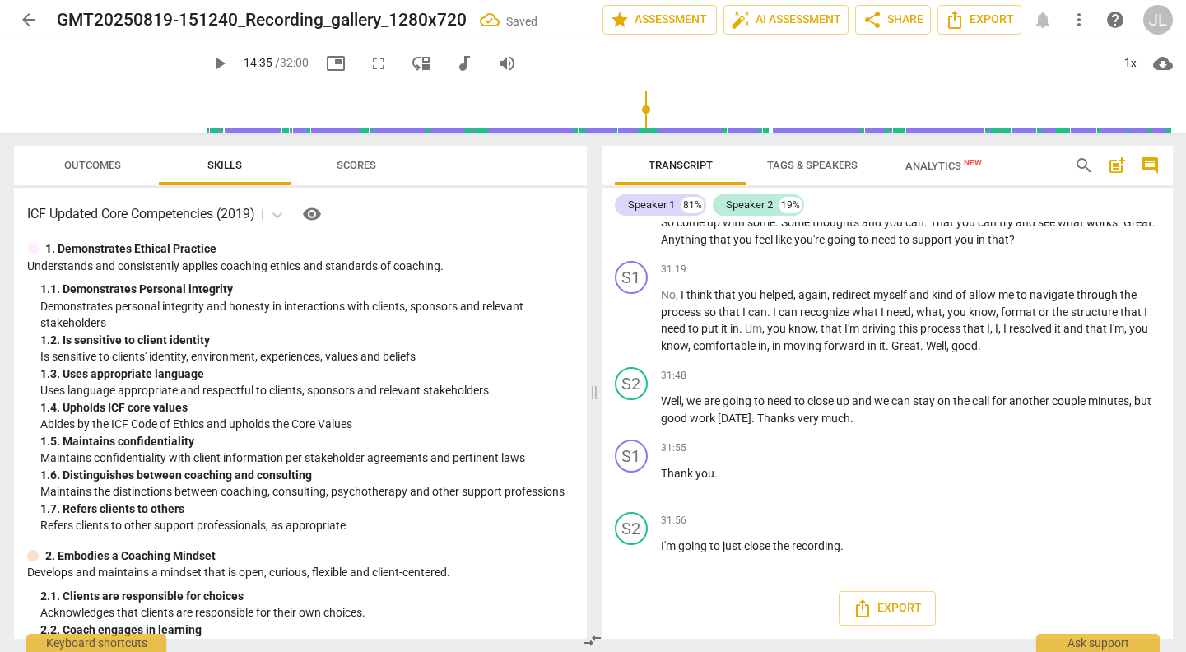
scroll to position [7350, 0]
click at [903, 344] on span "Great" at bounding box center [905, 345] width 29 height 13
drag, startPoint x: 903, startPoint y: 344, endPoint x: 981, endPoint y: 347, distance: 78.2
click at [981, 347] on p "No , I think that you helped , again , redirect myself and kind of allow me to …" at bounding box center [910, 319] width 499 height 67
click at [667, 402] on span "Well" at bounding box center [671, 400] width 21 height 13
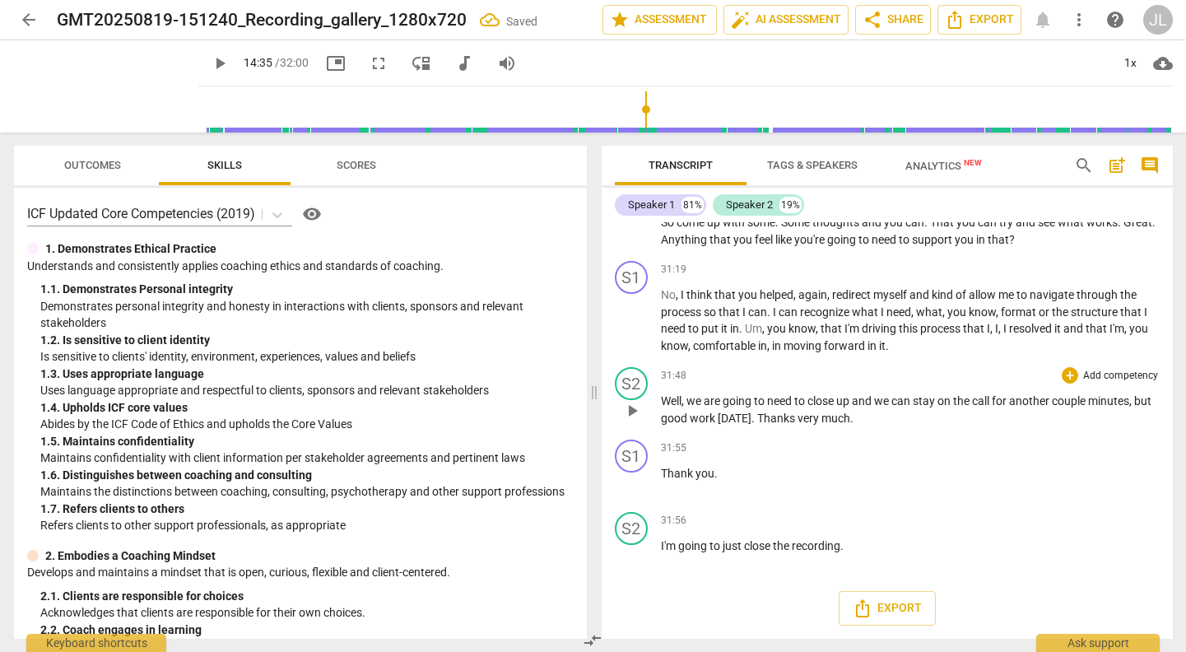
paste p
click at [902, 605] on span "Export" at bounding box center [887, 608] width 69 height 20
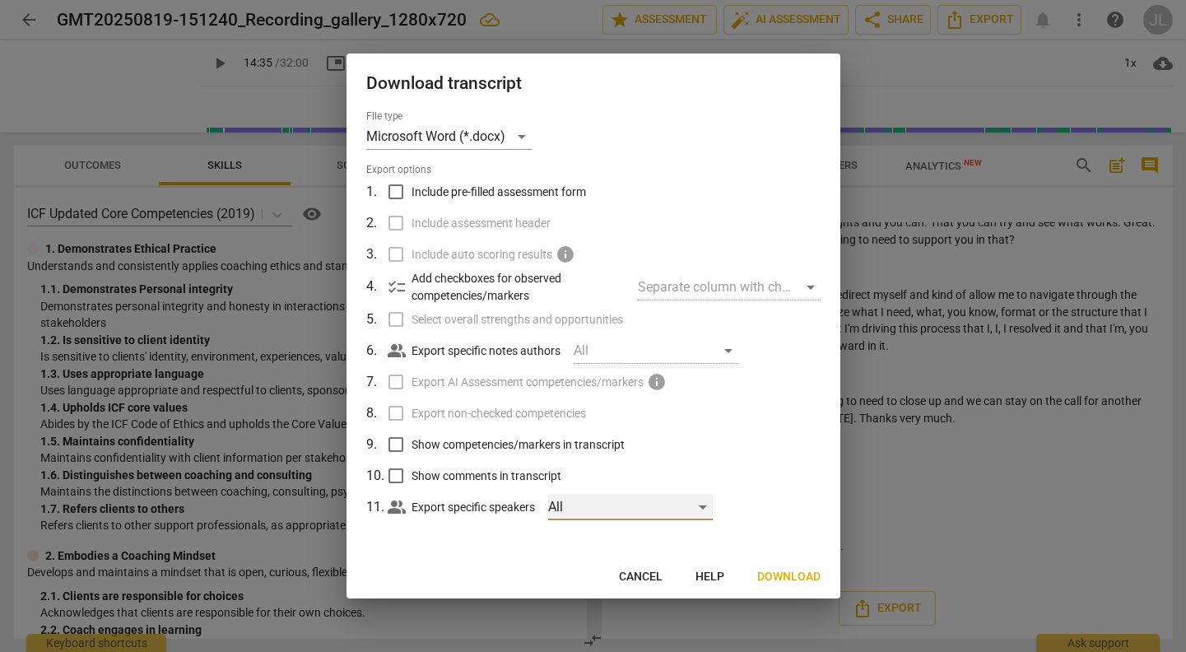
click at [708, 503] on div "All" at bounding box center [630, 507] width 165 height 26
click at [762, 497] on div at bounding box center [593, 326] width 1186 height 652
click at [514, 285] on p "Add checkboxes for observed competencies/markers" at bounding box center [518, 287] width 214 height 34
click at [779, 580] on span "Download" at bounding box center [788, 577] width 63 height 16
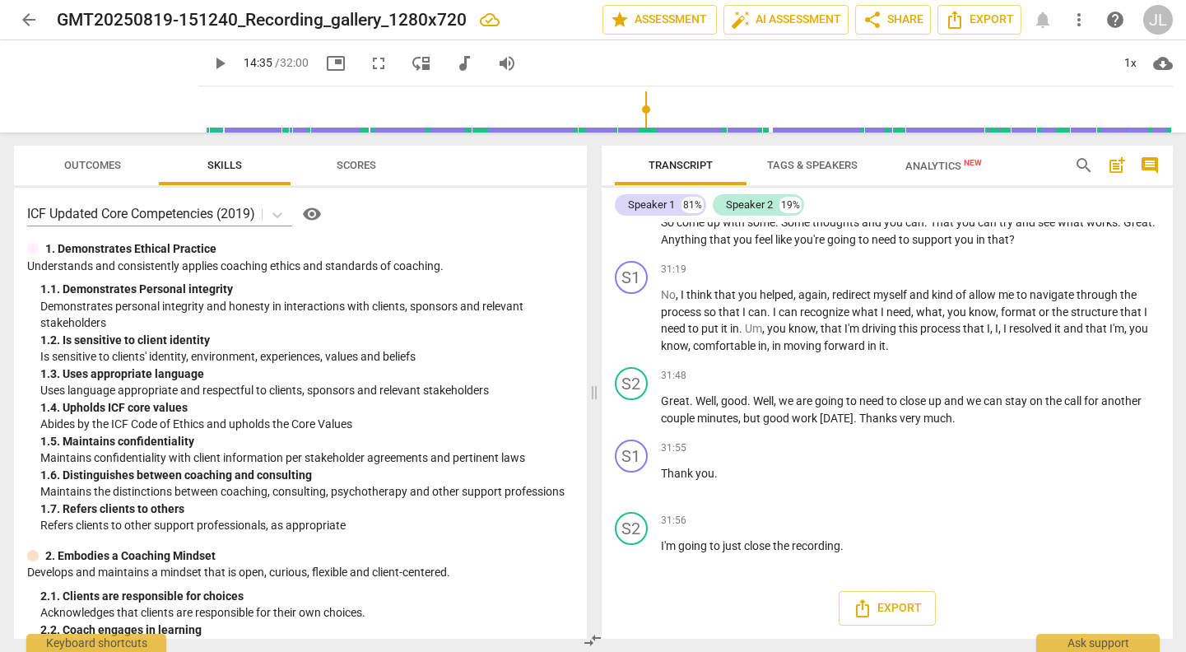
click at [949, 168] on span "Analytics New" at bounding box center [943, 166] width 77 height 12
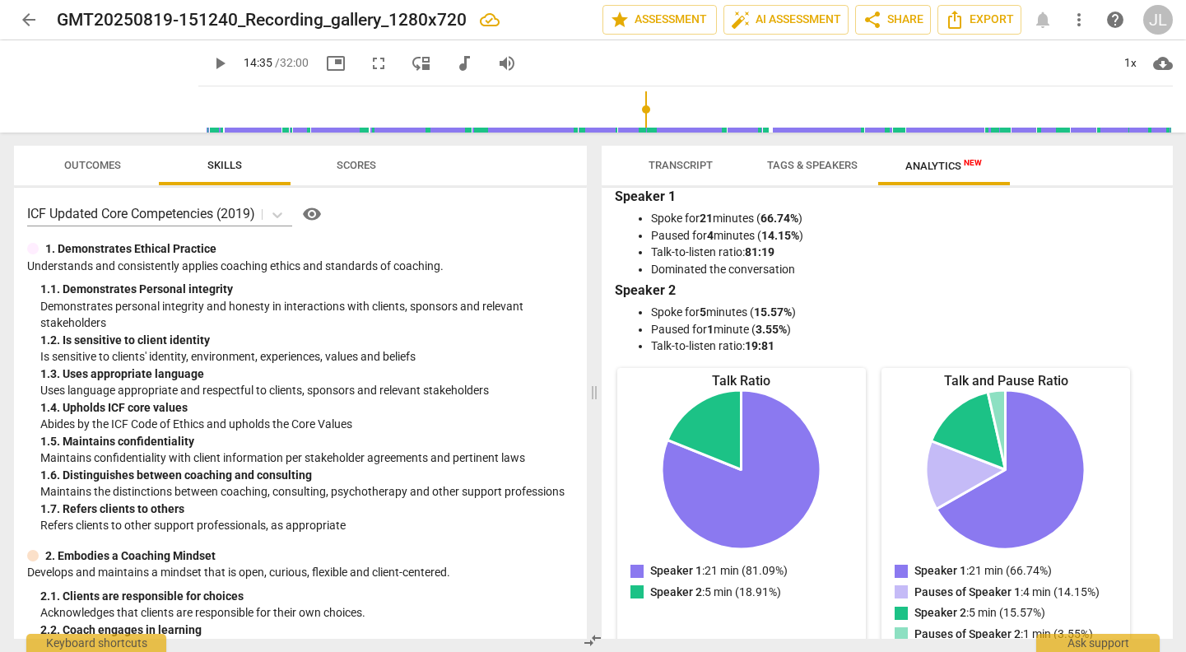
scroll to position [0, 0]
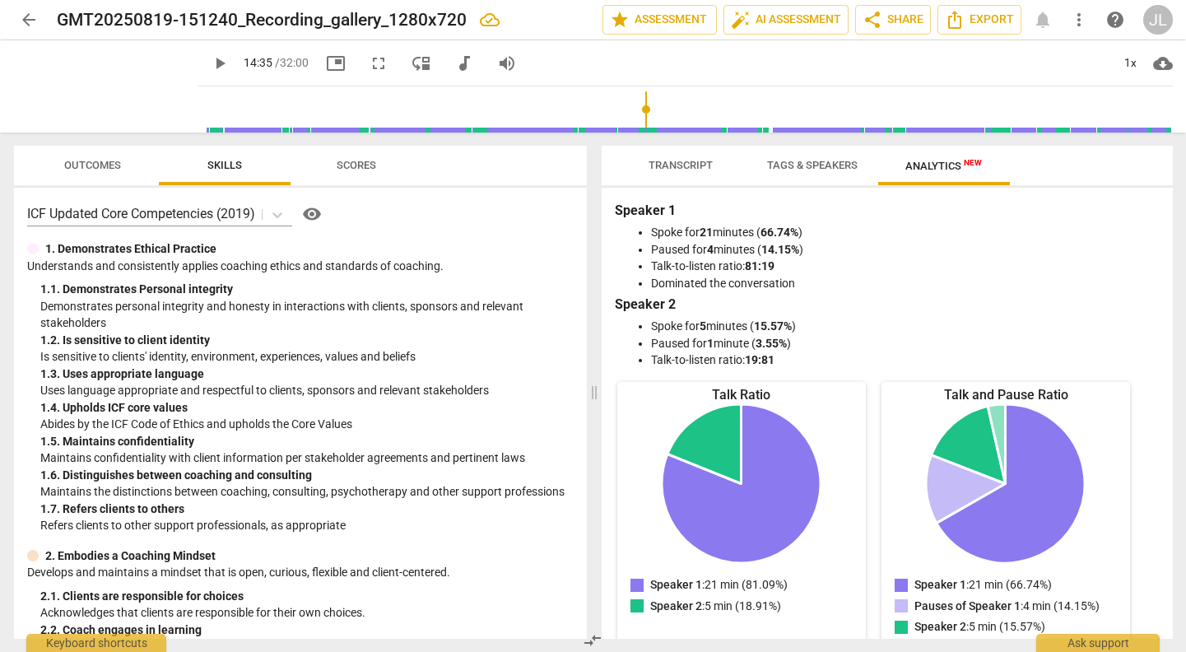
click at [823, 163] on span "Tags & Speakers" at bounding box center [812, 165] width 91 height 12
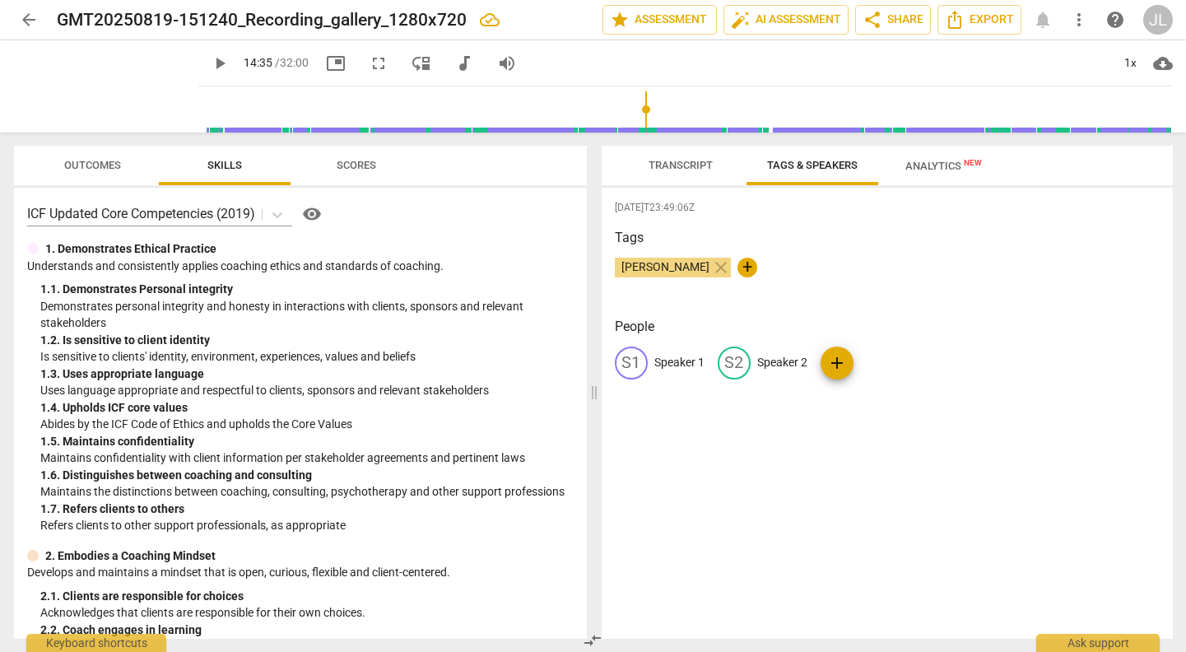
click at [114, 163] on span "Outcomes" at bounding box center [92, 165] width 57 height 12
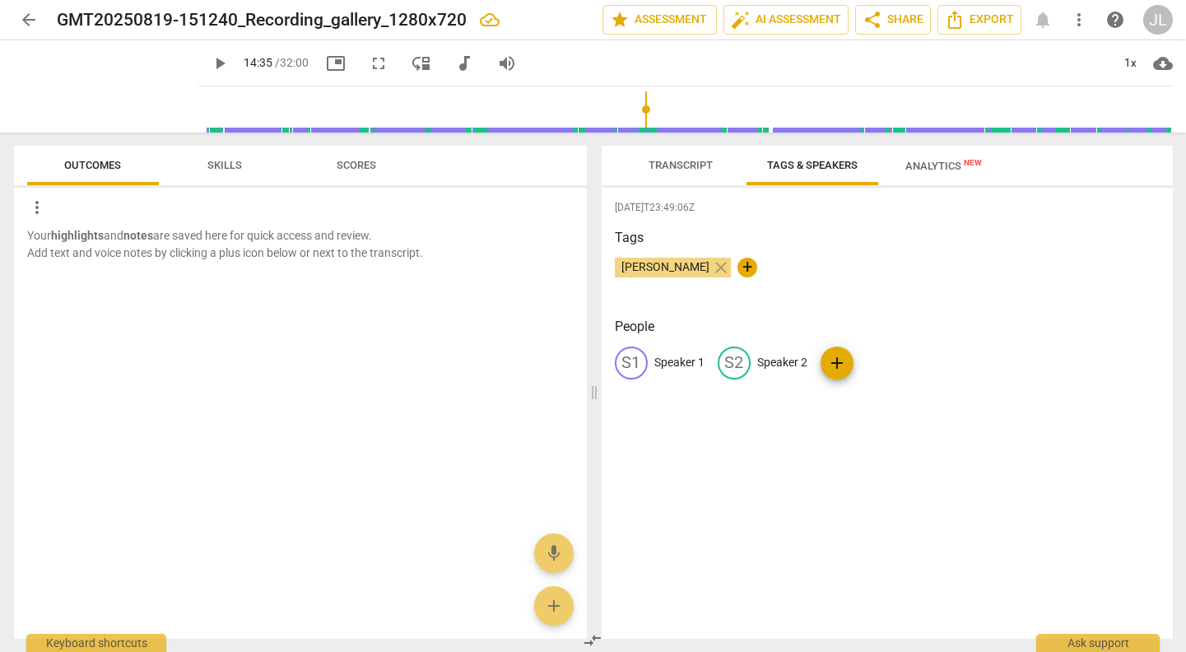
click at [353, 163] on span "Scores" at bounding box center [357, 165] width 40 height 12
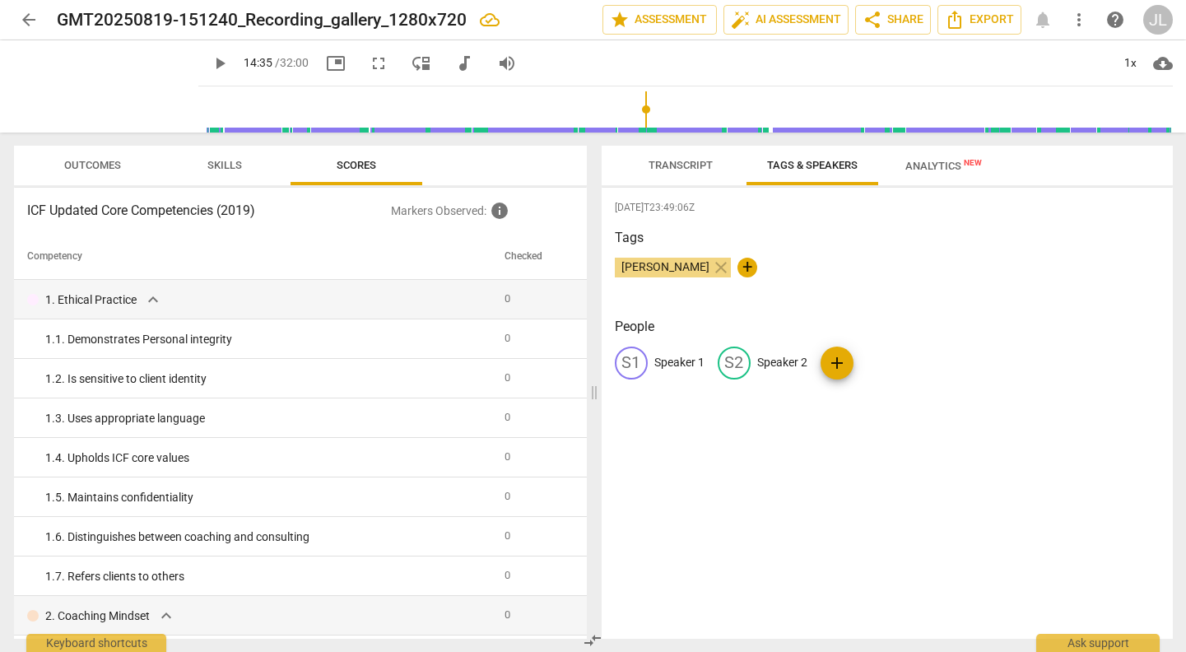
click at [670, 163] on span "Transcript" at bounding box center [680, 165] width 64 height 12
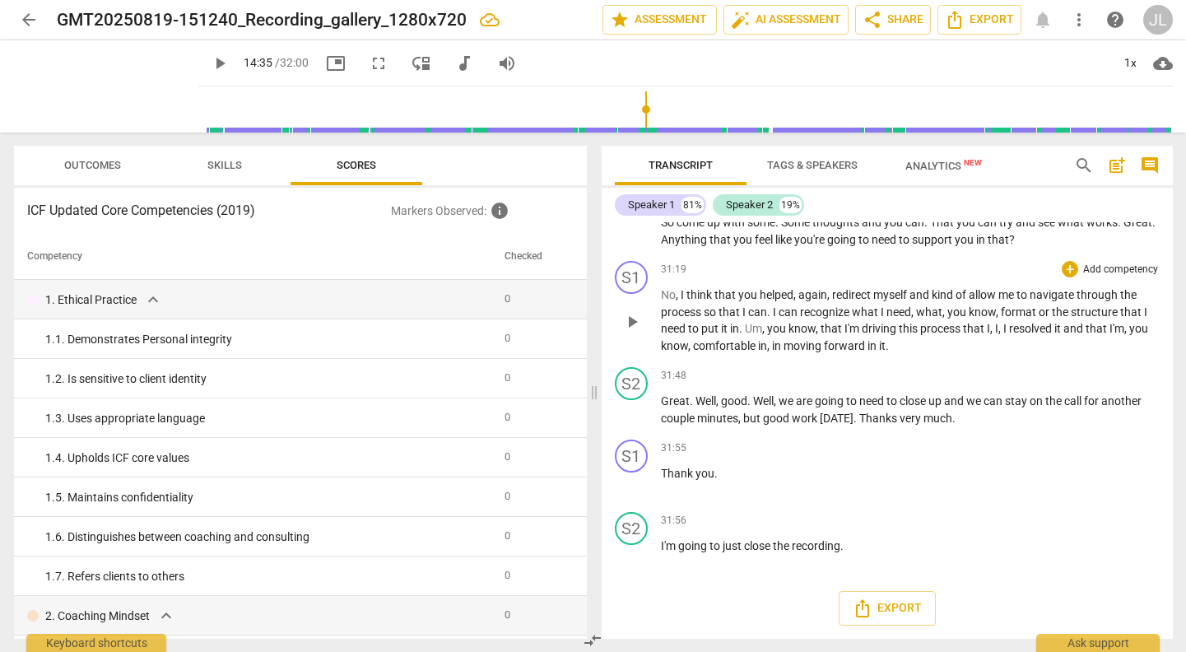
click at [902, 278] on div "31:19 + Add competency keyboard_arrow_right No , I think that you helped , agai…" at bounding box center [910, 307] width 499 height 93
click at [864, 611] on icon "Export" at bounding box center [862, 608] width 13 height 18
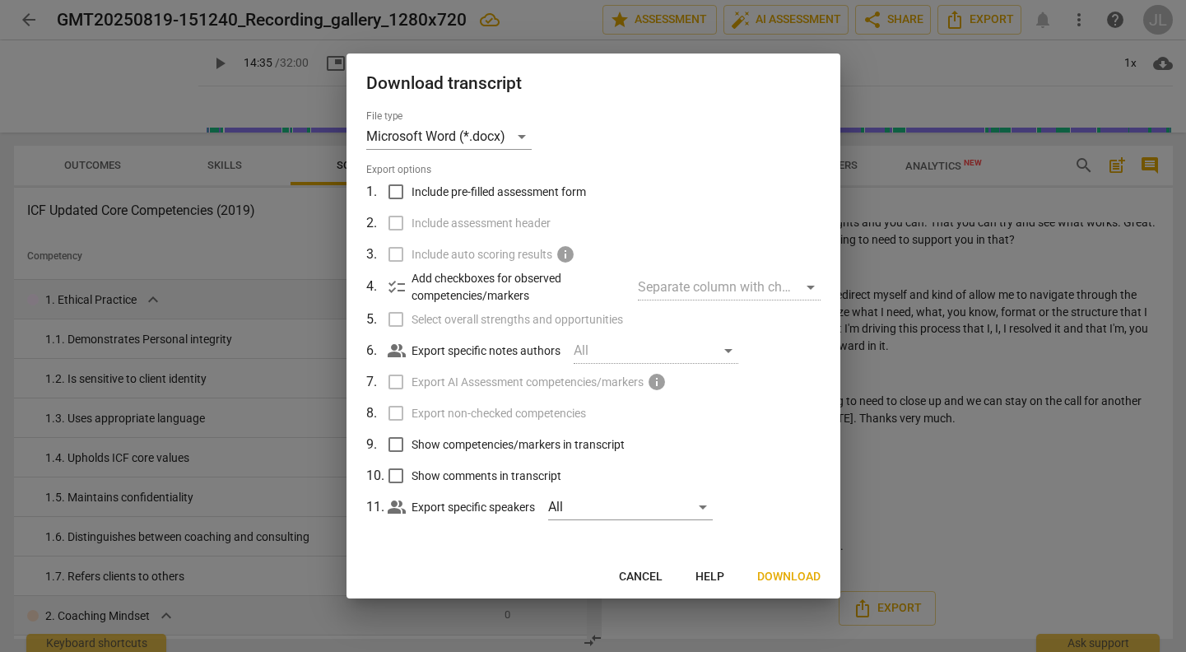
click at [395, 191] on input "Include pre-filled assessment form" at bounding box center [395, 191] width 31 height 31
checkbox input "true"
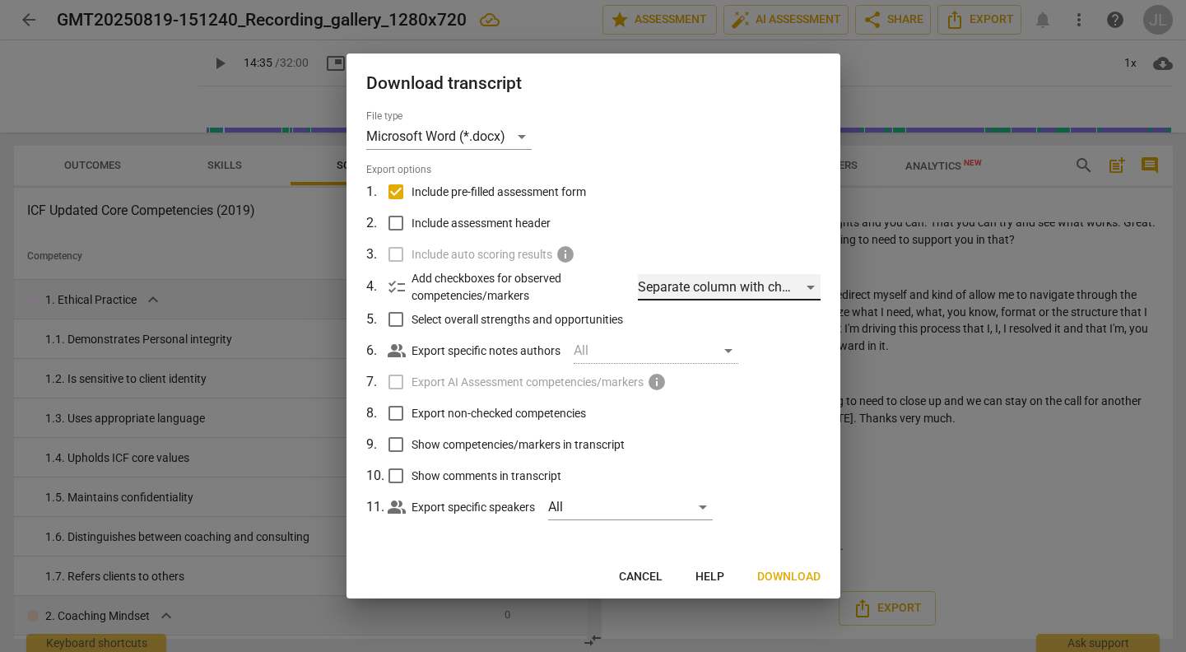
click at [812, 286] on div "Separate column with check marks" at bounding box center [729, 287] width 182 height 26
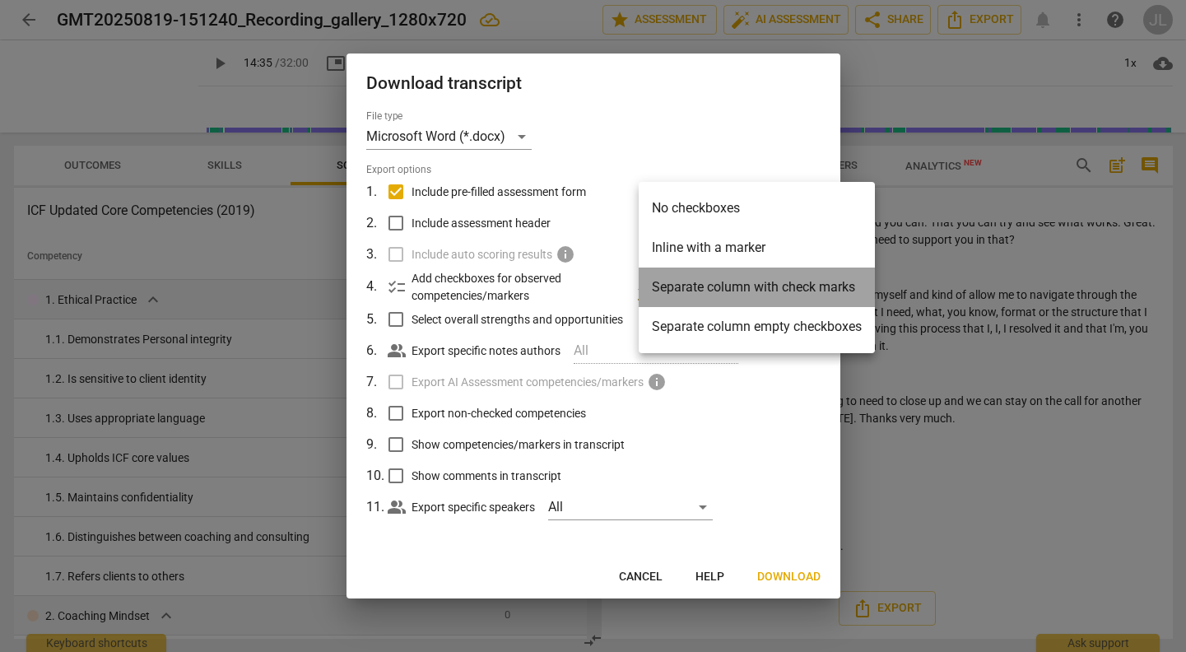
click at [812, 286] on li "Separate column with check marks" at bounding box center [757, 287] width 236 height 40
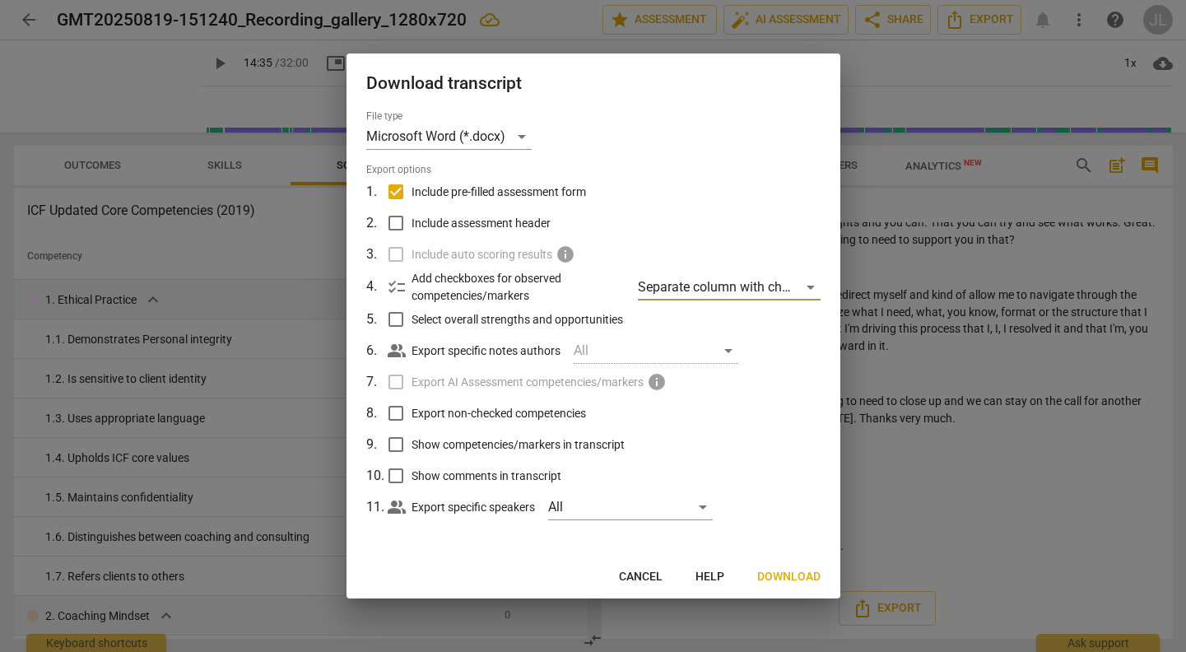
click at [395, 225] on input "Include assessment header" at bounding box center [395, 222] width 31 height 31
checkbox input "true"
click at [397, 318] on input "Select overall strengths and opportunities" at bounding box center [395, 319] width 31 height 31
checkbox input "true"
click at [391, 444] on input "Show competencies/markers in transcript" at bounding box center [395, 444] width 31 height 31
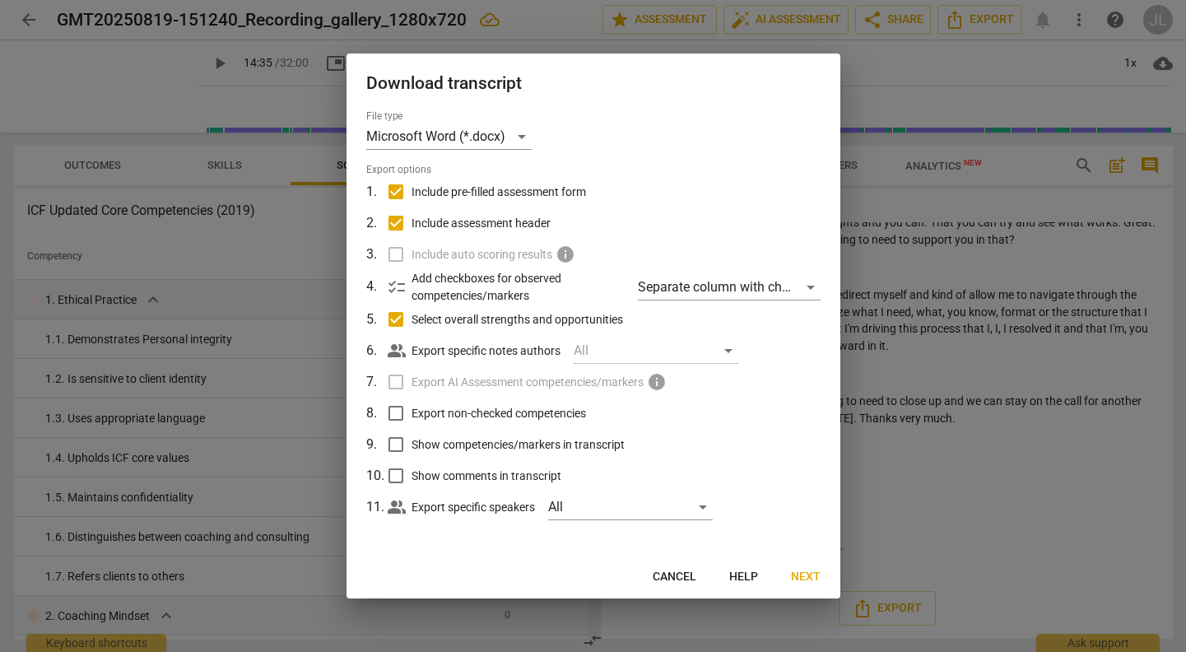
checkbox input "true"
click at [802, 575] on span "Next" at bounding box center [806, 577] width 30 height 16
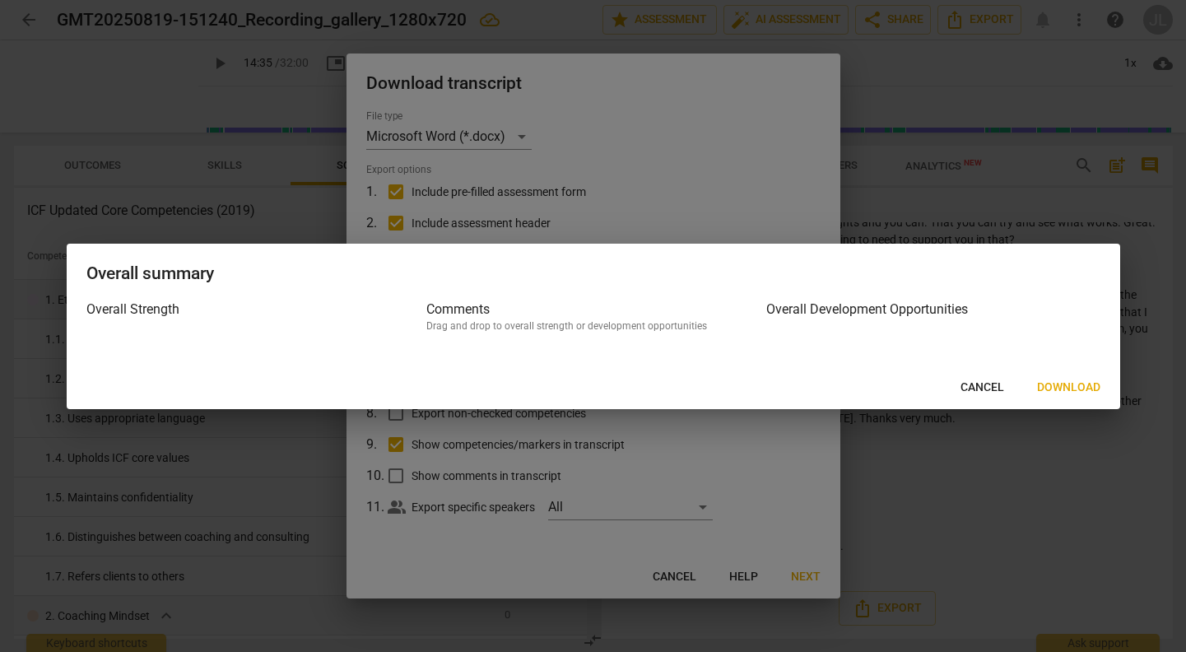
click at [1071, 380] on span "Download" at bounding box center [1068, 387] width 63 height 16
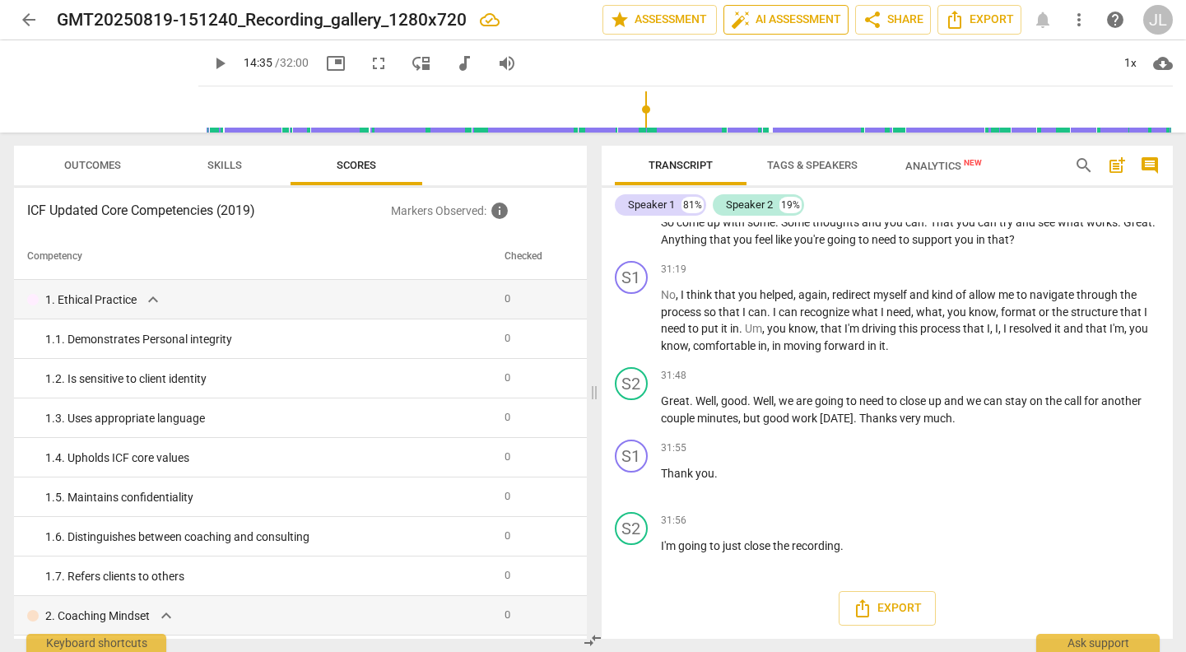
click at [775, 21] on span "auto_fix_high AI Assessment" at bounding box center [786, 20] width 110 height 20
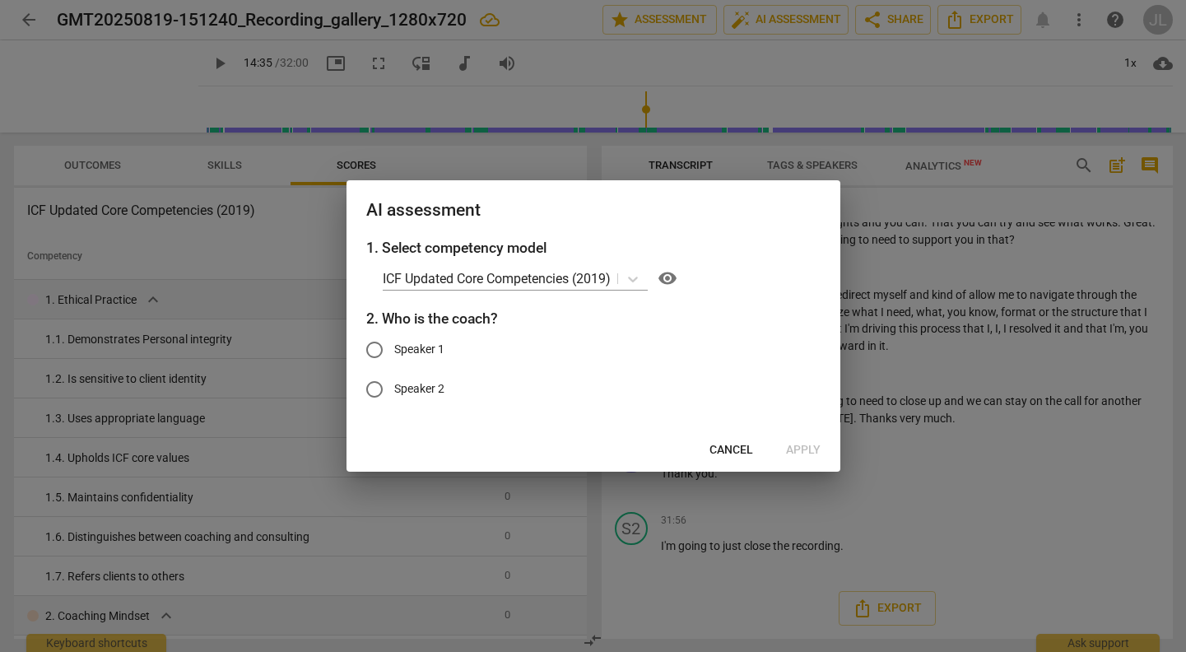
click at [369, 388] on input "Speaker 2" at bounding box center [375, 389] width 40 height 40
radio input "true"
click at [811, 452] on span "Apply" at bounding box center [803, 450] width 35 height 16
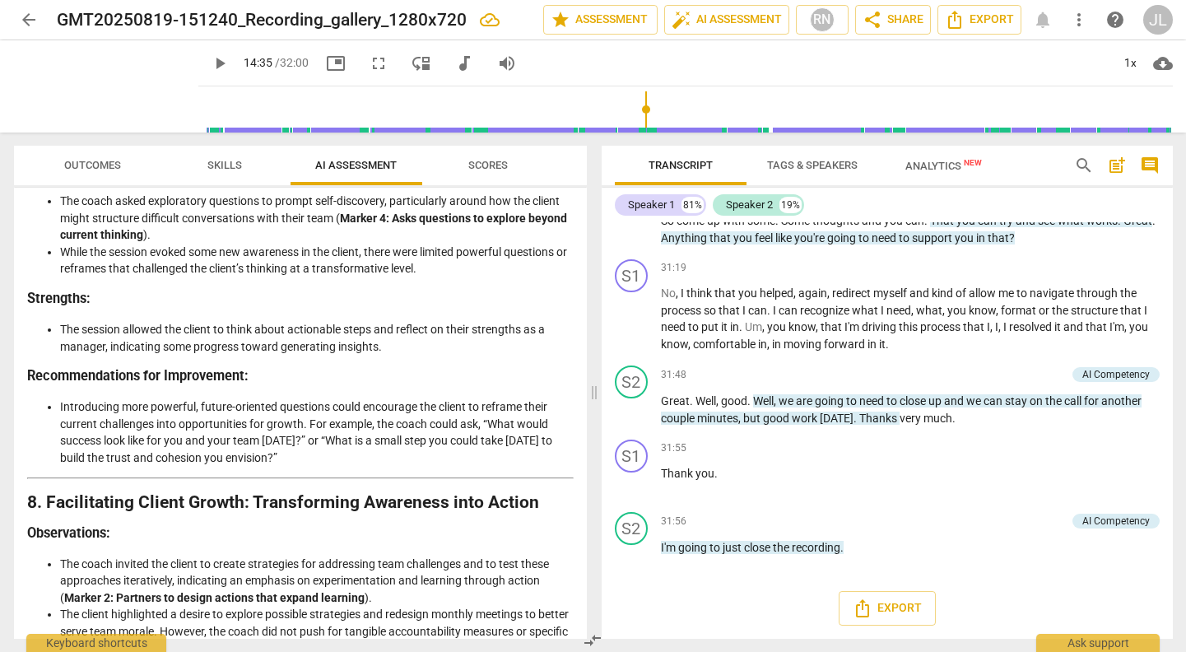
scroll to position [2554, 0]
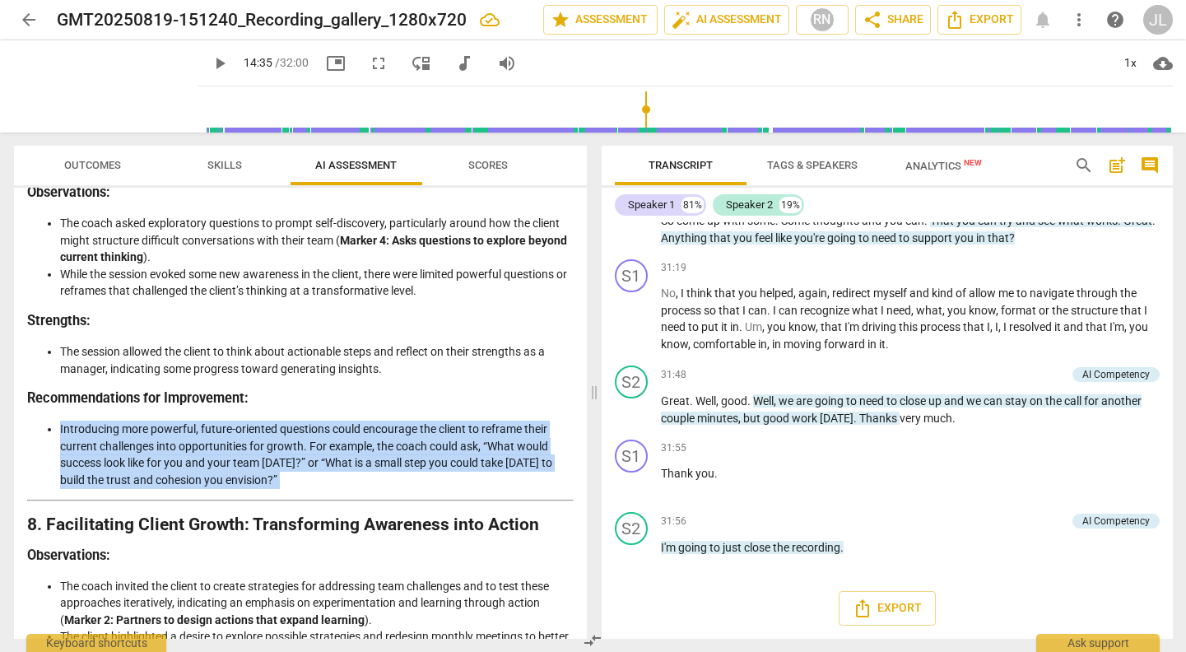
drag, startPoint x: 583, startPoint y: 493, endPoint x: 580, endPoint y: 558, distance: 65.1
click at [580, 558] on div "Disclaimer: AI can make mistakes. Consult a qualified mentor coach before actin…" at bounding box center [300, 413] width 573 height 451
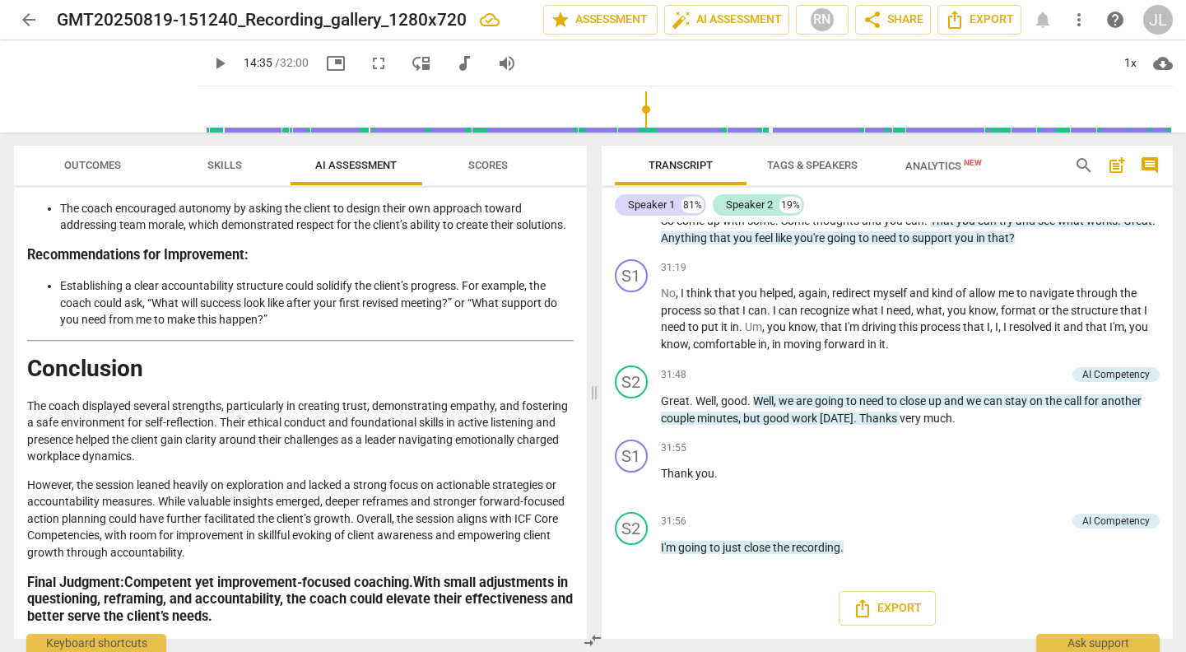
scroll to position [3144, 0]
type input "875"
